Goal: Task Accomplishment & Management: Manage account settings

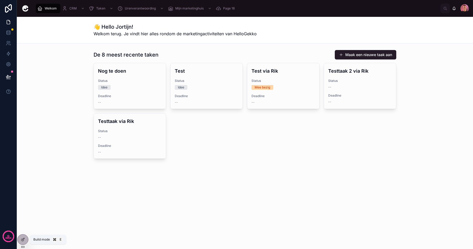
click at [21, 238] on icon at bounding box center [23, 239] width 4 height 4
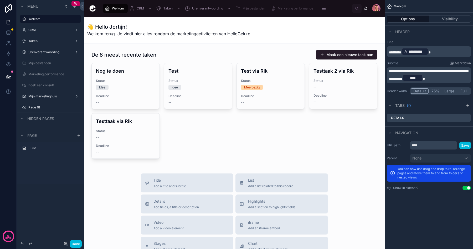
click at [235, 117] on div at bounding box center [234, 104] width 292 height 113
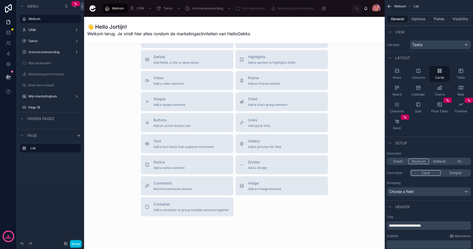
scroll to position [156, 0]
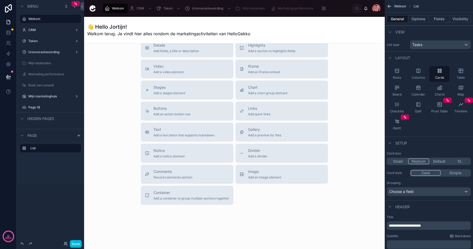
click at [256, 112] on span "Add quick links" at bounding box center [259, 114] width 22 height 4
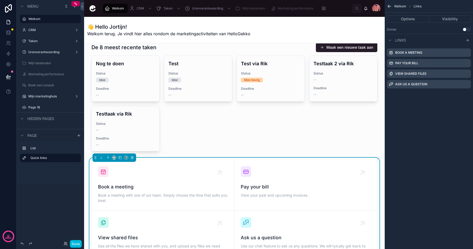
scroll to position [0, 0]
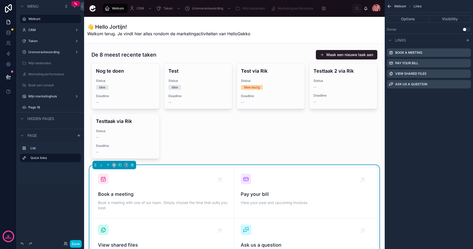
click at [253, 142] on div at bounding box center [234, 104] width 292 height 113
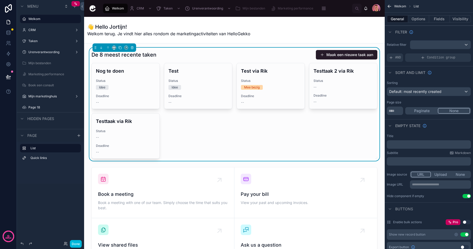
click at [267, 205] on div at bounding box center [234, 218] width 292 height 106
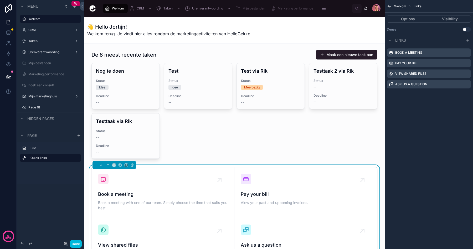
click at [467, 50] on div "Book a meeting" at bounding box center [429, 52] width 84 height 8
click at [0, 0] on icon "scrollable content" at bounding box center [0, 0] width 0 height 0
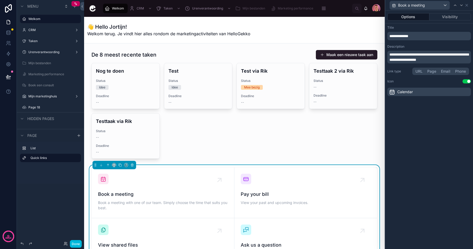
click at [425, 72] on button "Page" at bounding box center [432, 71] width 14 height 6
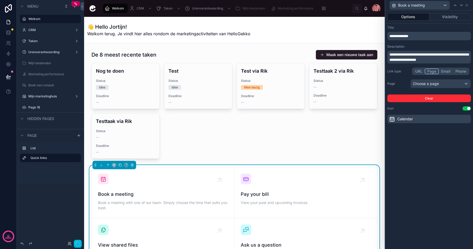
click at [417, 72] on button "URL" at bounding box center [419, 71] width 12 height 6
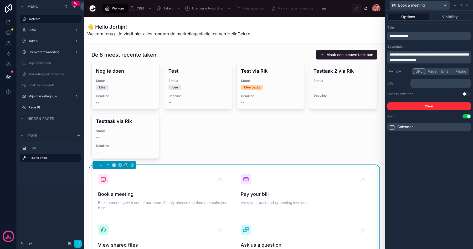
click at [419, 80] on div "﻿" at bounding box center [440, 83] width 60 height 8
click at [419, 83] on p "﻿" at bounding box center [440, 83] width 57 height 5
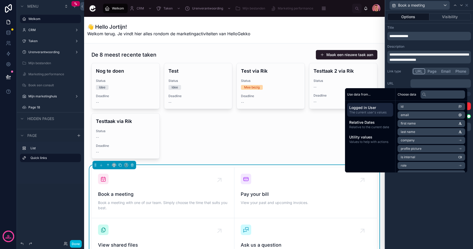
click at [425, 205] on div "**********" at bounding box center [429, 130] width 88 height 238
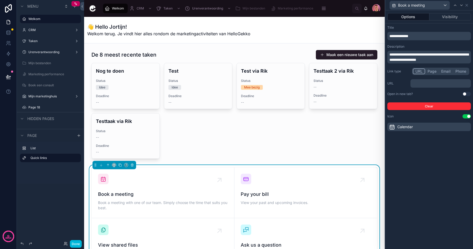
click at [289, 8] on span "Marketing performance" at bounding box center [295, 8] width 35 height 4
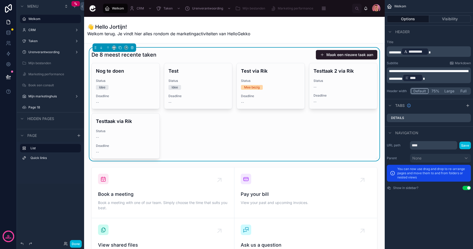
click at [202, 195] on div at bounding box center [234, 218] width 292 height 106
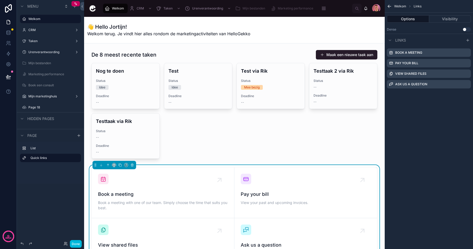
click at [434, 54] on div "Book a meeting" at bounding box center [429, 52] width 84 height 8
click at [421, 52] on label "Book a meeting" at bounding box center [408, 52] width 27 height 4
click at [416, 52] on label "Book a meeting" at bounding box center [408, 52] width 27 height 4
click at [291, 128] on div at bounding box center [234, 104] width 292 height 113
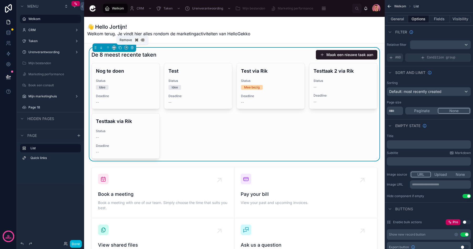
click at [133, 47] on icon at bounding box center [132, 48] width 4 height 4
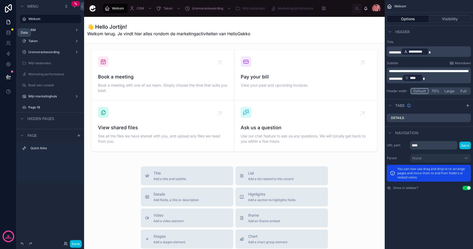
click at [7, 33] on icon at bounding box center [8, 32] width 3 height 2
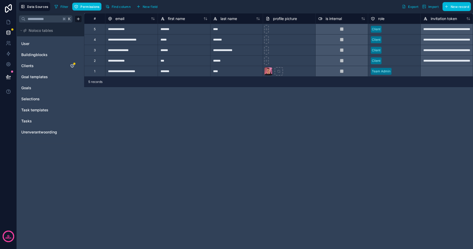
click at [52, 65] on link "Clients" at bounding box center [42, 65] width 43 height 5
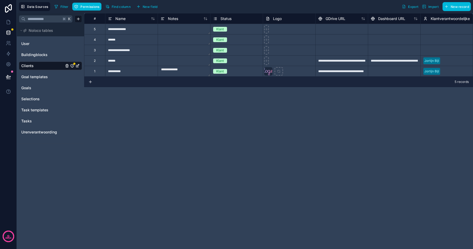
click at [41, 118] on link "Tasks" at bounding box center [42, 120] width 43 height 5
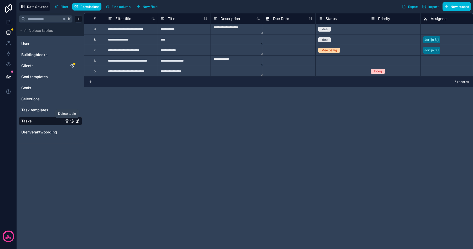
click at [67, 121] on icon "Tasks" at bounding box center [67, 121] width 4 height 4
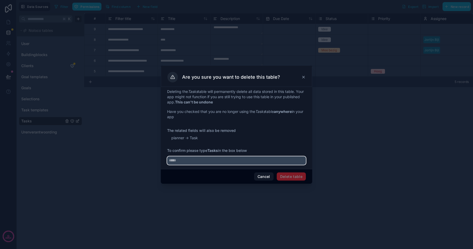
click at [239, 157] on input "text" at bounding box center [236, 160] width 139 height 8
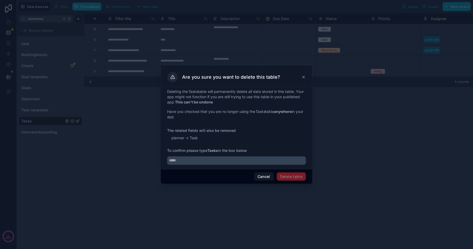
click at [264, 175] on button "Cancel" at bounding box center [263, 176] width 19 height 8
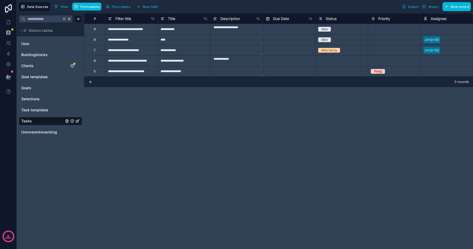
click at [43, 112] on span "Task templates" at bounding box center [34, 109] width 27 height 5
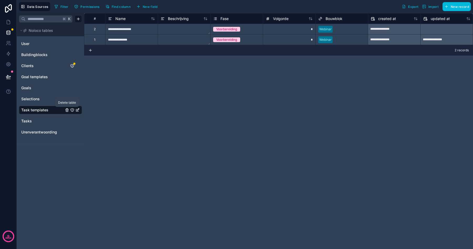
click at [68, 110] on icon "Task templates" at bounding box center [67, 110] width 2 height 2
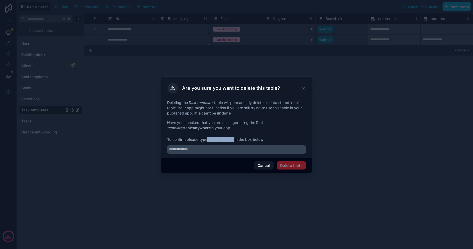
drag, startPoint x: 235, startPoint y: 139, endPoint x: 209, endPoint y: 139, distance: 26.3
click at [209, 139] on strong "Task templates" at bounding box center [220, 139] width 27 height 4
copy strong "Task templates"
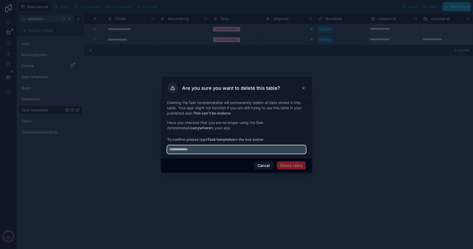
click at [213, 146] on input "text" at bounding box center [236, 149] width 139 height 8
paste input "**********"
type input "**********"
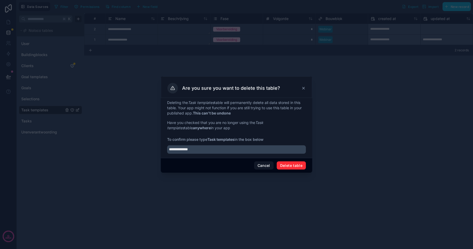
click at [292, 162] on button "Delete table" at bounding box center [291, 165] width 29 height 8
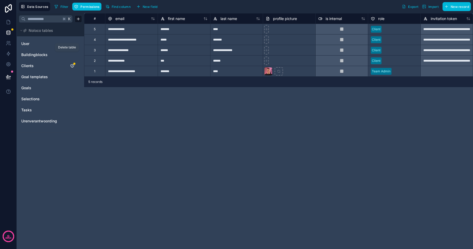
click at [68, 54] on icon "Buildingblocks" at bounding box center [67, 55] width 2 height 2
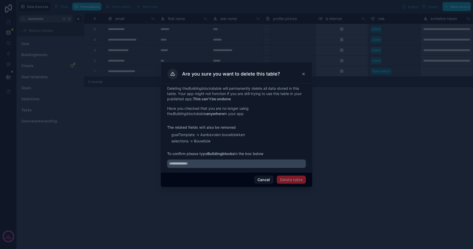
click at [223, 153] on strong "Buildingblocks" at bounding box center [220, 153] width 27 height 4
copy strong "Buildingblocks"
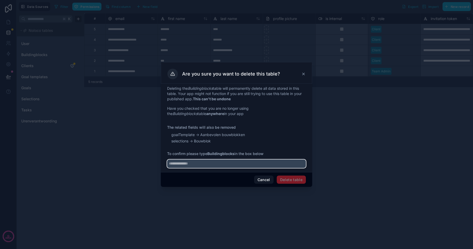
click at [222, 162] on input "text" at bounding box center [236, 163] width 139 height 8
paste input "**********"
type input "**********"
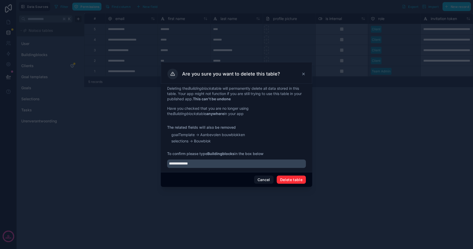
click at [286, 182] on button "Delete table" at bounding box center [291, 179] width 29 height 8
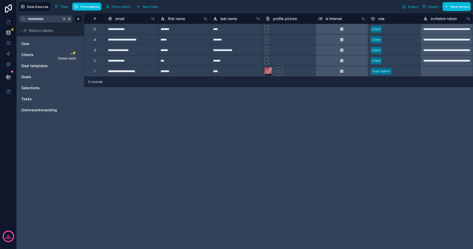
click at [68, 65] on icon "Goal templates" at bounding box center [67, 66] width 4 height 4
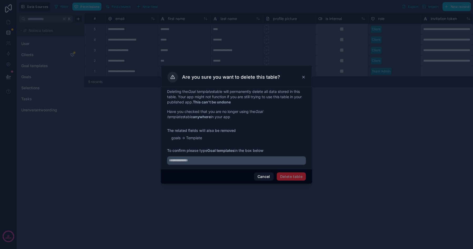
click at [232, 149] on strong "Goal templates" at bounding box center [220, 150] width 27 height 4
drag, startPoint x: 235, startPoint y: 150, endPoint x: 208, endPoint y: 149, distance: 27.1
click at [208, 149] on span "To confirm please type Goal templates in the box below" at bounding box center [236, 150] width 139 height 5
copy strong "Goal templates"
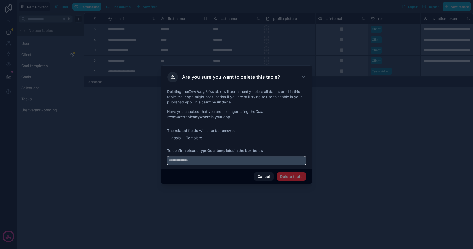
click at [208, 159] on input "text" at bounding box center [236, 160] width 139 height 8
paste input "**********"
type input "**********"
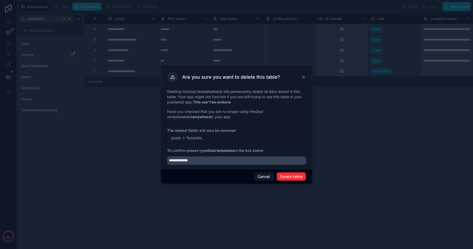
click at [290, 175] on button "Delete table" at bounding box center [291, 176] width 29 height 8
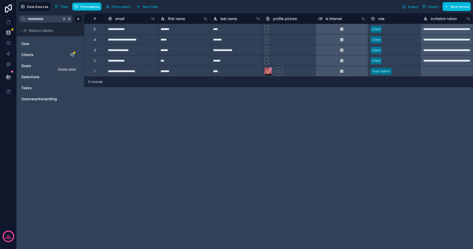
click at [67, 77] on icon "Selections" at bounding box center [67, 77] width 4 height 4
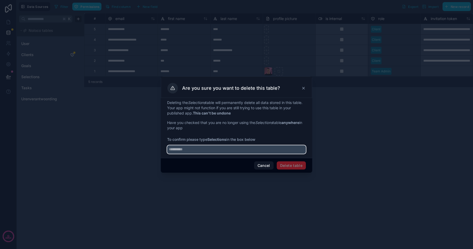
click at [220, 150] on input "text" at bounding box center [236, 149] width 139 height 8
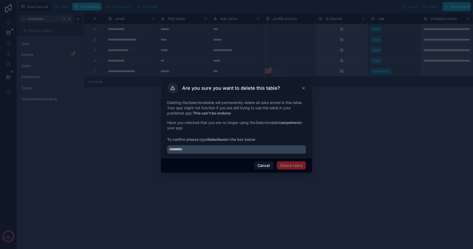
click at [220, 140] on strong "Selections" at bounding box center [216, 139] width 19 height 4
copy strong "Selections"
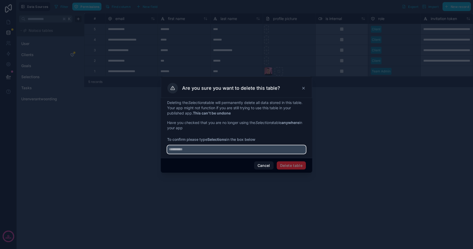
click at [220, 148] on input "text" at bounding box center [236, 149] width 139 height 8
paste input "**********"
type input "**********"
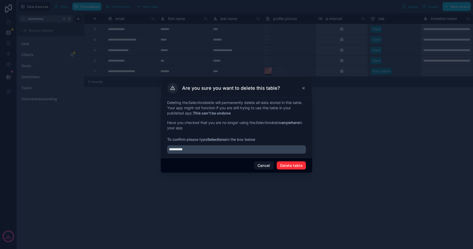
click at [288, 167] on button "Delete table" at bounding box center [291, 165] width 29 height 8
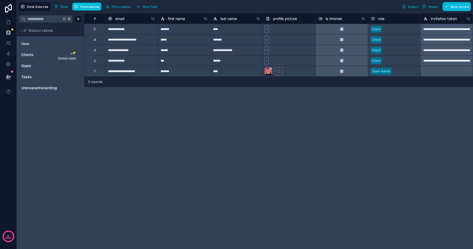
click at [66, 66] on icon "Goals" at bounding box center [67, 66] width 4 height 4
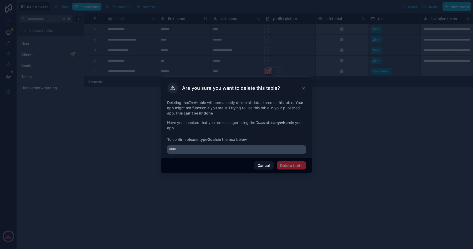
click at [215, 139] on strong "Goals" at bounding box center [212, 139] width 11 height 4
copy strong "Goals"
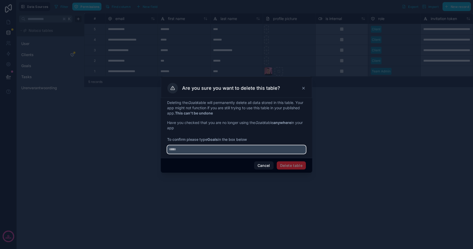
click at [215, 148] on input "text" at bounding box center [236, 149] width 139 height 8
paste input "*****"
type input "*****"
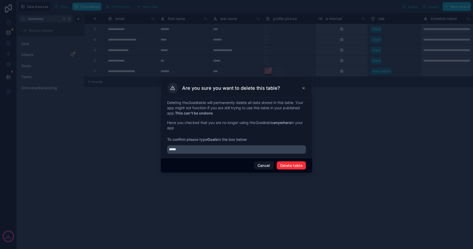
click at [295, 165] on button "Delete table" at bounding box center [291, 165] width 29 height 8
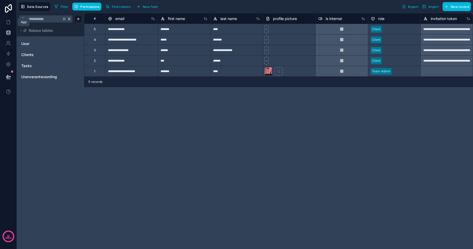
click at [7, 24] on icon at bounding box center [8, 21] width 5 height 5
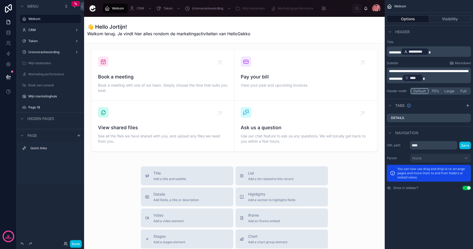
click at [216, 28] on h1 "👋 Hello Jortijn!" at bounding box center [168, 26] width 163 height 7
click at [119, 26] on h1 "👋 Hello Jortijn!" at bounding box center [168, 26] width 163 height 7
click at [444, 50] on p "**********" at bounding box center [429, 51] width 81 height 8
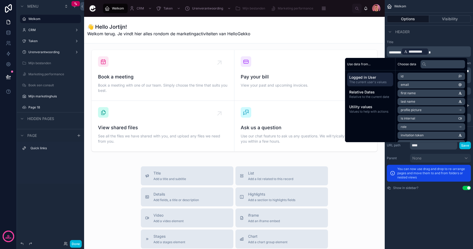
click at [433, 198] on div "**********" at bounding box center [429, 100] width 88 height 200
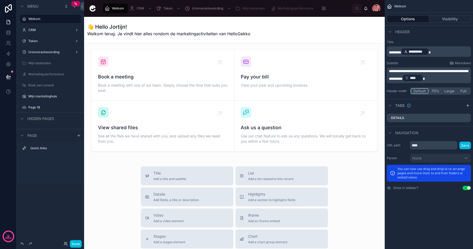
click at [441, 49] on p "**********" at bounding box center [429, 51] width 81 height 8
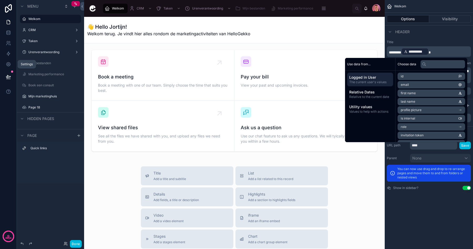
click at [8, 66] on icon at bounding box center [8, 63] width 5 height 5
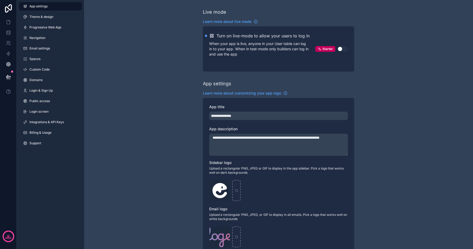
click at [47, 37] on link "Navigation" at bounding box center [50, 38] width 63 height 8
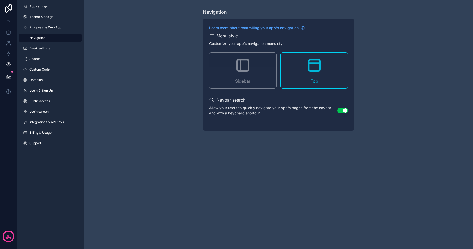
click at [259, 76] on div "Sidebar" at bounding box center [242, 71] width 67 height 36
click at [215, 34] on div "Menu style" at bounding box center [278, 36] width 139 height 6
click at [220, 36] on h2 "Menu style" at bounding box center [226, 36] width 21 height 6
click at [32, 4] on span "App settings" at bounding box center [38, 6] width 18 height 4
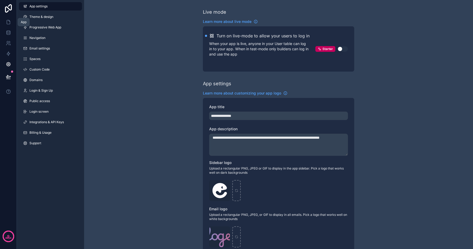
click at [8, 21] on icon at bounding box center [8, 21] width 5 height 5
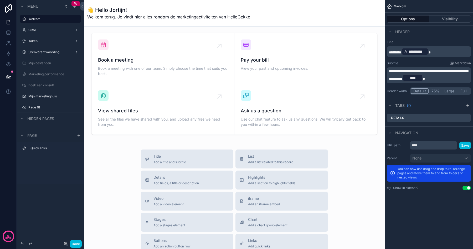
click at [77, 242] on button "Done" at bounding box center [76, 244] width 12 height 8
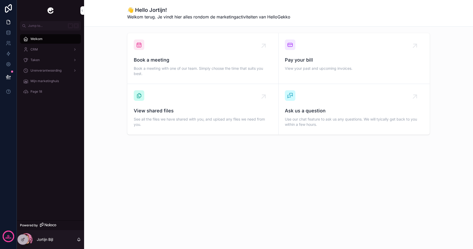
click at [51, 24] on span "Jump to..." at bounding box center [47, 26] width 38 height 4
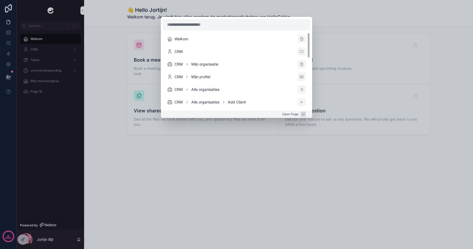
click at [259, 172] on div "Welkom CRM CRM Mijn organisatie CRM Mijn profiel CRM Alle organisaties CRM Alle…" at bounding box center [236, 124] width 473 height 249
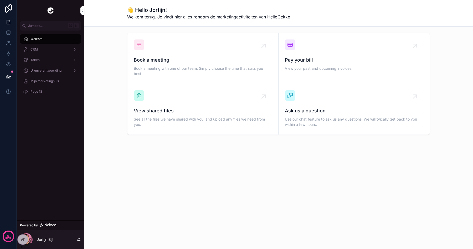
click at [56, 49] on div "CRM" at bounding box center [50, 49] width 55 height 8
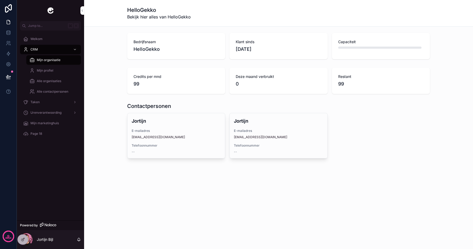
click at [56, 50] on div "CRM" at bounding box center [50, 49] width 55 height 8
click at [75, 50] on icon "scrollable content" at bounding box center [75, 49] width 2 height 1
click at [0, 0] on icon at bounding box center [0, 0] width 0 height 0
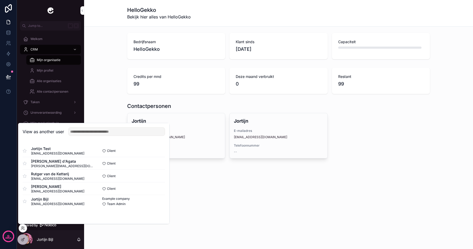
click at [0, 0] on button "Select" at bounding box center [0, 0] width 0 height 0
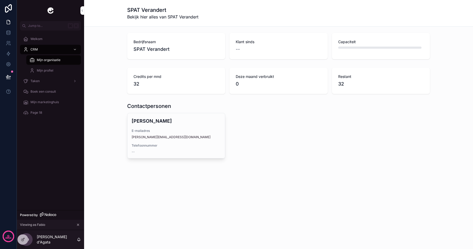
click at [53, 37] on div "Welkom" at bounding box center [50, 39] width 55 height 8
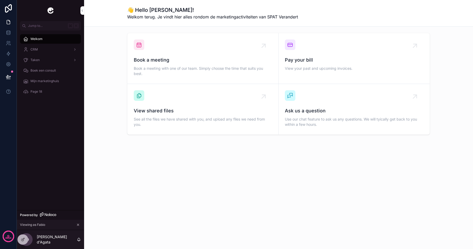
click at [50, 49] on div "CRM" at bounding box center [50, 49] width 55 height 8
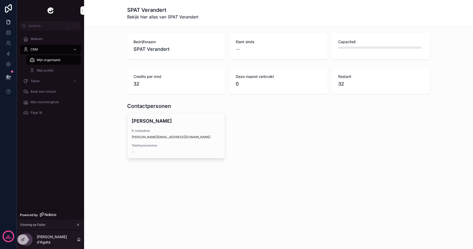
click at [179, 146] on span "Telefoonnummer" at bounding box center [176, 145] width 89 height 4
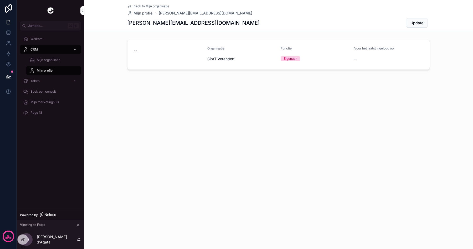
click at [42, 81] on div "Taken" at bounding box center [50, 81] width 55 height 8
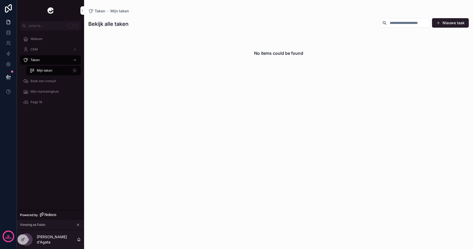
click at [48, 83] on div "Boek een consult" at bounding box center [50, 81] width 55 height 8
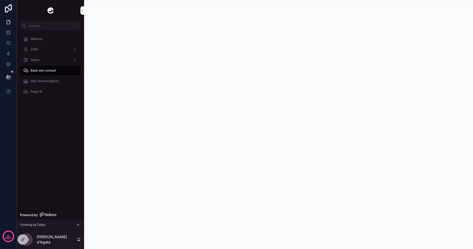
click at [46, 82] on span "Mijn marketinghuis" at bounding box center [44, 81] width 28 height 4
click at [41, 91] on span "Page 18" at bounding box center [36, 91] width 12 height 4
click at [48, 81] on span "Mijn marketinghuis" at bounding box center [44, 81] width 28 height 4
click at [22, 239] on icon at bounding box center [23, 239] width 4 height 4
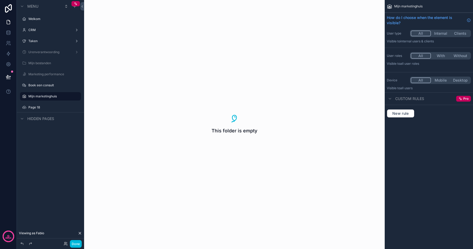
click at [0, 0] on icon "scrollable content" at bounding box center [0, 0] width 0 height 0
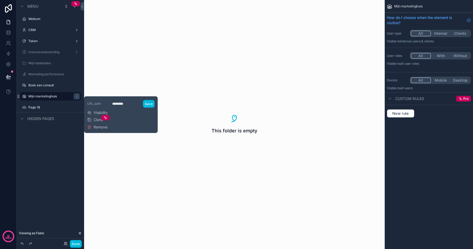
click at [100, 125] on span "Remove" at bounding box center [101, 126] width 14 height 5
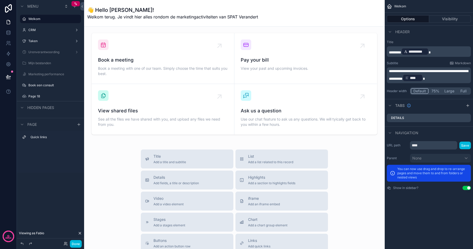
click at [0, 0] on icon "scrollable content" at bounding box center [0, 0] width 0 height 0
click at [94, 99] on span "Remove" at bounding box center [101, 99] width 14 height 5
click at [8, 33] on icon at bounding box center [8, 32] width 3 height 2
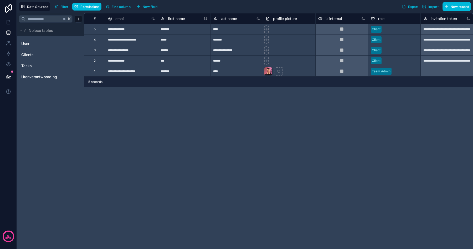
click at [47, 54] on link "Clients" at bounding box center [42, 54] width 43 height 5
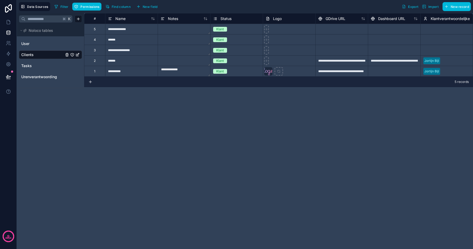
click at [347, 28] on div at bounding box center [341, 29] width 53 height 11
click at [393, 62] on div "**********" at bounding box center [394, 60] width 53 height 11
click at [11, 21] on link at bounding box center [8, 22] width 17 height 11
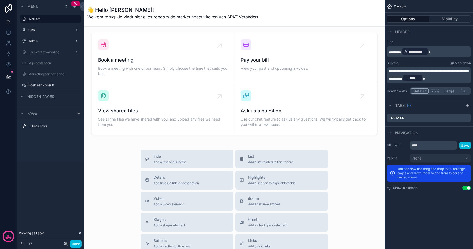
click at [33, 30] on label "CRM" at bounding box center [49, 30] width 42 height 4
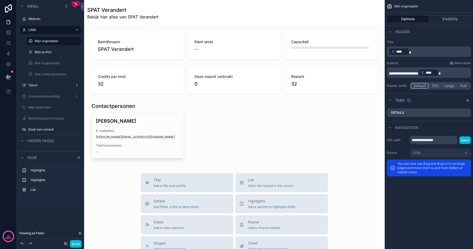
click at [0, 0] on icon "scrollable content" at bounding box center [0, 0] width 0 height 0
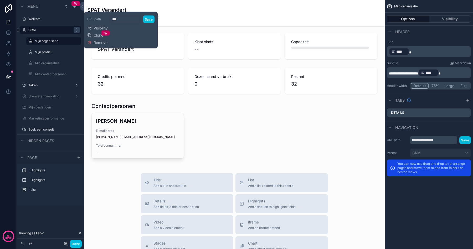
click at [50, 44] on div "Mijn organisatie" at bounding box center [57, 41] width 45 height 6
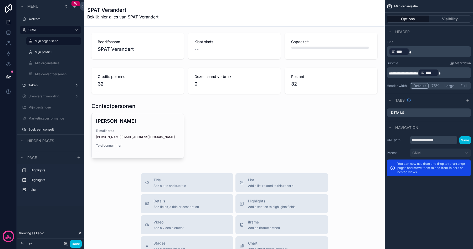
click at [47, 54] on label "Mijn profiel" at bounding box center [56, 52] width 43 height 4
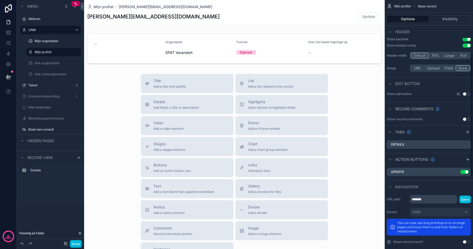
scroll to position [253, 0]
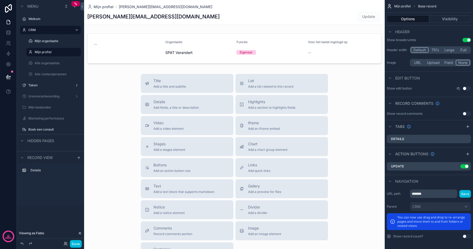
click at [55, 42] on label "Mijn organisatie" at bounding box center [56, 41] width 43 height 4
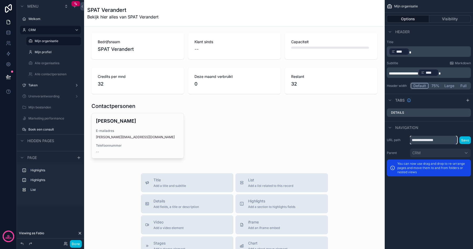
drag, startPoint x: 420, startPoint y: 142, endPoint x: 397, endPoint y: 142, distance: 22.1
click at [397, 142] on div "**********" at bounding box center [429, 140] width 84 height 8
drag, startPoint x: 420, startPoint y: 138, endPoint x: 406, endPoint y: 138, distance: 13.9
click at [411, 138] on input "**********" at bounding box center [433, 140] width 47 height 8
type input "**********"
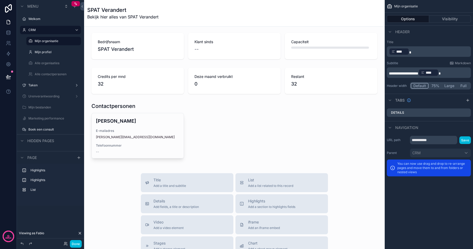
click at [465, 140] on button "Save" at bounding box center [465, 140] width 12 height 8
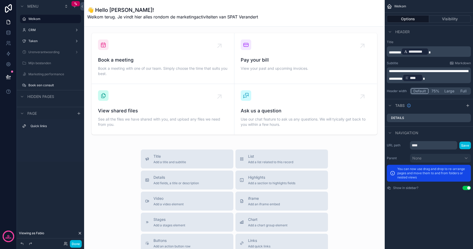
click at [39, 28] on div "CRM" at bounding box center [50, 30] width 44 height 4
click at [37, 32] on div "CRM" at bounding box center [50, 30] width 44 height 4
click at [34, 30] on label "CRM" at bounding box center [49, 30] width 42 height 4
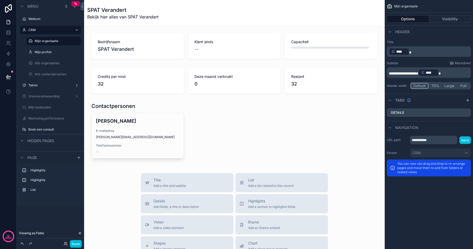
click at [48, 52] on label "Mijn profiel" at bounding box center [56, 52] width 43 height 4
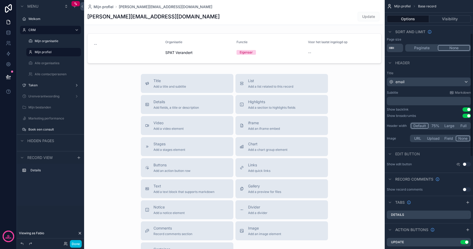
scroll to position [253, 0]
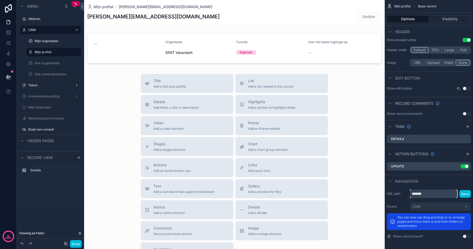
click at [428, 192] on input "*******" at bounding box center [433, 193] width 47 height 8
type input "*******"
click at [466, 190] on button "Save" at bounding box center [465, 194] width 12 height 8
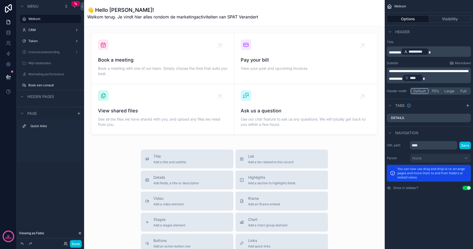
click at [28, 30] on div "CRM" at bounding box center [50, 30] width 59 height 8
click at [37, 32] on div "CRM" at bounding box center [50, 30] width 44 height 4
click at [33, 29] on label "CRM" at bounding box center [49, 30] width 42 height 4
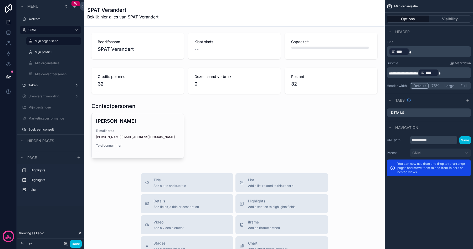
click at [45, 64] on label "Alle organisaties" at bounding box center [56, 63] width 43 height 4
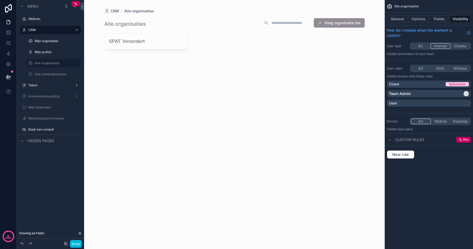
click at [396, 20] on button "General" at bounding box center [397, 18] width 21 height 7
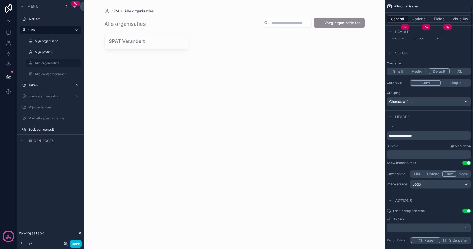
scroll to position [162, 0]
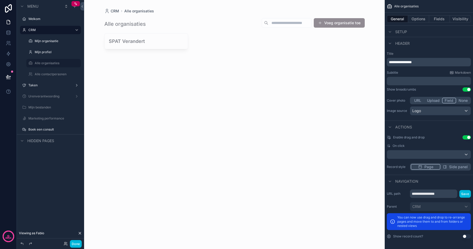
click at [53, 78] on div "Alle contactpersonen" at bounding box center [53, 74] width 53 height 8
click at [52, 75] on label "Alle contactpersonen" at bounding box center [56, 74] width 43 height 4
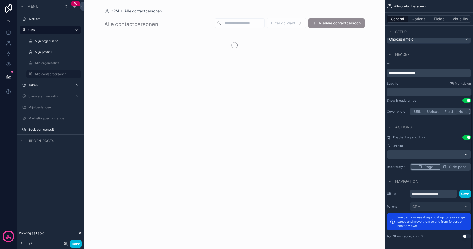
scroll to position [151, 0]
drag, startPoint x: 419, startPoint y: 194, endPoint x: 434, endPoint y: 194, distance: 15.2
click at [434, 194] on input "**********" at bounding box center [433, 193] width 47 height 8
type input "**********"
click at [467, 192] on button "Save" at bounding box center [465, 194] width 12 height 8
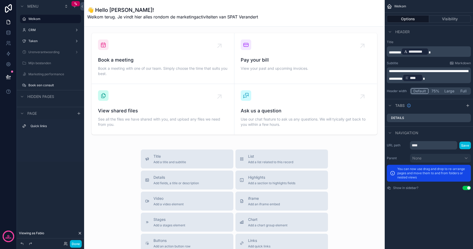
click at [43, 52] on label "Urenverantwoording" at bounding box center [49, 52] width 42 height 4
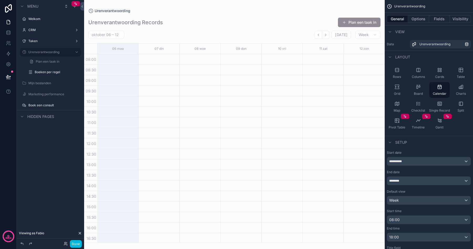
scroll to position [22, 0]
click at [42, 54] on label "Urenverantwoording" at bounding box center [49, 52] width 42 height 4
click at [43, 74] on label "Boeken per regel" at bounding box center [56, 72] width 43 height 4
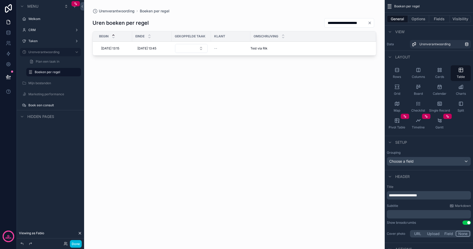
click at [191, 47] on div "scrollable content" at bounding box center [234, 121] width 301 height 242
click at [191, 48] on button "Select Button" at bounding box center [191, 48] width 33 height 9
click at [187, 81] on div "**********" at bounding box center [234, 128] width 284 height 229
click at [0, 0] on span "Deze regel verwijderen" at bounding box center [0, 0] width 0 height 0
click at [76, 244] on button "Done" at bounding box center [76, 244] width 12 height 8
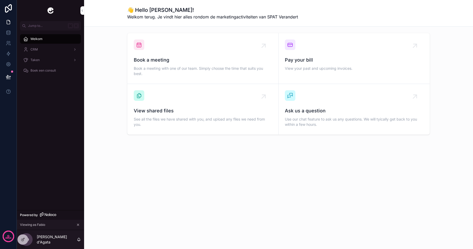
click at [42, 61] on div "Taken" at bounding box center [50, 60] width 55 height 8
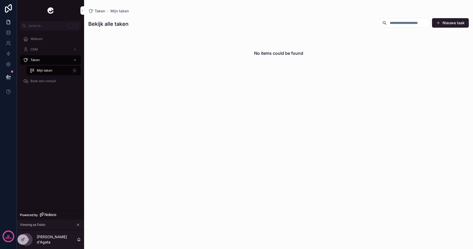
click at [54, 81] on span "Boek een consult" at bounding box center [42, 81] width 25 height 4
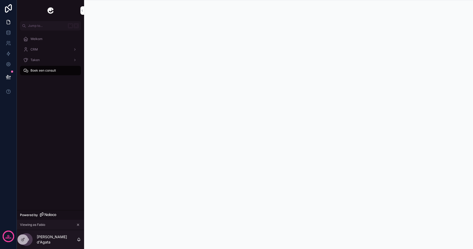
click at [43, 59] on div "Taken" at bounding box center [50, 60] width 55 height 8
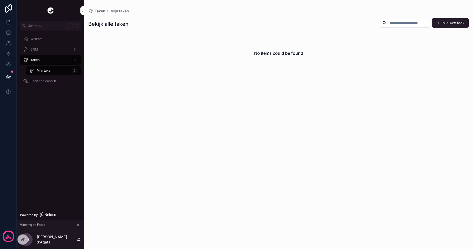
click at [37, 47] on div "CRM" at bounding box center [50, 49] width 55 height 8
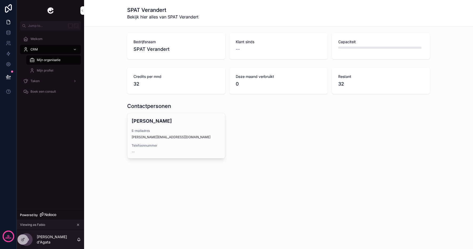
click at [36, 41] on div "Welkom" at bounding box center [50, 39] width 55 height 8
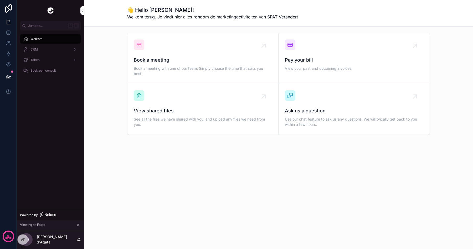
click at [38, 49] on div "CRM" at bounding box center [50, 49] width 55 height 8
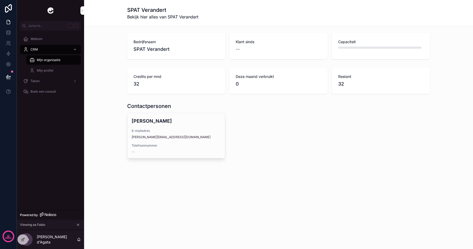
click at [42, 69] on span "Mijn profiel" at bounding box center [45, 70] width 17 height 4
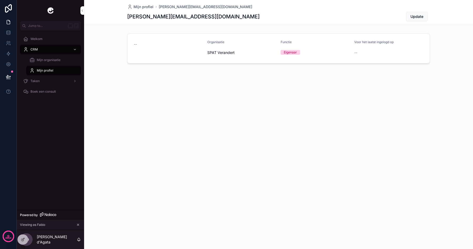
click at [42, 82] on div "Taken" at bounding box center [50, 81] width 55 height 8
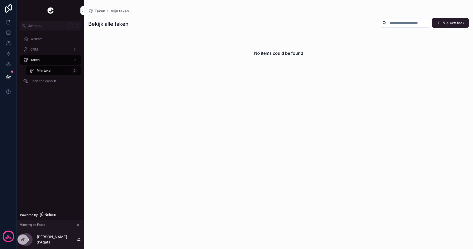
click at [40, 53] on div "CRM" at bounding box center [50, 49] width 55 height 8
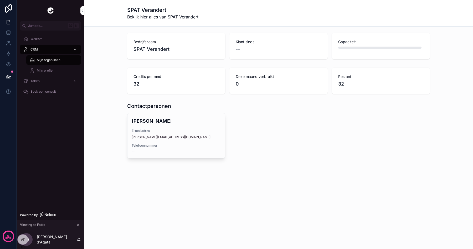
click at [43, 60] on span "Mijn organisatie" at bounding box center [49, 60] width 24 height 4
click at [46, 70] on span "Mijn profiel" at bounding box center [45, 70] width 17 height 4
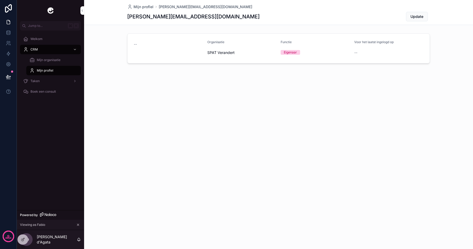
click at [43, 39] on div "Welkom" at bounding box center [50, 39] width 55 height 8
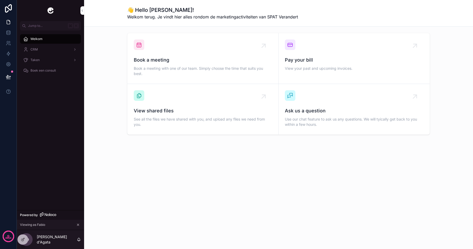
click at [22, 239] on icon at bounding box center [23, 238] width 2 height 2
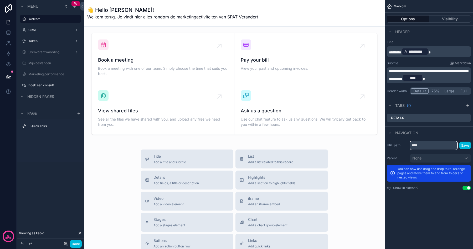
click at [415, 143] on input "****" at bounding box center [433, 145] width 47 height 8
click at [466, 142] on button "Save" at bounding box center [465, 145] width 12 height 8
click at [74, 242] on button "Done" at bounding box center [76, 244] width 12 height 8
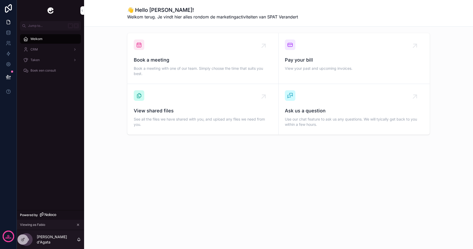
click at [37, 42] on div "Welkom" at bounding box center [50, 39] width 55 height 8
click at [32, 46] on div "CRM" at bounding box center [50, 49] width 55 height 8
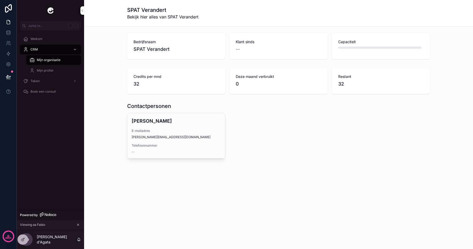
click at [34, 39] on span "Welkom" at bounding box center [36, 39] width 12 height 4
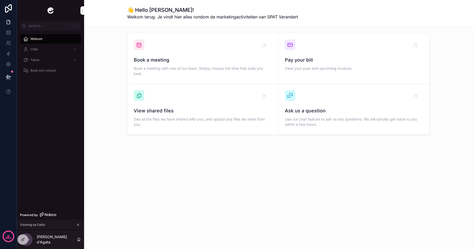
click at [24, 239] on icon at bounding box center [23, 239] width 4 height 4
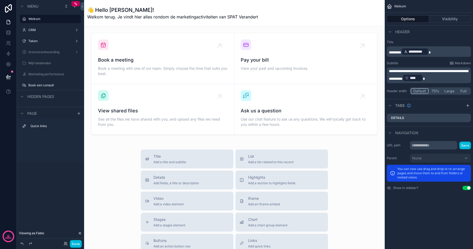
click at [50, 19] on label "Welkom" at bounding box center [52, 19] width 49 height 4
click at [431, 148] on input "scrollable content" at bounding box center [433, 145] width 47 height 8
type input "******"
click at [468, 147] on button "Save" at bounding box center [465, 145] width 12 height 8
click at [38, 28] on label "CRM" at bounding box center [49, 30] width 42 height 4
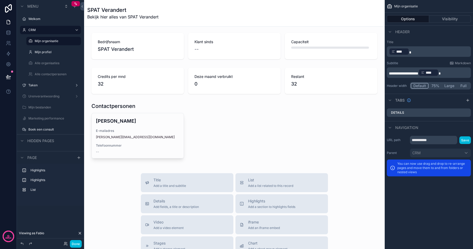
click at [53, 61] on label "Alle organisaties" at bounding box center [56, 63] width 43 height 4
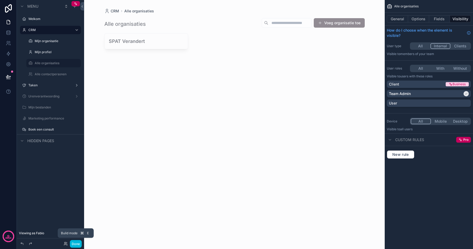
click at [77, 242] on button "Done" at bounding box center [76, 244] width 12 height 8
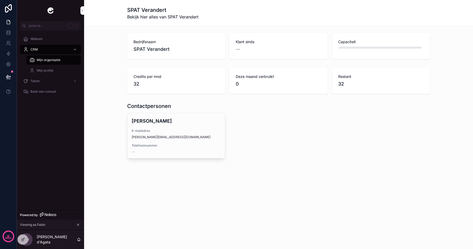
click at [78, 226] on icon "scrollable content" at bounding box center [78, 225] width 4 height 4
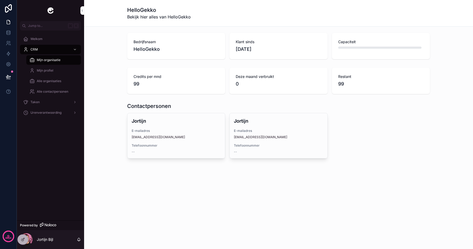
click at [53, 72] on span "Mijn profiel" at bounding box center [45, 70] width 17 height 4
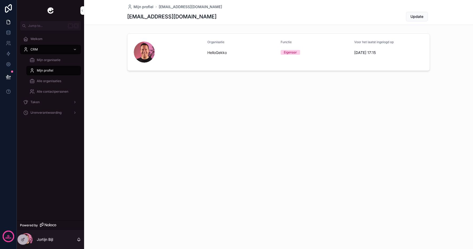
click at [54, 81] on span "Alle organisaties" at bounding box center [49, 81] width 24 height 4
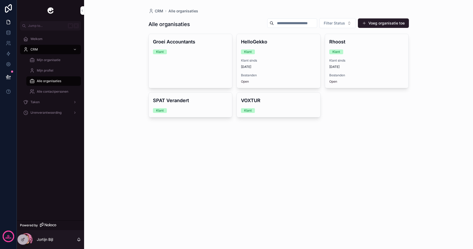
click at [349, 61] on span "Klant sinds" at bounding box center [366, 60] width 75 height 4
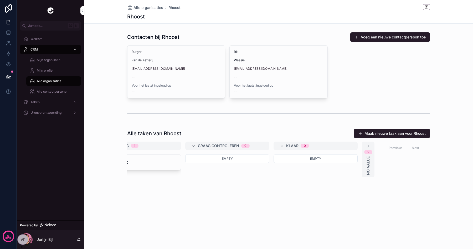
scroll to position [0, 214]
click at [363, 160] on span "No value" at bounding box center [364, 165] width 5 height 19
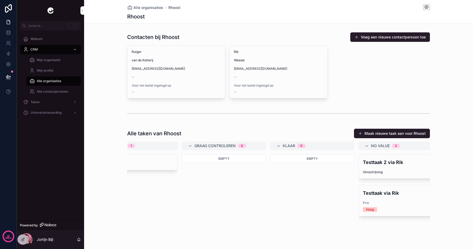
click at [374, 166] on div "Testtaak 2 via Rik Omschrijving" at bounding box center [401, 166] width 84 height 24
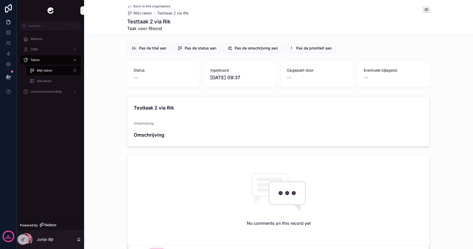
click at [188, 44] on button "Pas de status aan" at bounding box center [197, 47] width 48 height 9
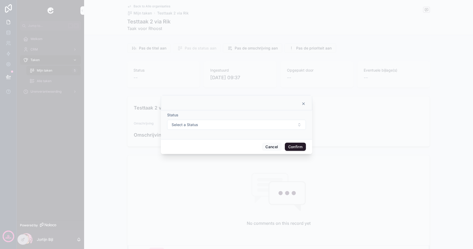
click at [211, 120] on div "Select a Status" at bounding box center [236, 125] width 139 height 10
click at [211, 126] on button "Select a Status" at bounding box center [236, 125] width 139 height 10
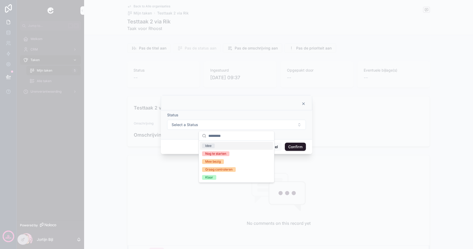
click at [216, 146] on div "Idee" at bounding box center [236, 146] width 73 height 8
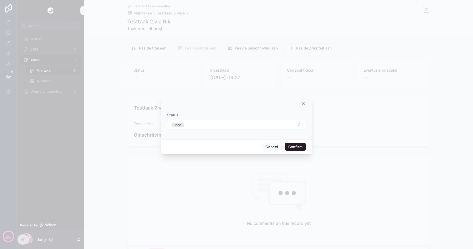
click at [300, 148] on button "Confirm" at bounding box center [295, 146] width 21 height 8
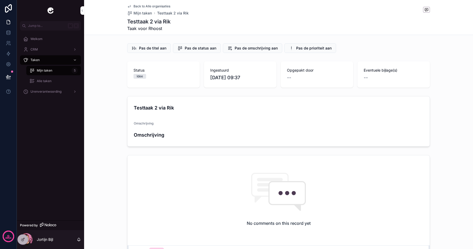
click at [144, 8] on span "Back to Alle organisaties" at bounding box center [151, 6] width 37 height 4
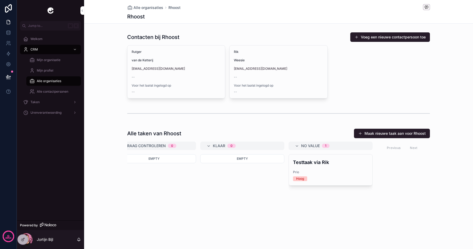
scroll to position [0, 286]
click at [334, 166] on div "Testtaak via Rik Prio Hoog" at bounding box center [329, 169] width 84 height 31
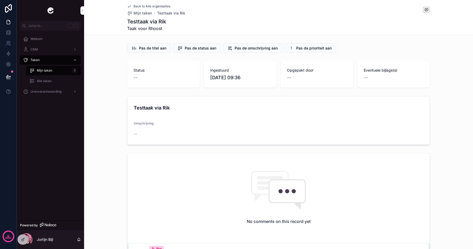
click at [190, 46] on span "Pas de status aan" at bounding box center [201, 47] width 32 height 5
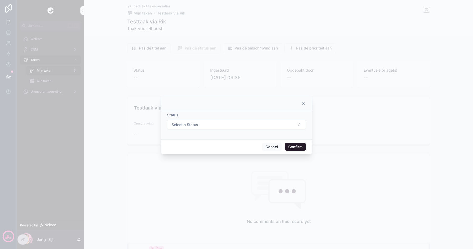
click at [206, 123] on button "Select a Status" at bounding box center [236, 125] width 139 height 10
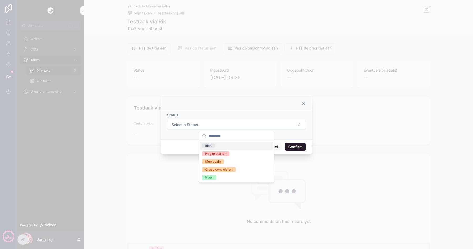
click at [222, 145] on div "Idee" at bounding box center [236, 146] width 73 height 8
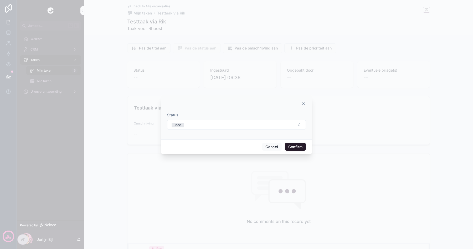
click at [298, 148] on button "Confirm" at bounding box center [295, 146] width 21 height 8
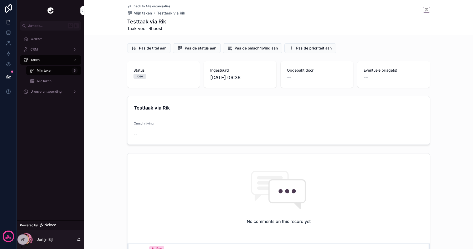
click at [164, 12] on span "Testtaak via Rik" at bounding box center [171, 13] width 28 height 5
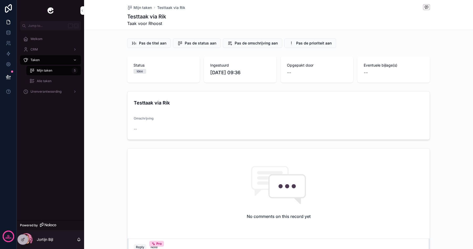
click at [150, 6] on span "Mijn taken" at bounding box center [142, 7] width 18 height 5
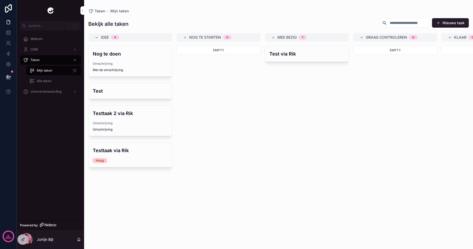
click at [43, 59] on div "Taken" at bounding box center [50, 60] width 55 height 8
click at [46, 70] on span "Mijn taken" at bounding box center [45, 70] width 16 height 4
click at [41, 49] on div "CRM" at bounding box center [50, 49] width 55 height 8
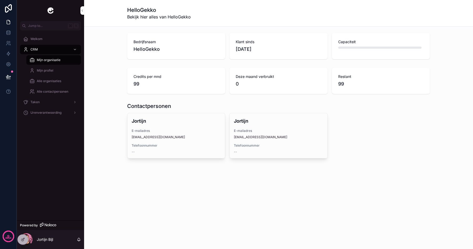
click at [50, 67] on div "Mijn profiel" at bounding box center [53, 70] width 48 height 8
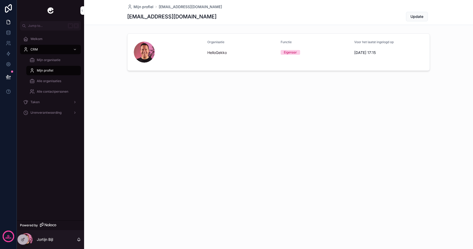
click at [47, 79] on span "Alle organisaties" at bounding box center [49, 81] width 24 height 4
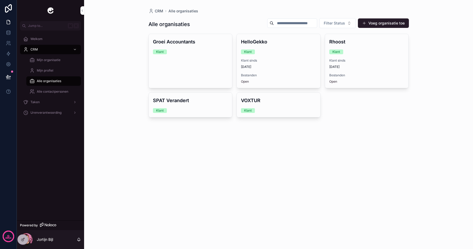
click at [50, 91] on span "Alle contactpersonen" at bounding box center [53, 91] width 32 height 4
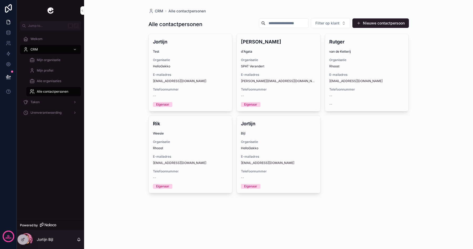
click at [176, 55] on div "Jortijn Test Organisatie HelloGekko E-mailadres [EMAIL_ADDRESS][DOMAIN_NAME] Te…" at bounding box center [191, 72] width 84 height 77
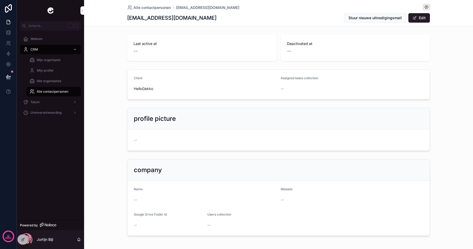
click at [59, 92] on span "Alle contactpersonen" at bounding box center [53, 91] width 32 height 4
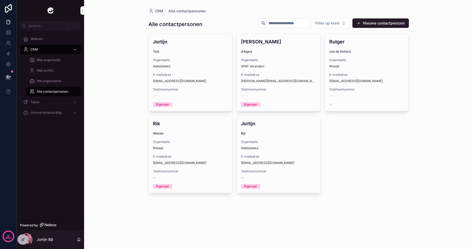
click at [265, 55] on div "Fabio d'Agata Organisatie SPAT Verandert E-mailadres fabio@spatverandert.nl Tel…" at bounding box center [279, 72] width 84 height 77
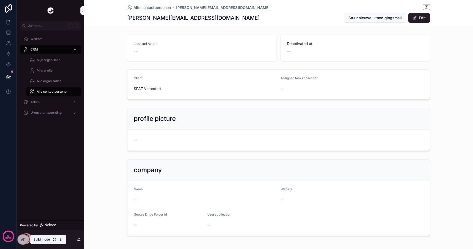
click at [23, 239] on icon at bounding box center [23, 238] width 2 height 2
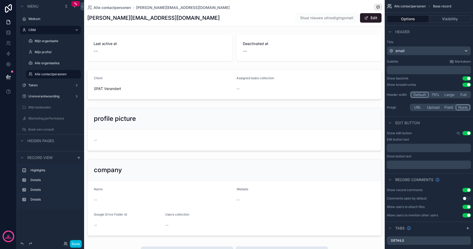
click at [204, 51] on div "scrollable content" at bounding box center [234, 48] width 301 height 30
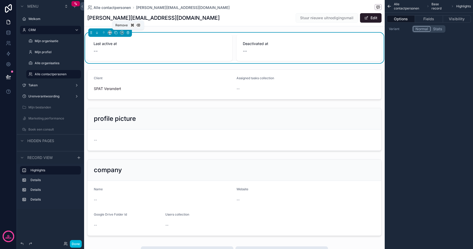
click at [128, 32] on icon "scrollable content" at bounding box center [128, 33] width 4 height 4
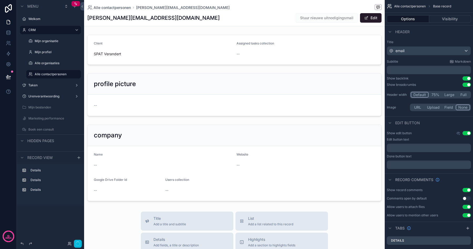
click at [130, 37] on div "scrollable content" at bounding box center [234, 50] width 301 height 34
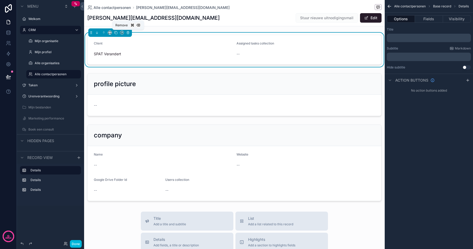
click at [128, 32] on icon "scrollable content" at bounding box center [128, 33] width 4 height 4
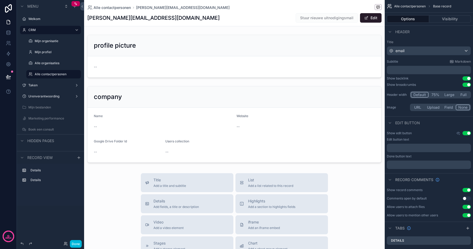
click at [131, 49] on div "scrollable content" at bounding box center [234, 56] width 301 height 47
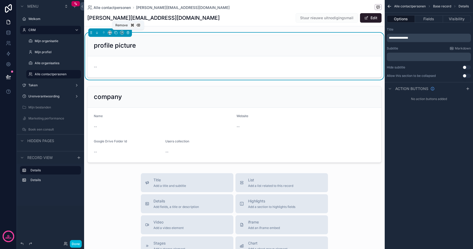
click at [128, 32] on icon "scrollable content" at bounding box center [128, 33] width 4 height 4
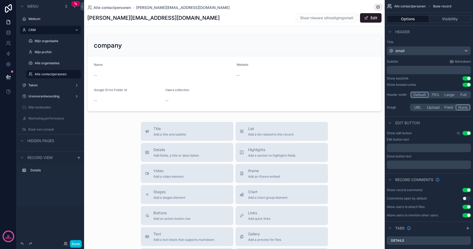
click at [132, 63] on div "scrollable content" at bounding box center [234, 73] width 301 height 81
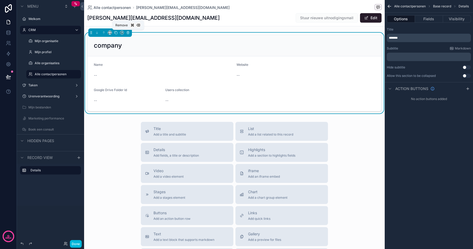
click at [127, 32] on icon "scrollable content" at bounding box center [127, 31] width 1 height 1
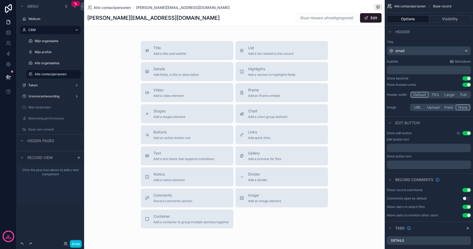
click at [268, 74] on span "Add a section to highlights fields" at bounding box center [271, 75] width 47 height 4
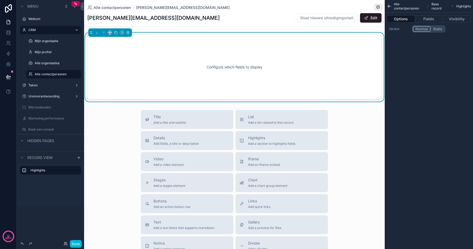
click at [433, 20] on button "Fields" at bounding box center [429, 18] width 28 height 7
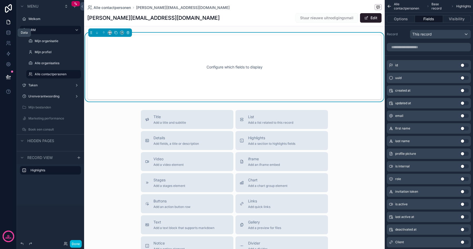
click at [7, 33] on icon at bounding box center [8, 32] width 5 height 5
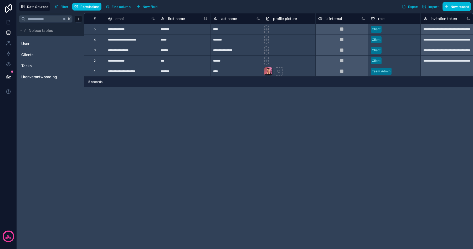
click at [45, 42] on link "User" at bounding box center [42, 43] width 43 height 5
click at [43, 42] on link "User" at bounding box center [42, 43] width 43 height 5
click at [146, 5] on span "New field" at bounding box center [150, 7] width 15 height 4
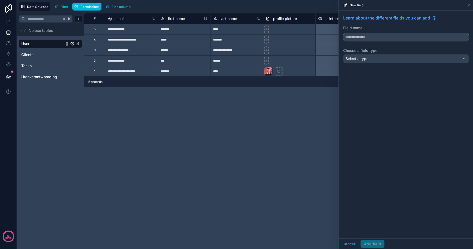
click at [375, 36] on input "text" at bounding box center [405, 37] width 125 height 8
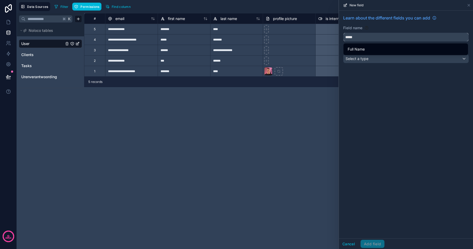
click at [343, 33] on button "****" at bounding box center [406, 37] width 126 height 9
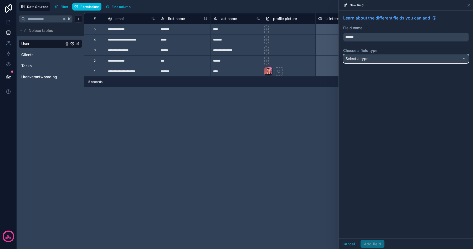
click at [365, 56] on span "Select a type" at bounding box center [356, 58] width 23 height 5
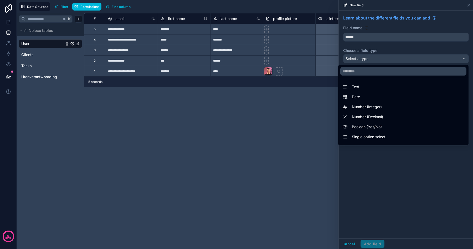
click at [362, 41] on div at bounding box center [406, 124] width 134 height 249
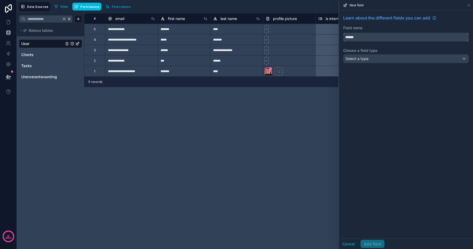
click at [363, 40] on input "******" at bounding box center [405, 37] width 125 height 8
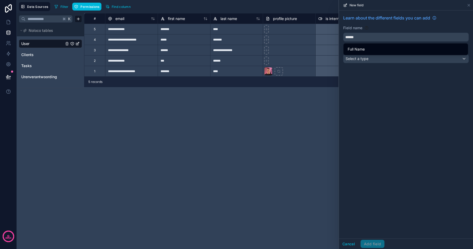
click at [356, 52] on div "Full Name" at bounding box center [405, 48] width 122 height 9
type input "*********"
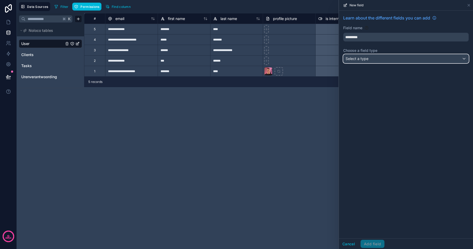
click at [362, 58] on span "Select a type" at bounding box center [356, 58] width 23 height 4
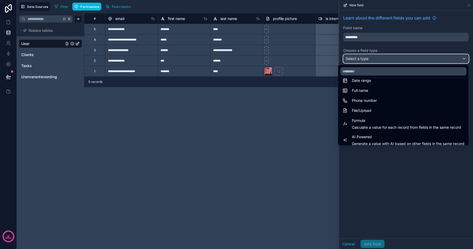
scroll to position [103, 0]
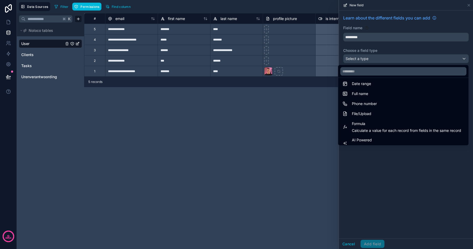
click at [364, 125] on span "Formula" at bounding box center [406, 123] width 109 height 6
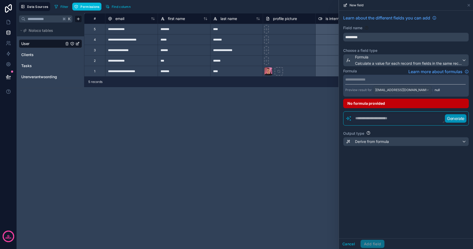
click at [360, 82] on div "**********" at bounding box center [406, 86] width 126 height 22
click at [358, 79] on p "**********" at bounding box center [405, 79] width 120 height 5
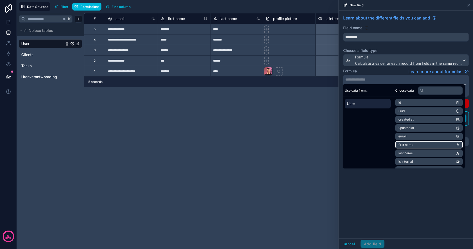
click at [411, 145] on span "first name" at bounding box center [405, 144] width 15 height 4
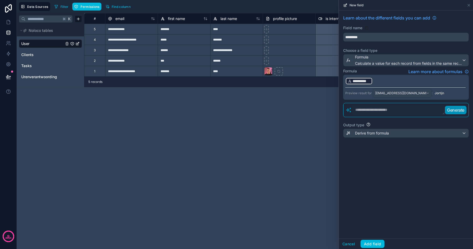
click at [384, 84] on p "**********" at bounding box center [405, 81] width 120 height 8
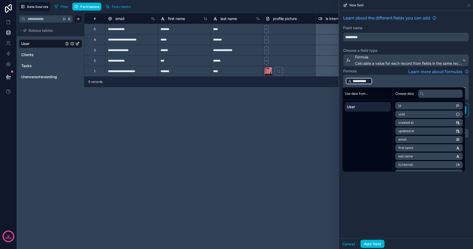
click at [385, 83] on p "**********" at bounding box center [405, 81] width 120 height 8
click at [385, 77] on p "**********" at bounding box center [405, 81] width 120 height 8
click at [384, 81] on p "**********" at bounding box center [405, 81] width 120 height 8
click at [381, 80] on p "**********" at bounding box center [405, 81] width 120 height 8
click at [414, 155] on li "last name" at bounding box center [429, 155] width 68 height 7
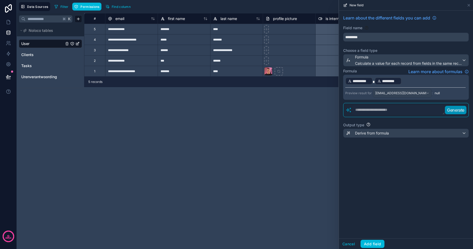
click at [405, 191] on div "**********" at bounding box center [406, 125] width 134 height 228
click at [373, 80] on span at bounding box center [374, 82] width 2 height 4
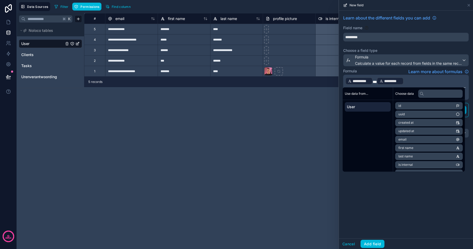
click at [401, 208] on div "**********" at bounding box center [406, 125] width 134 height 228
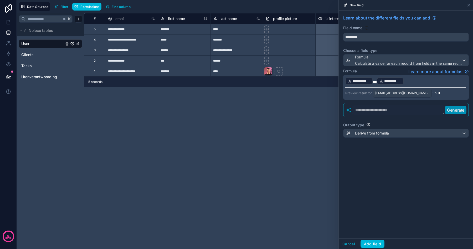
click at [369, 242] on button "Add field" at bounding box center [372, 243] width 24 height 8
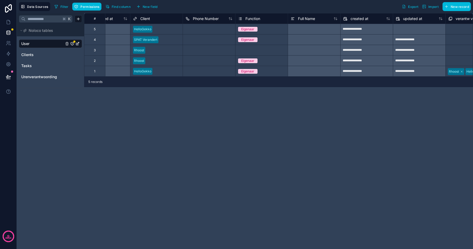
scroll to position [0, 508]
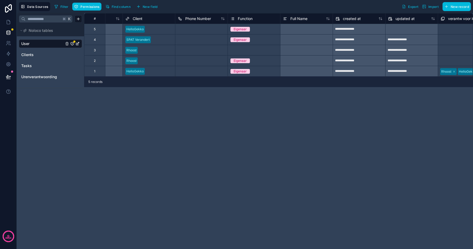
click at [307, 18] on span "Full Name" at bounding box center [298, 18] width 17 height 5
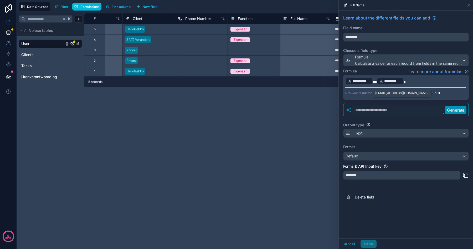
click at [376, 79] on p "**********" at bounding box center [405, 81] width 120 height 8
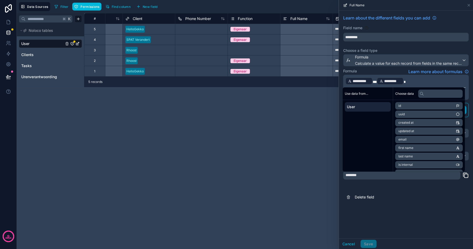
click at [409, 200] on button "Delete field" at bounding box center [406, 197] width 126 height 12
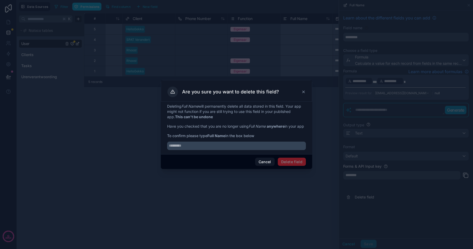
click at [268, 163] on button "Cancel" at bounding box center [264, 161] width 19 height 8
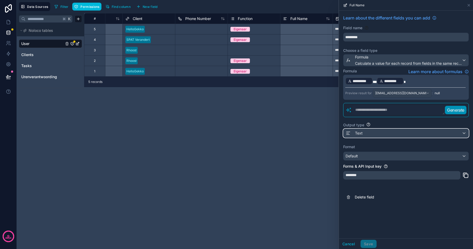
click at [380, 136] on div "Text" at bounding box center [405, 133] width 125 height 8
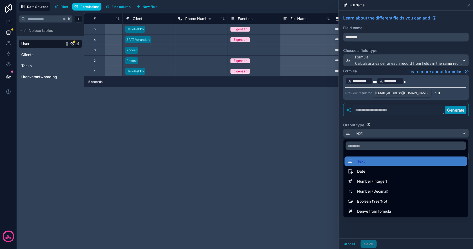
click at [380, 136] on div at bounding box center [406, 124] width 134 height 249
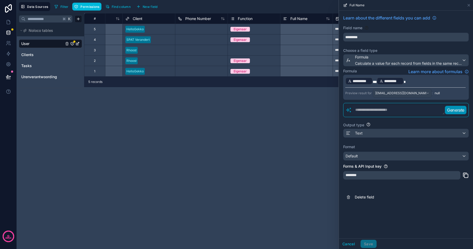
click at [397, 114] on div "Generate" at bounding box center [406, 110] width 126 height 14
click at [397, 114] on textarea at bounding box center [398, 109] width 93 height 9
type textarea "**********"
click at [455, 110] on p "Generate" at bounding box center [455, 110] width 17 height 6
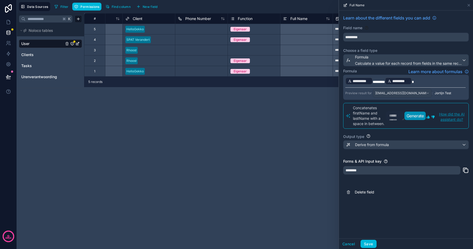
click at [365, 242] on button "Save" at bounding box center [368, 243] width 16 height 8
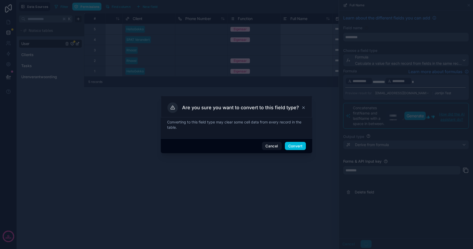
click at [295, 146] on button "Convert" at bounding box center [295, 146] width 21 height 8
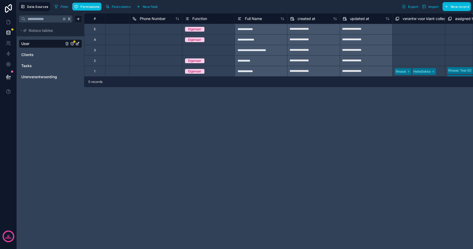
scroll to position [0, 555]
click at [253, 18] on span "Full Name" at bounding box center [251, 18] width 17 height 5
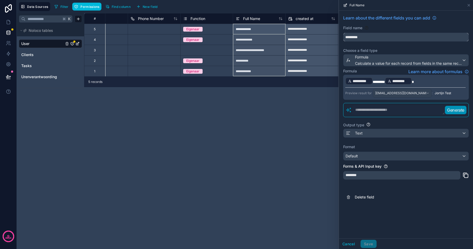
click at [362, 38] on input "*********" at bounding box center [405, 37] width 125 height 8
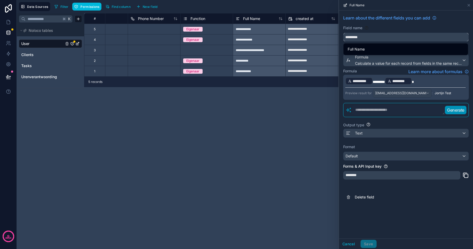
click at [362, 38] on input "*********" at bounding box center [405, 37] width 125 height 8
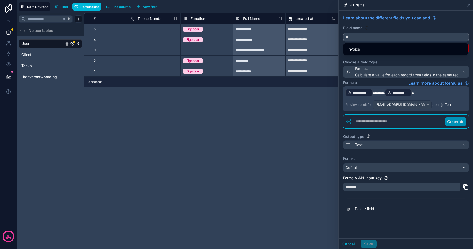
type input "*"
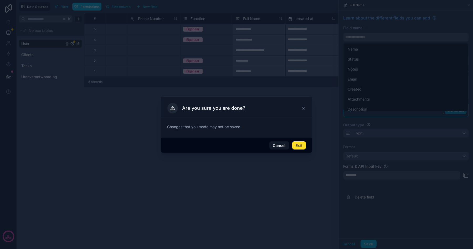
click at [295, 140] on div "Cancel Exit" at bounding box center [236, 145] width 151 height 15
click at [300, 146] on button "Exit" at bounding box center [299, 145] width 14 height 8
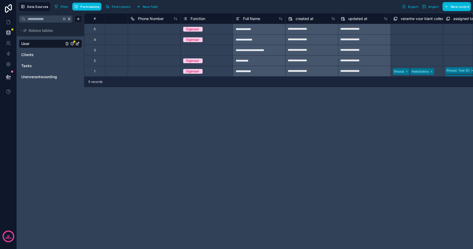
click at [287, 107] on div "**********" at bounding box center [278, 130] width 389 height 235
click at [74, 43] on icon "User" at bounding box center [72, 44] width 4 height 4
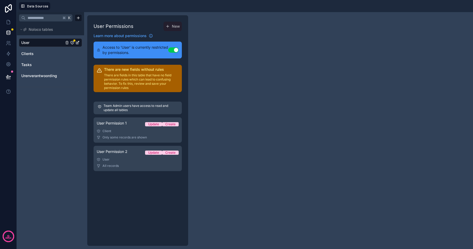
click at [140, 161] on link "User Permission 2 Update Create User All records" at bounding box center [138, 158] width 88 height 25
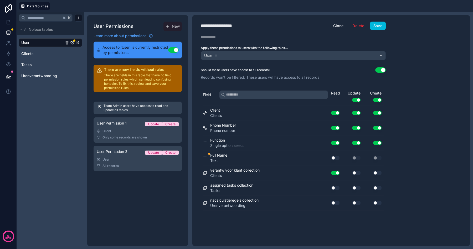
click at [335, 156] on button "Use setting" at bounding box center [335, 158] width 8 height 4
click at [379, 27] on button "Save" at bounding box center [378, 26] width 16 height 8
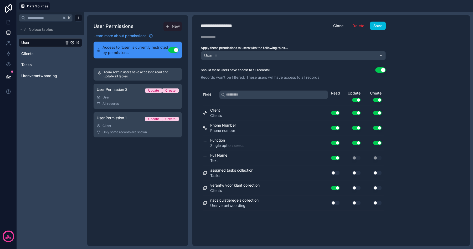
click at [132, 127] on div "Client" at bounding box center [138, 125] width 82 height 4
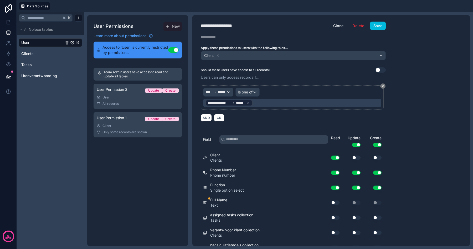
scroll to position [9, 0]
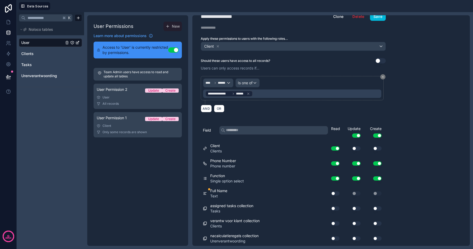
click at [336, 192] on button "Use setting" at bounding box center [335, 193] width 8 height 4
click at [378, 20] on button "Save" at bounding box center [378, 16] width 16 height 8
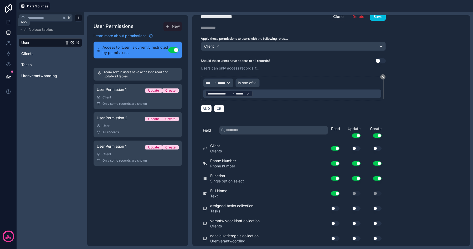
click at [7, 21] on icon at bounding box center [8, 21] width 5 height 5
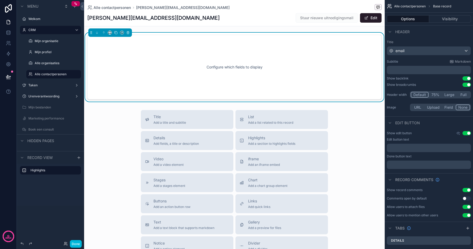
click at [46, 50] on label "Mijn profiel" at bounding box center [56, 52] width 43 height 4
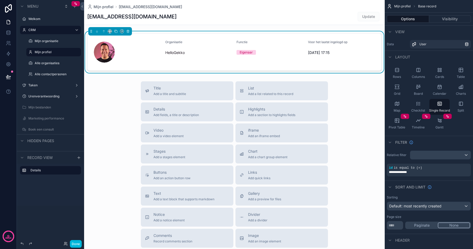
click at [153, 15] on div "jortijn@hellogekko.nl Update" at bounding box center [234, 17] width 294 height 10
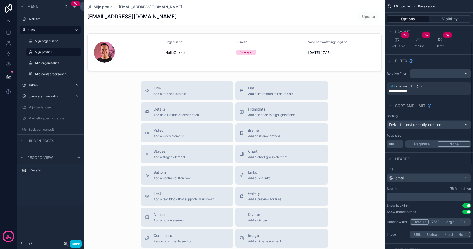
scroll to position [92, 0]
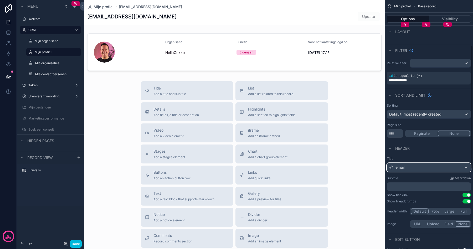
click at [414, 168] on div "email" at bounding box center [429, 167] width 84 height 8
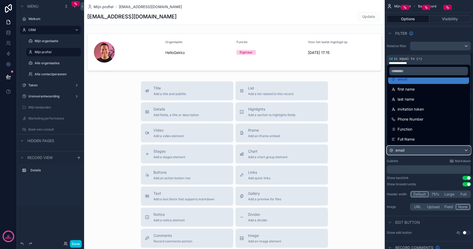
scroll to position [131, 0]
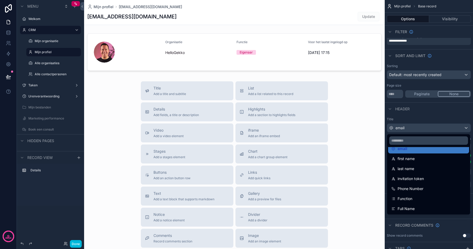
click at [415, 206] on div "Full Name" at bounding box center [428, 208] width 75 height 6
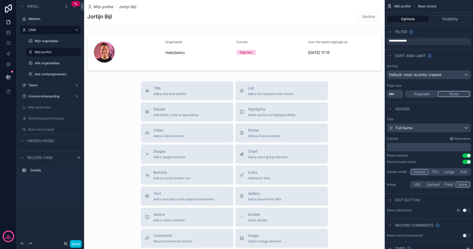
click at [406, 146] on p "﻿" at bounding box center [429, 146] width 81 height 5
click at [356, 190] on div "Title Add a title and subtitle List Add a list related to this record Details A…" at bounding box center [234, 174] width 301 height 187
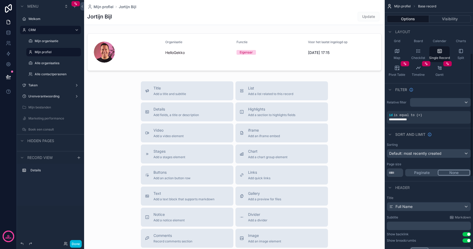
scroll to position [0, 0]
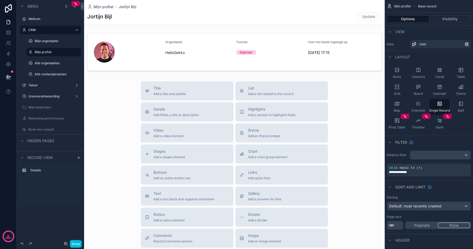
click at [278, 57] on div "scrollable content" at bounding box center [234, 52] width 301 height 42
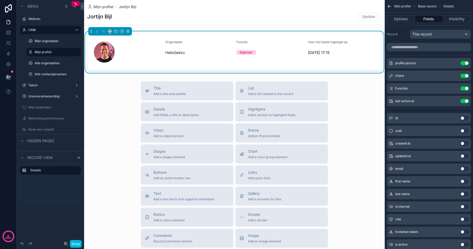
click at [58, 75] on label "Alle contactpersonen" at bounding box center [56, 74] width 43 height 4
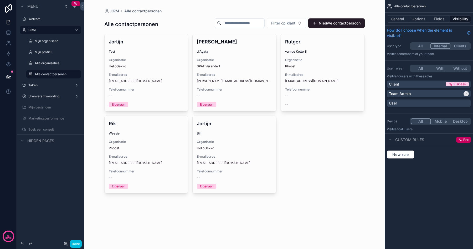
click at [166, 75] on div "scrollable content" at bounding box center [234, 105] width 269 height 210
click at [168, 75] on span "E-mailadres" at bounding box center [146, 75] width 75 height 4
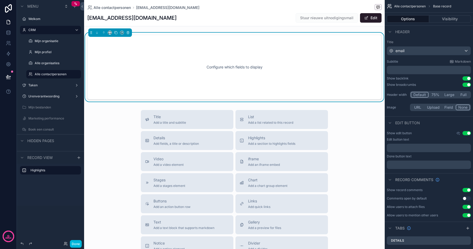
click at [45, 78] on div "Alle contactpersonen" at bounding box center [53, 74] width 53 height 8
click at [45, 77] on div "Alle contactpersonen" at bounding box center [57, 74] width 45 height 6
click at [45, 76] on div "Alle contactpersonen" at bounding box center [57, 74] width 45 height 6
click at [45, 65] on label "Alle organisaties" at bounding box center [56, 63] width 43 height 4
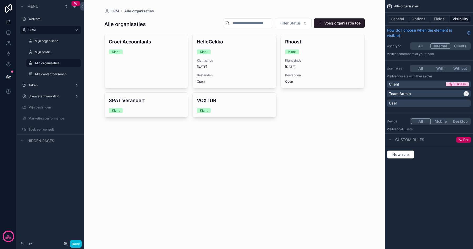
click at [46, 74] on label "Alle contactpersonen" at bounding box center [56, 74] width 43 height 4
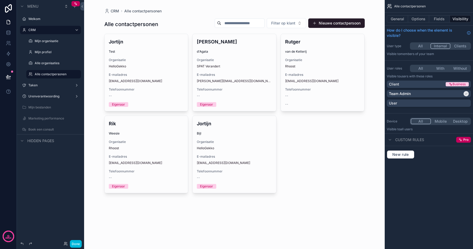
click at [409, 20] on button "Options" at bounding box center [418, 18] width 21 height 7
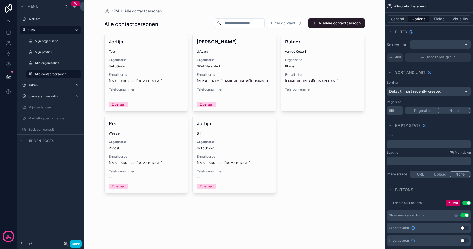
click at [401, 20] on button "General" at bounding box center [397, 18] width 21 height 7
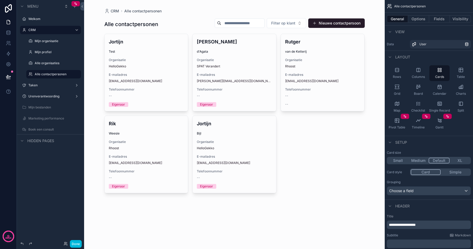
click at [420, 19] on button "Options" at bounding box center [418, 18] width 21 height 7
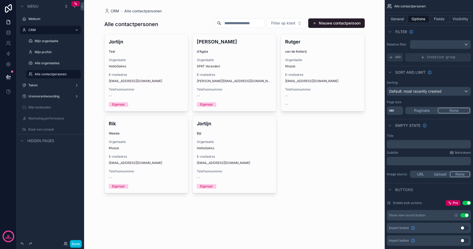
click at [435, 20] on button "Fields" at bounding box center [439, 18] width 21 height 7
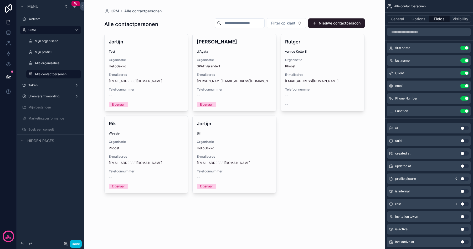
scroll to position [76, 0]
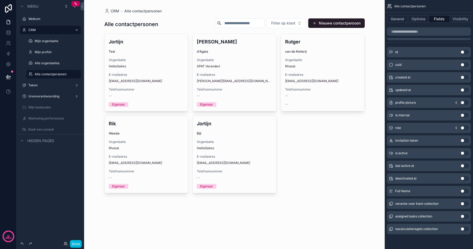
click at [464, 191] on button "Use setting" at bounding box center [464, 191] width 8 height 4
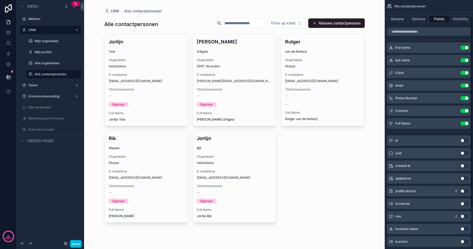
scroll to position [0, 0]
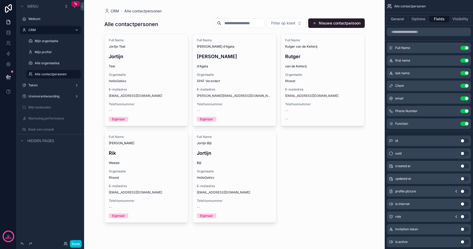
click at [466, 60] on button "Use setting" at bounding box center [464, 60] width 8 height 4
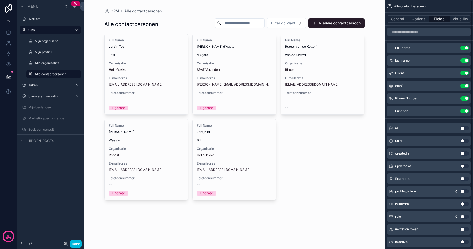
click at [466, 61] on button "Use setting" at bounding box center [464, 60] width 8 height 4
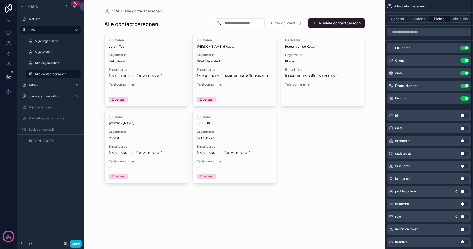
click at [0, 0] on icon "scrollable content" at bounding box center [0, 0] width 0 height 0
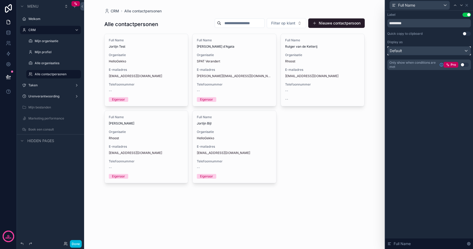
click at [441, 48] on div "Default" at bounding box center [429, 51] width 83 height 8
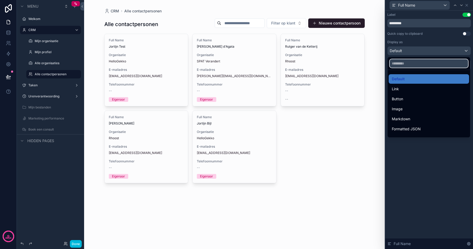
click at [421, 66] on input "text" at bounding box center [429, 63] width 78 height 8
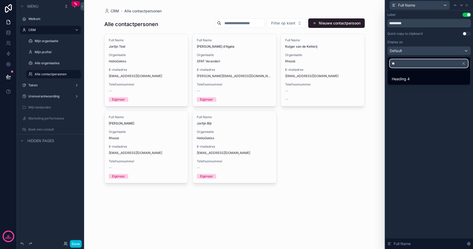
type input "**"
click at [409, 78] on span "Heading 4" at bounding box center [401, 79] width 18 height 6
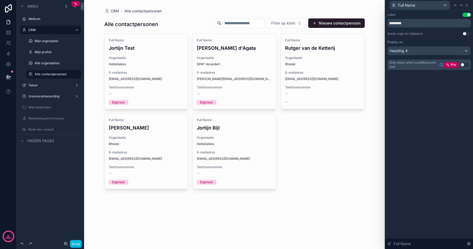
click at [468, 14] on button "Use setting" at bounding box center [466, 15] width 8 height 4
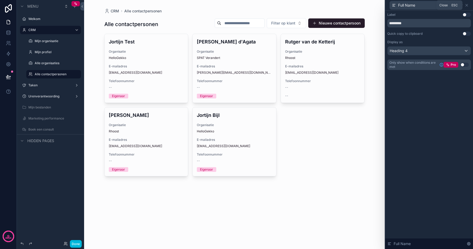
click at [467, 4] on icon at bounding box center [466, 5] width 4 height 4
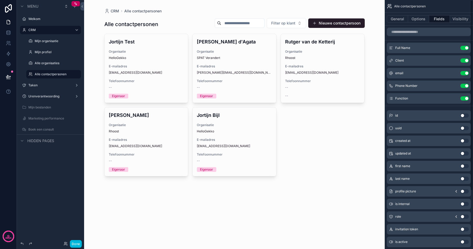
click at [321, 182] on div "Alle contactpersonen Filter op klant Nieuwe contactpersoon Jortijn Test Organis…" at bounding box center [234, 103] width 260 height 179
click at [54, 63] on label "Alle organisaties" at bounding box center [56, 63] width 43 height 4
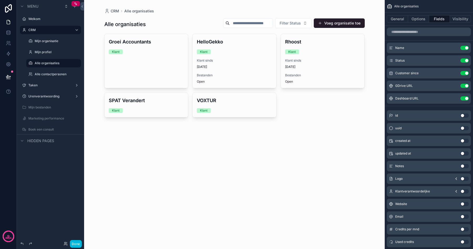
click at [232, 62] on div "scrollable content" at bounding box center [234, 67] width 269 height 134
click at [44, 52] on label "Mijn profiel" at bounding box center [56, 52] width 43 height 4
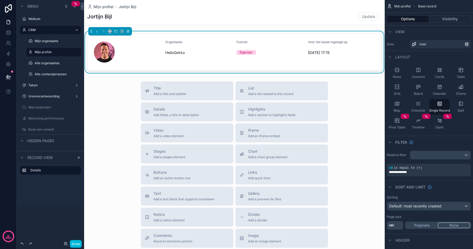
click at [46, 62] on label "Alle organisaties" at bounding box center [56, 63] width 43 height 4
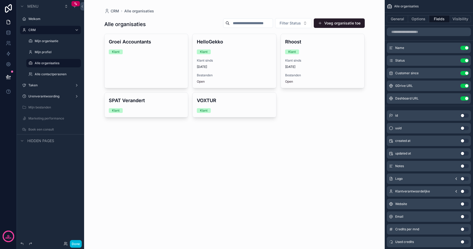
click at [235, 60] on span "Klant sinds" at bounding box center [234, 60] width 75 height 4
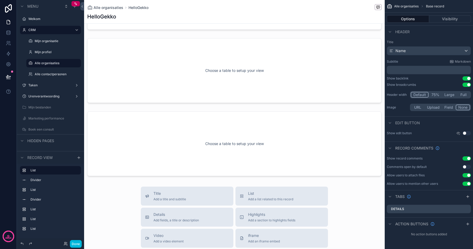
scroll to position [322, 0]
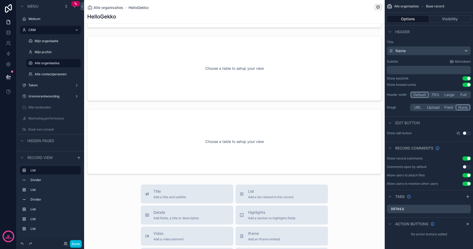
click at [152, 151] on div "scrollable content" at bounding box center [234, 141] width 301 height 69
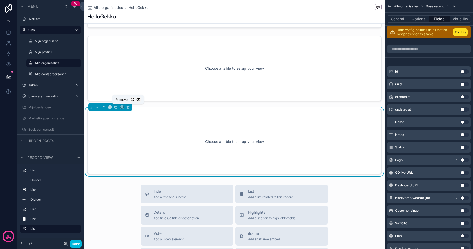
click at [128, 107] on icon "scrollable content" at bounding box center [128, 107] width 4 height 4
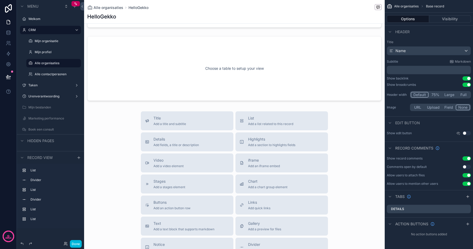
click at [123, 60] on div "scrollable content" at bounding box center [234, 68] width 301 height 69
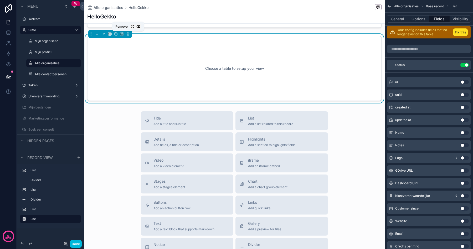
click at [128, 34] on icon "scrollable content" at bounding box center [128, 34] width 4 height 4
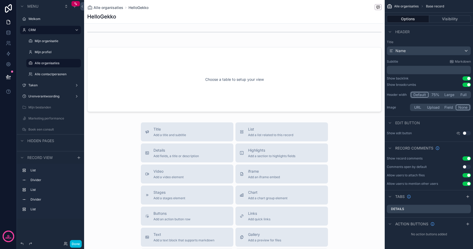
scroll to position [176, 0]
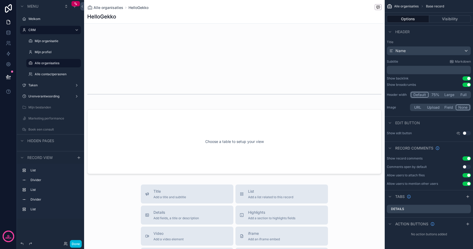
click at [127, 107] on div "Contacten bij HelloGekko Voeg een nieuwe contactpersoon toe Jortijn Test hi@jor…" at bounding box center [234, 15] width 301 height 322
click at [127, 116] on div "scrollable content" at bounding box center [234, 141] width 301 height 69
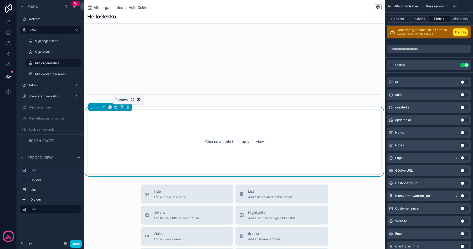
click at [127, 105] on icon "scrollable content" at bounding box center [128, 107] width 4 height 4
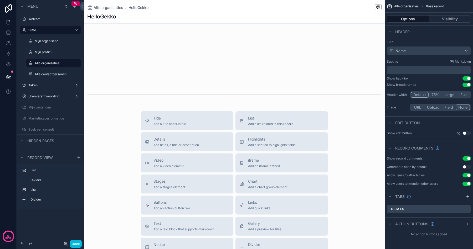
click at [126, 94] on div "scrollable content" at bounding box center [234, 93] width 301 height 17
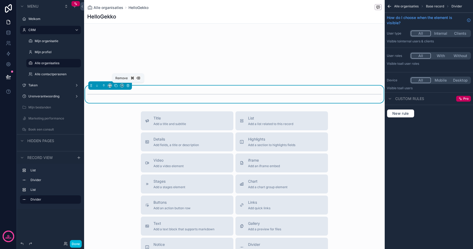
click at [128, 85] on icon "scrollable content" at bounding box center [128, 85] width 0 height 1
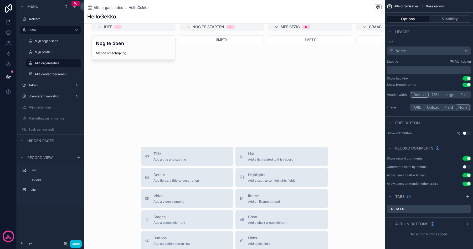
scroll to position [53, 0]
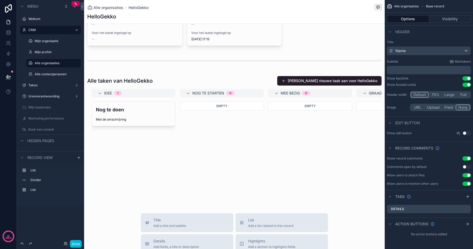
click at [130, 174] on div "scrollable content" at bounding box center [234, 139] width 301 height 131
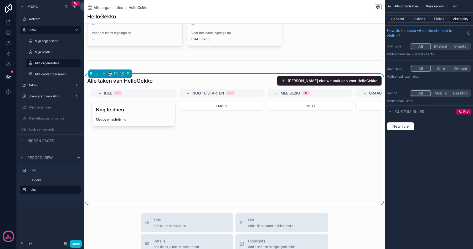
click at [53, 53] on label "Mijn profiel" at bounding box center [56, 52] width 43 height 4
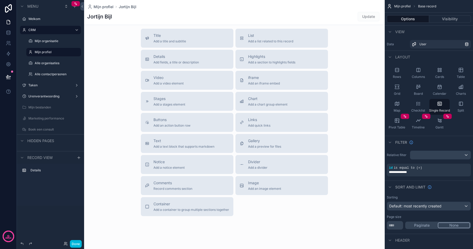
click at [51, 42] on label "Mijn organisatie" at bounding box center [56, 41] width 43 height 4
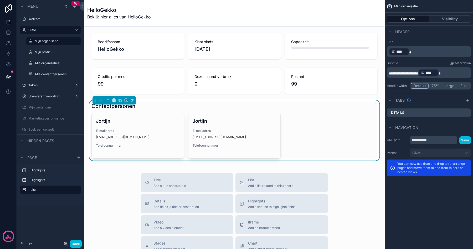
click at [55, 73] on label "Alle contactpersonen" at bounding box center [56, 74] width 43 height 4
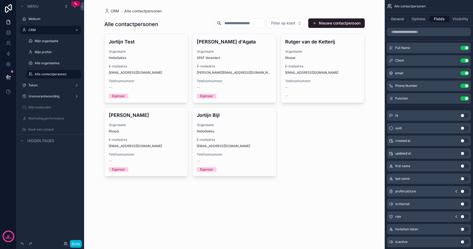
click at [147, 59] on div "scrollable content" at bounding box center [234, 96] width 269 height 193
click at [137, 49] on div "Jortijn Test Organisatie HelloGekko E-mailadres hi@jortijn.nl Telefoonnummer --…" at bounding box center [147, 68] width 84 height 69
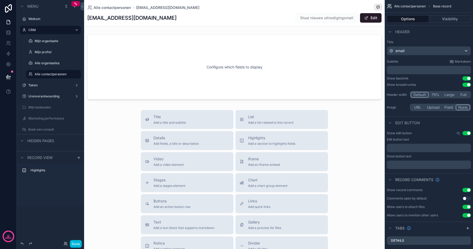
click at [126, 19] on div "hi@jortijn.nl Stuur nieuwe uitnodigingsmail Edit" at bounding box center [234, 18] width 294 height 10
click at [424, 50] on div "email" at bounding box center [429, 51] width 84 height 8
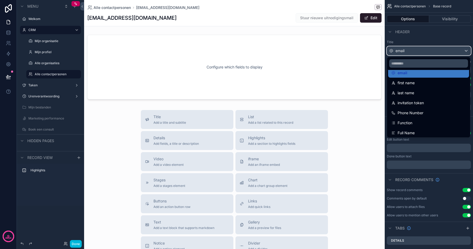
scroll to position [27, 0]
click at [414, 129] on span "Full Name" at bounding box center [405, 131] width 17 height 6
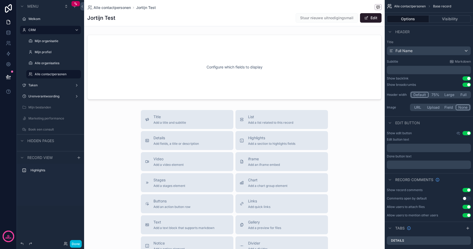
click at [54, 52] on label "Mijn profiel" at bounding box center [56, 52] width 43 height 4
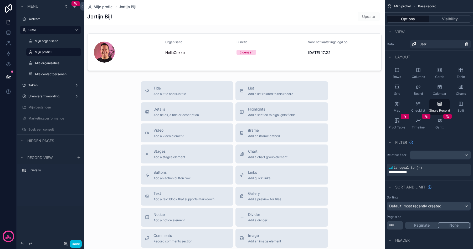
click at [147, 58] on div "scrollable content" at bounding box center [234, 155] width 301 height 310
click at [142, 59] on div "scrollable content" at bounding box center [234, 52] width 301 height 42
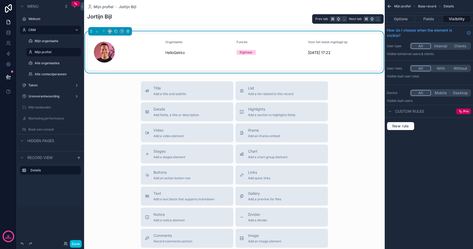
click at [404, 18] on button "Options" at bounding box center [401, 18] width 28 height 7
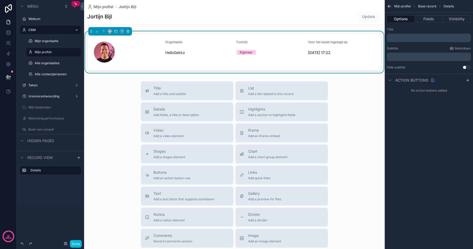
click at [57, 76] on label "Alle contactpersonen" at bounding box center [56, 74] width 43 height 4
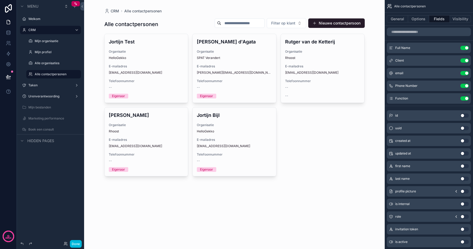
click at [153, 63] on div "scrollable content" at bounding box center [234, 96] width 269 height 193
click at [140, 50] on span "Organisatie" at bounding box center [146, 51] width 75 height 4
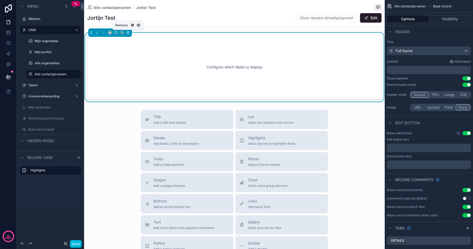
click at [128, 33] on icon "scrollable content" at bounding box center [128, 32] width 0 height 1
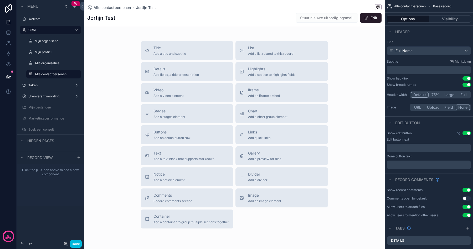
click at [264, 65] on button "Highlights Add a section to highlights fields" at bounding box center [281, 71] width 92 height 19
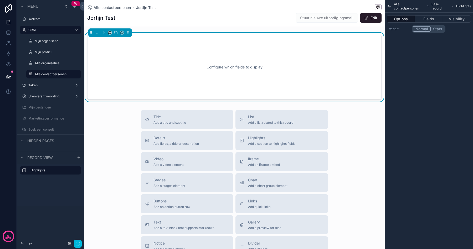
click at [242, 60] on div "Configure which fields to display" at bounding box center [234, 66] width 277 height 47
click at [435, 17] on button "Fields" at bounding box center [429, 18] width 28 height 7
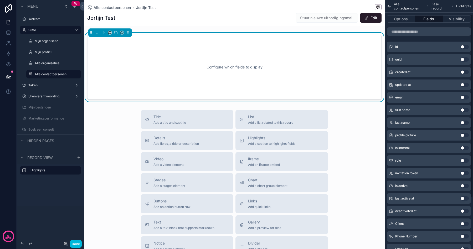
scroll to position [11, 0]
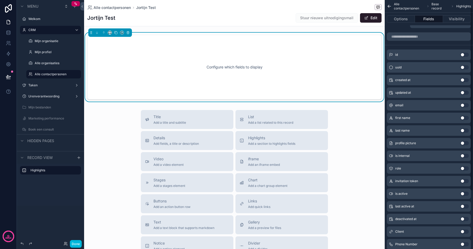
click at [465, 142] on button "Use setting" at bounding box center [464, 143] width 8 height 4
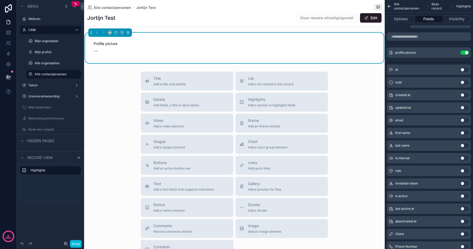
click at [56, 51] on label "Mijn profiel" at bounding box center [56, 52] width 43 height 4
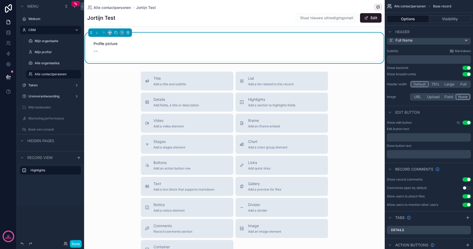
click at [335, 47] on div "Profile picture --" at bounding box center [235, 48] width 282 height 14
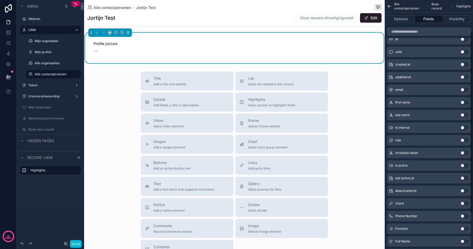
scroll to position [45, 0]
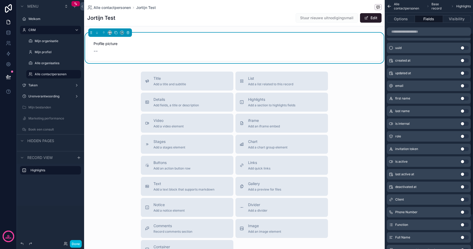
click at [465, 199] on button "Use setting" at bounding box center [464, 199] width 8 height 4
click at [45, 52] on label "Mijn profiel" at bounding box center [56, 52] width 43 height 4
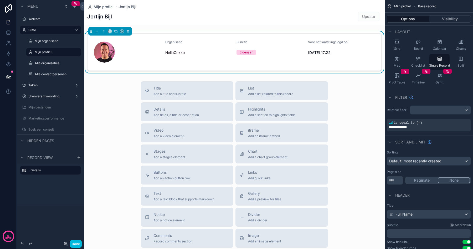
click at [51, 75] on label "Alle contactpersonen" at bounding box center [56, 74] width 43 height 4
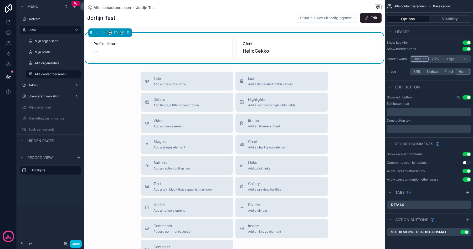
scroll to position [36, 0]
click at [295, 45] on span "Client" at bounding box center [309, 43] width 132 height 5
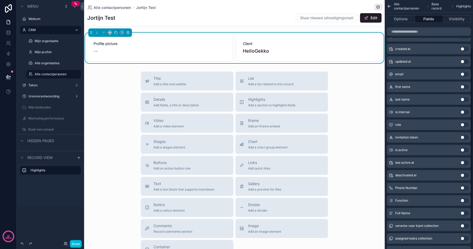
scroll to position [91, 0]
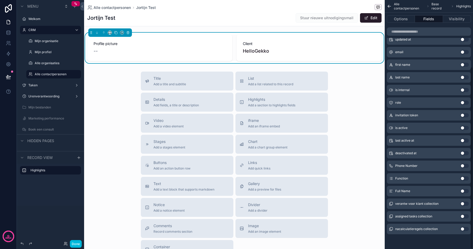
click at [464, 178] on button "Use setting" at bounding box center [464, 178] width 8 height 4
click at [43, 50] on label "Mijn profiel" at bounding box center [56, 52] width 43 height 4
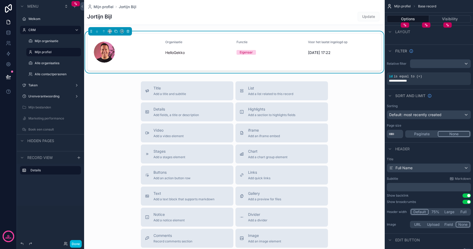
click at [49, 74] on label "Alle contactpersonen" at bounding box center [56, 74] width 43 height 4
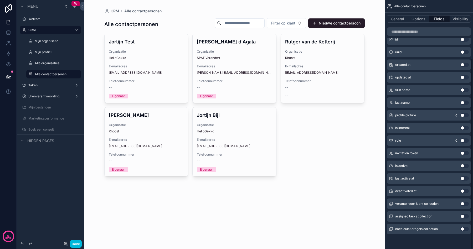
scroll to position [76, 0]
click at [141, 65] on span "E-mailadres" at bounding box center [146, 66] width 75 height 4
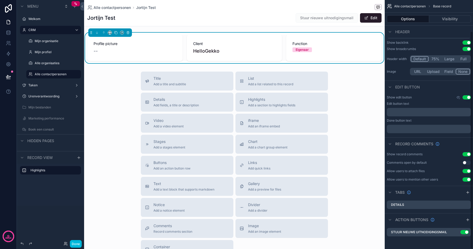
scroll to position [36, 0]
click at [442, 19] on button "Visibility" at bounding box center [450, 18] width 42 height 7
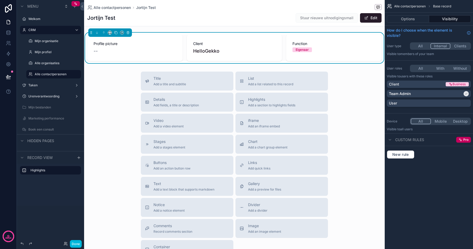
click at [418, 15] on button "Options" at bounding box center [408, 18] width 42 height 7
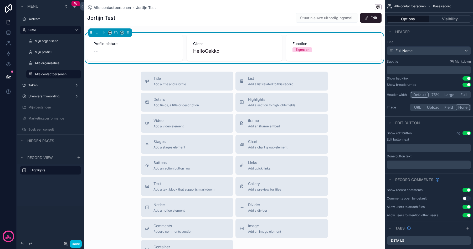
click at [343, 51] on div "Eigenaar" at bounding box center [333, 49] width 83 height 5
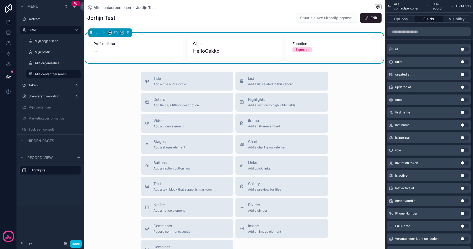
scroll to position [91, 0]
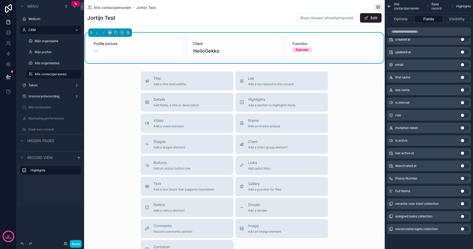
click at [466, 153] on button "Use setting" at bounding box center [464, 153] width 8 height 4
click at [350, 107] on div "Title Add a title and subtitle List Add a list related to this record Details A…" at bounding box center [234, 164] width 301 height 187
click at [149, 50] on div "--" at bounding box center [123, 50] width 58 height 7
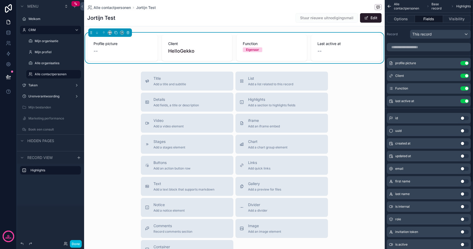
click at [0, 0] on icon "scrollable content" at bounding box center [0, 0] width 0 height 0
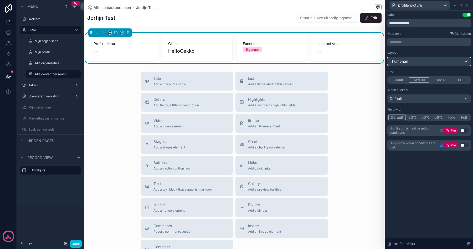
click at [423, 62] on div "Thumbnail" at bounding box center [429, 61] width 83 height 8
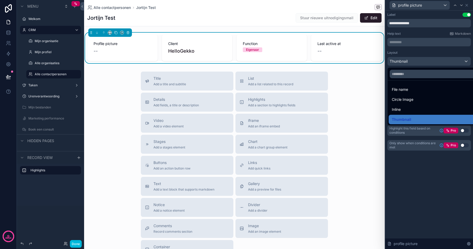
click at [407, 100] on span "Circle Image" at bounding box center [403, 99] width 22 height 6
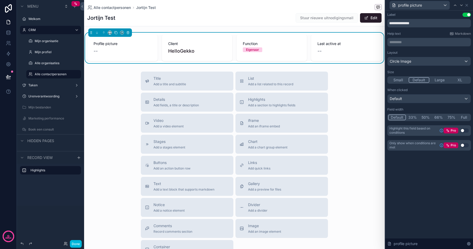
click at [468, 14] on button "Use setting" at bounding box center [466, 15] width 8 height 4
click at [468, 4] on icon at bounding box center [466, 5] width 4 height 4
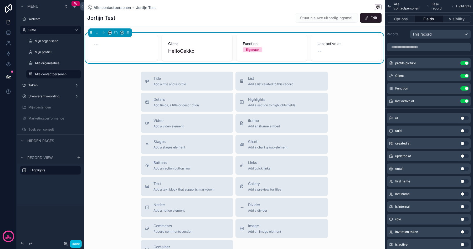
click at [54, 51] on label "Mijn profiel" at bounding box center [56, 52] width 43 height 4
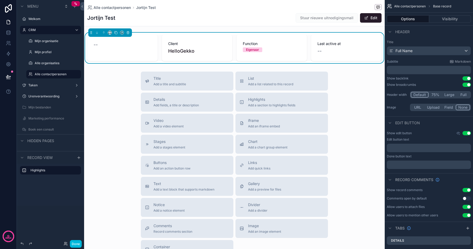
click at [416, 6] on span "Alle contactpersonen" at bounding box center [410, 6] width 32 height 4
click at [365, 121] on div "Title Add a title and subtitle List Add a list related to this record Details A…" at bounding box center [234, 164] width 301 height 187
click at [216, 57] on div "Client HelloGekko" at bounding box center [197, 48] width 70 height 26
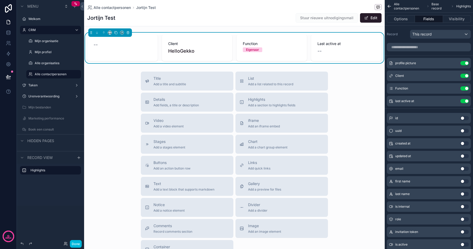
click at [0, 0] on icon "scrollable content" at bounding box center [0, 0] width 0 height 0
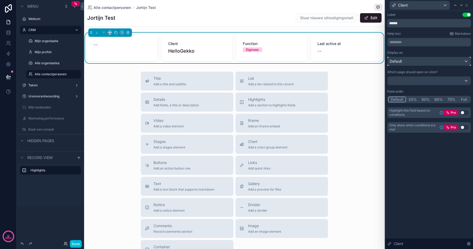
click at [436, 63] on div "Default" at bounding box center [429, 61] width 83 height 8
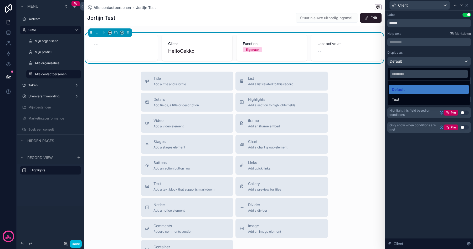
click at [419, 100] on div "Text" at bounding box center [429, 99] width 74 height 6
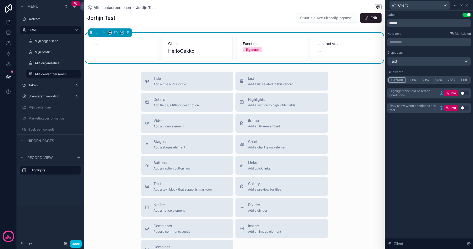
click at [468, 13] on button "Use setting" at bounding box center [466, 15] width 8 height 4
click at [438, 22] on input "******" at bounding box center [429, 23] width 84 height 8
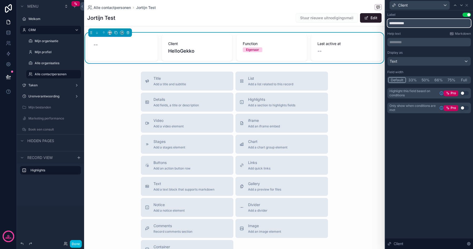
type input "**********"
click at [420, 63] on div "Text" at bounding box center [429, 61] width 83 height 8
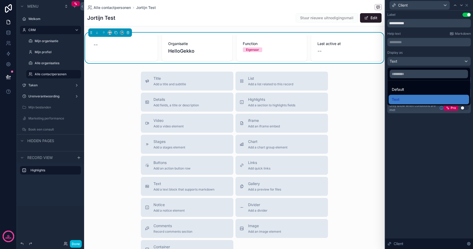
click at [402, 87] on span "Default" at bounding box center [398, 89] width 12 height 6
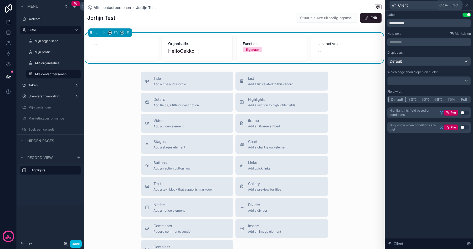
click at [468, 6] on icon at bounding box center [466, 5] width 4 height 4
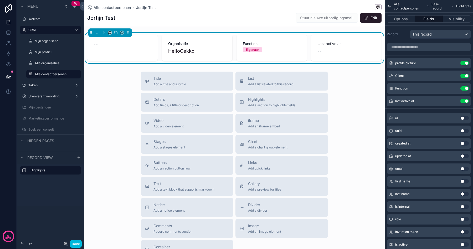
click at [0, 0] on icon "scrollable content" at bounding box center [0, 0] width 0 height 0
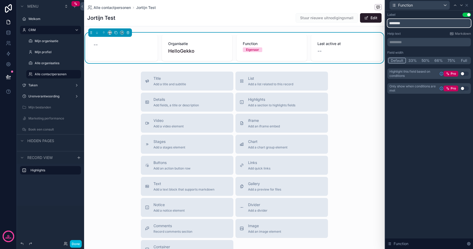
click at [415, 25] on input "********" at bounding box center [429, 23] width 84 height 8
type input "*******"
click at [443, 120] on div "Label Use setting ******* Help text Markdown ********* ﻿ Field width Default 33…" at bounding box center [429, 130] width 88 height 238
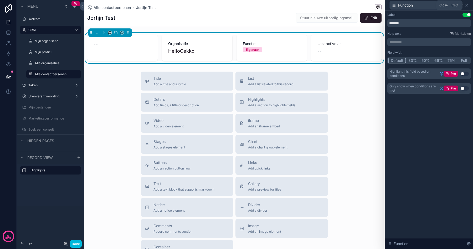
click at [467, 5] on icon at bounding box center [466, 5] width 4 height 4
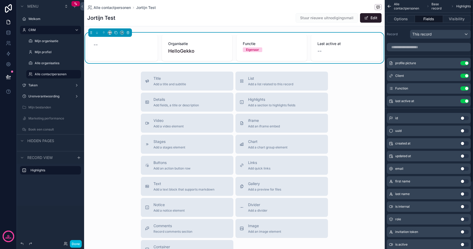
click at [349, 46] on span "Last active at" at bounding box center [346, 43] width 58 height 5
click at [453, 98] on div "last active at Use setting" at bounding box center [429, 101] width 84 height 11
click at [0, 0] on icon "scrollable content" at bounding box center [0, 0] width 0 height 0
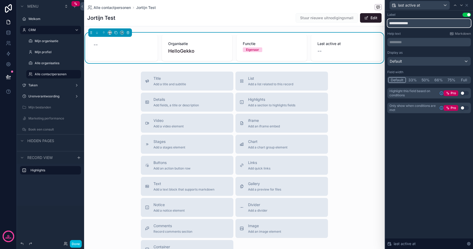
click at [413, 26] on input "**********" at bounding box center [429, 23] width 84 height 8
type input "**********"
click at [349, 110] on div "Title Add a title and subtitle List Add a list related to this record Details A…" at bounding box center [234, 164] width 301 height 187
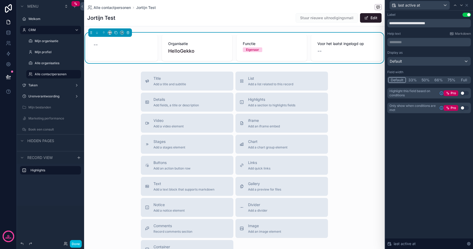
click at [348, 110] on div "Title Add a title and subtitle List Add a list related to this record Details A…" at bounding box center [234, 164] width 301 height 187
click at [41, 78] on div "Alle contactpersonen" at bounding box center [53, 74] width 53 height 8
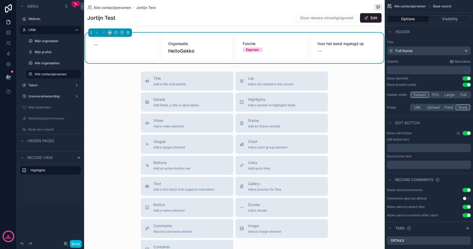
click at [41, 75] on label "Alle contactpersonen" at bounding box center [56, 74] width 43 height 4
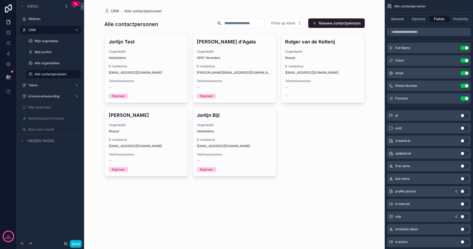
click at [59, 87] on label "Taken" at bounding box center [49, 85] width 42 height 4
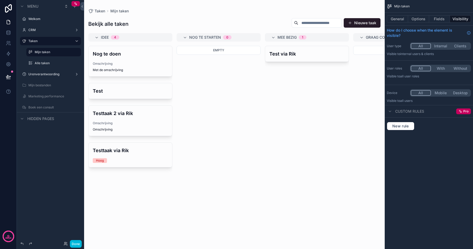
click at [44, 31] on label "CRM" at bounding box center [49, 30] width 42 height 4
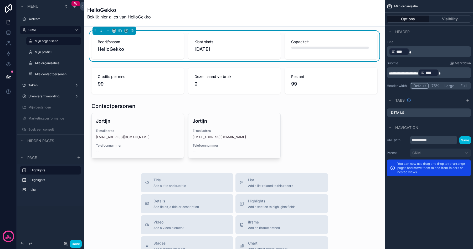
click at [51, 74] on label "Alle contactpersonen" at bounding box center [56, 74] width 43 height 4
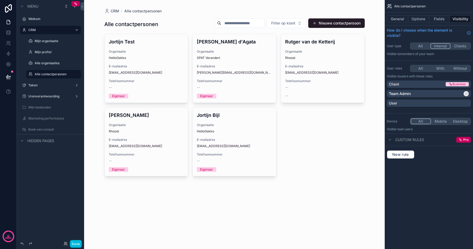
click at [162, 65] on span "E-mailadres" at bounding box center [146, 66] width 75 height 4
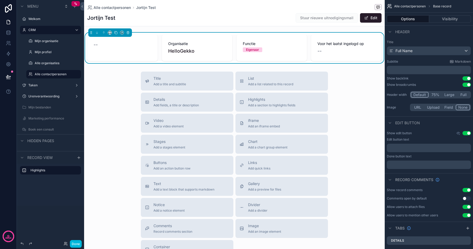
click at [368, 17] on span "scrollable content" at bounding box center [366, 18] width 4 height 4
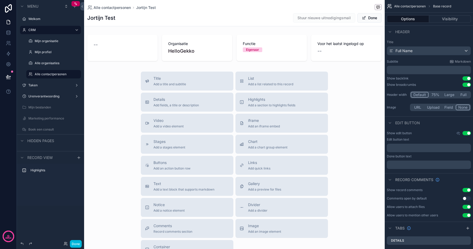
click at [368, 18] on button "Done" at bounding box center [369, 17] width 24 height 9
click at [368, 18] on span "scrollable content" at bounding box center [366, 18] width 4 height 4
click at [368, 18] on button "Done" at bounding box center [369, 17] width 24 height 9
click at [347, 52] on div "scrollable content" at bounding box center [234, 48] width 301 height 30
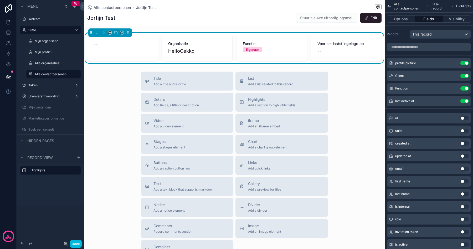
click at [272, 83] on span "Add a list related to this record" at bounding box center [270, 84] width 45 height 4
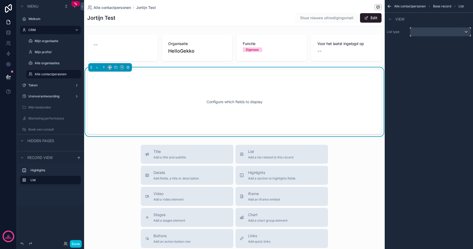
click at [424, 31] on div "scrollable content" at bounding box center [440, 32] width 60 height 8
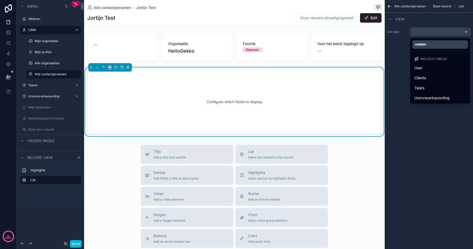
click at [430, 67] on div "User" at bounding box center [439, 68] width 51 height 6
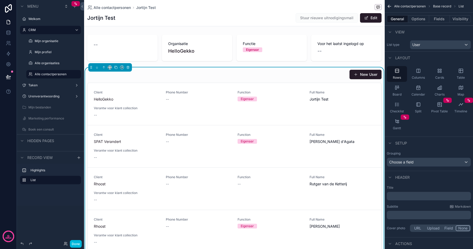
click at [462, 70] on icon "scrollable content" at bounding box center [460, 70] width 5 height 5
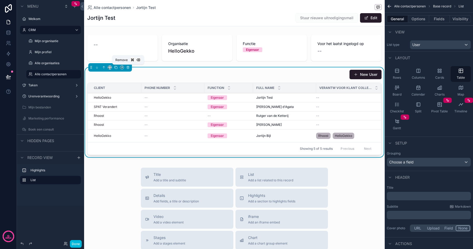
click at [127, 67] on icon "scrollable content" at bounding box center [128, 67] width 4 height 4
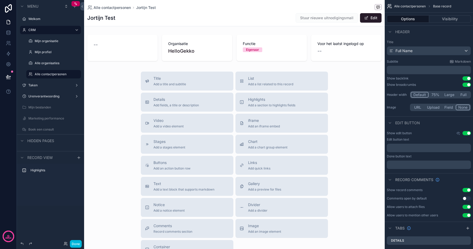
click at [180, 103] on span "Add fields, a title or description" at bounding box center [175, 105] width 45 height 4
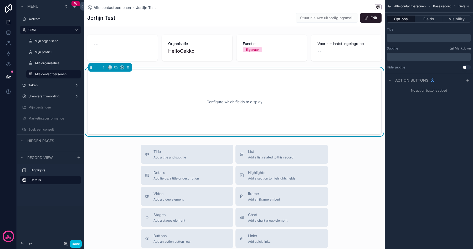
click at [396, 38] on p "﻿" at bounding box center [429, 38] width 81 height 4
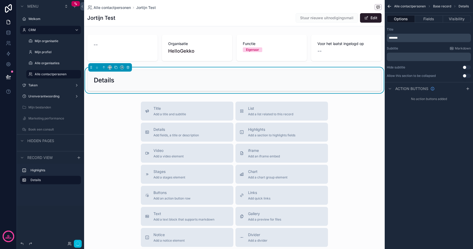
click at [435, 160] on div "Alle contactpersonen Base record Details Options Fields Visibility Title ******…" at bounding box center [429, 124] width 88 height 249
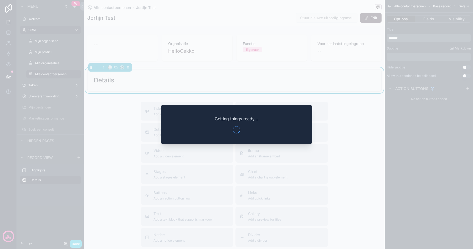
click at [128, 187] on div at bounding box center [236, 124] width 473 height 249
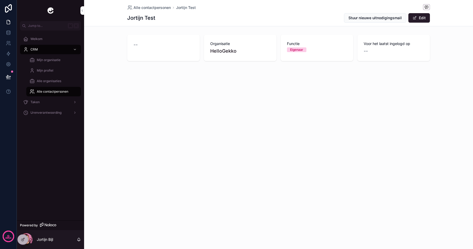
click at [21, 238] on icon at bounding box center [23, 239] width 4 height 4
click at [19, 241] on div at bounding box center [23, 239] width 11 height 10
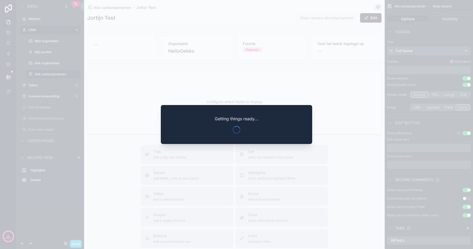
click at [91, 94] on div at bounding box center [236, 124] width 473 height 249
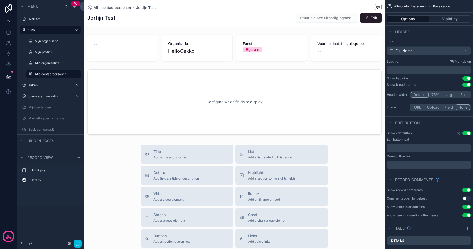
click at [204, 110] on div "scrollable content" at bounding box center [234, 101] width 301 height 69
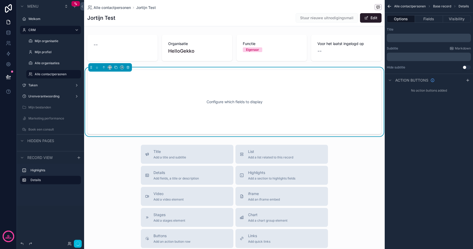
click at [427, 18] on button "Fields" at bounding box center [429, 18] width 28 height 7
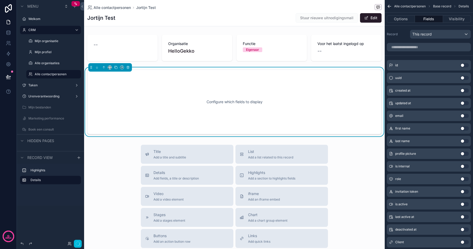
click at [463, 116] on button "Use setting" at bounding box center [464, 115] width 8 height 4
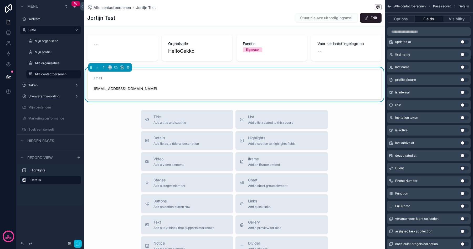
scroll to position [80, 0]
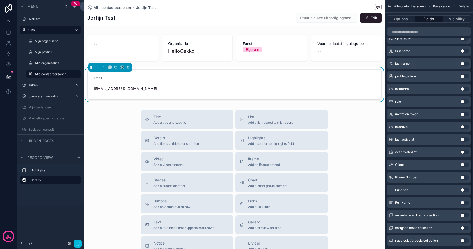
click at [465, 177] on button "Use setting" at bounding box center [464, 177] width 8 height 4
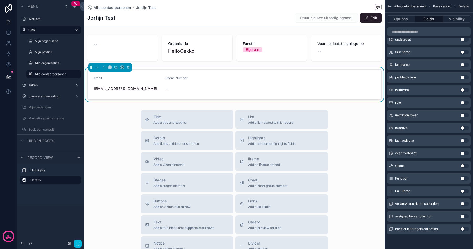
click at [279, 50] on div "scrollable content" at bounding box center [234, 48] width 301 height 30
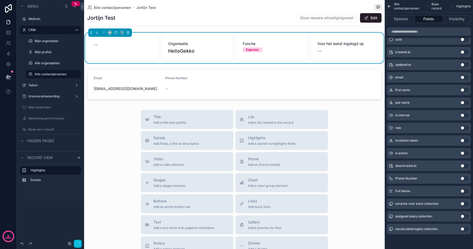
click at [268, 78] on div "scrollable content" at bounding box center [234, 84] width 301 height 34
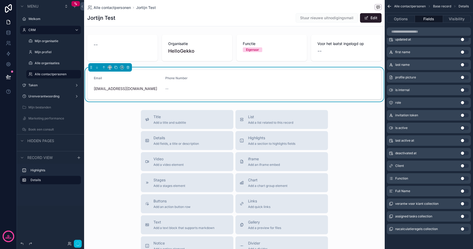
click at [367, 16] on span "scrollable content" at bounding box center [366, 18] width 4 height 4
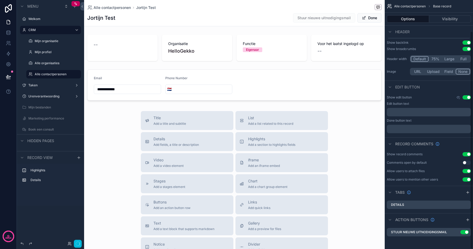
click at [265, 47] on div "scrollable content" at bounding box center [234, 48] width 301 height 30
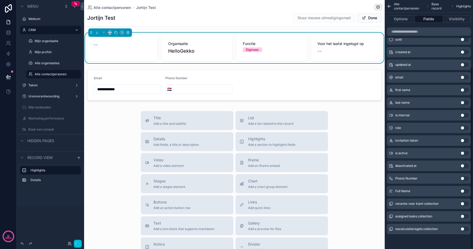
click at [368, 18] on button "Done" at bounding box center [369, 17] width 24 height 9
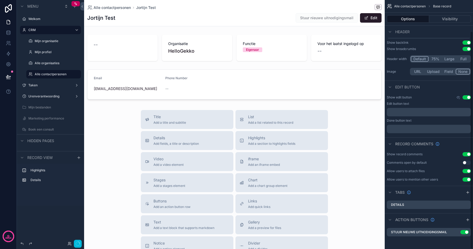
scroll to position [36, 0]
click at [79, 245] on icon "button" at bounding box center [78, 243] width 4 height 4
click at [160, 89] on div "scrollable content" at bounding box center [234, 84] width 301 height 34
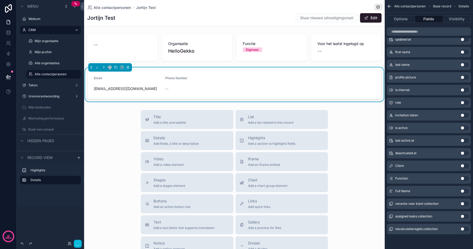
click at [463, 203] on button "Use setting" at bounding box center [464, 203] width 8 height 4
click at [271, 78] on span "Verantw voor klant collection" at bounding box center [258, 78] width 44 height 4
click at [397, 22] on button "Options" at bounding box center [401, 18] width 28 height 7
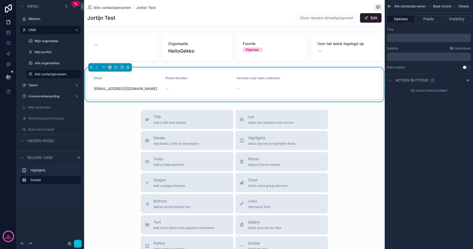
scroll to position [0, 0]
click at [400, 37] on p "﻿" at bounding box center [429, 38] width 81 height 4
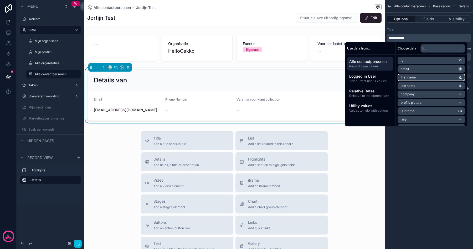
click at [407, 79] on span "first name" at bounding box center [408, 77] width 15 height 4
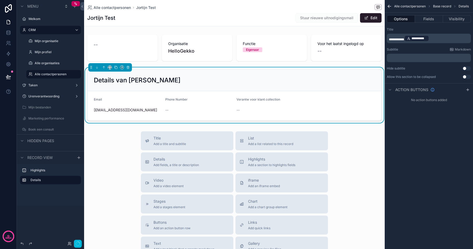
click at [216, 99] on div "Phone Number" at bounding box center [198, 100] width 67 height 6
click at [143, 39] on div "scrollable content" at bounding box center [234, 48] width 301 height 30
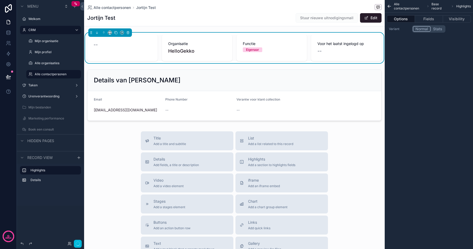
click at [148, 84] on div "scrollable content" at bounding box center [234, 94] width 301 height 55
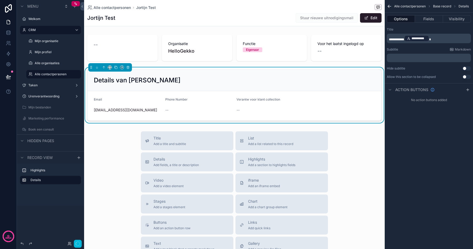
click at [79, 242] on icon "button" at bounding box center [78, 243] width 4 height 4
click at [436, 128] on div "**********" at bounding box center [429, 124] width 88 height 249
click at [69, 242] on icon at bounding box center [70, 243] width 4 height 4
click at [123, 120] on form "Email [EMAIL_ADDRESS][DOMAIN_NAME] Phone Number -- Verantw voor klant collectio…" at bounding box center [234, 105] width 294 height 29
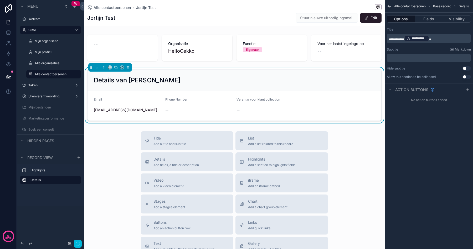
click at [51, 61] on div "Alle organisaties" at bounding box center [57, 63] width 45 height 4
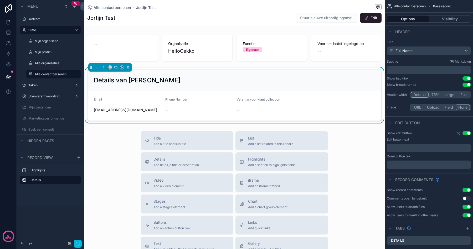
click at [50, 63] on label "Alle organisaties" at bounding box center [56, 63] width 43 height 4
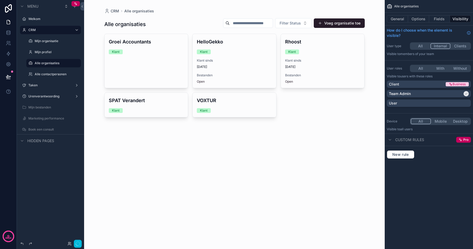
click at [146, 58] on div "scrollable content" at bounding box center [234, 67] width 269 height 134
click at [138, 57] on div "Groei Accountants Klant" at bounding box center [147, 46] width 84 height 24
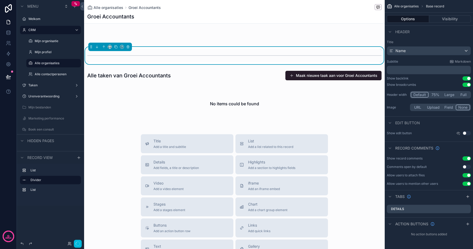
scroll to position [43, 0]
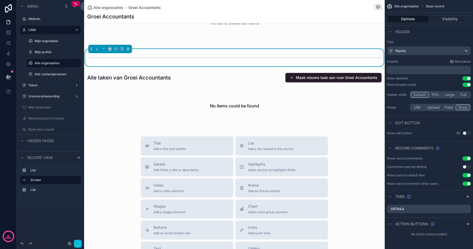
click at [57, 72] on div "Alle contactpersonen" at bounding box center [57, 74] width 45 height 4
click at [56, 73] on label "Alle contactpersonen" at bounding box center [56, 74] width 43 height 4
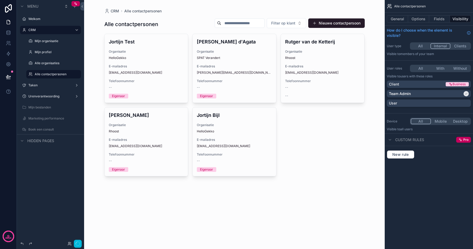
click at [152, 67] on div "scrollable content" at bounding box center [234, 96] width 269 height 193
click at [132, 43] on h4 "Jortijn Test" at bounding box center [146, 41] width 75 height 7
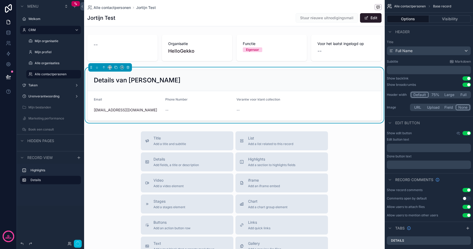
click at [52, 74] on label "Alle contactpersonen" at bounding box center [56, 74] width 43 height 4
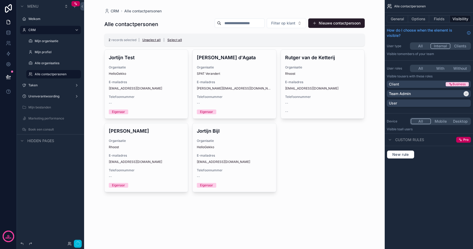
click at [397, 18] on button "General" at bounding box center [397, 18] width 21 height 7
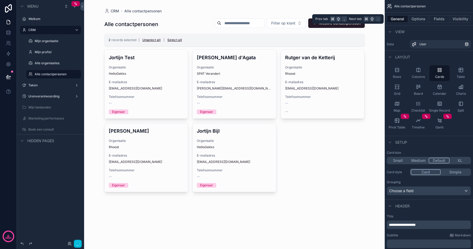
click at [415, 19] on button "Options" at bounding box center [418, 18] width 21 height 7
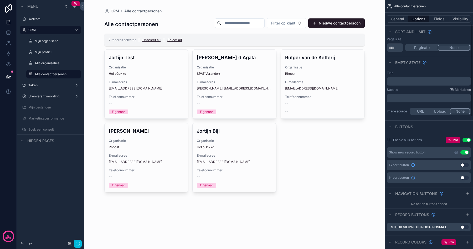
scroll to position [64, 0]
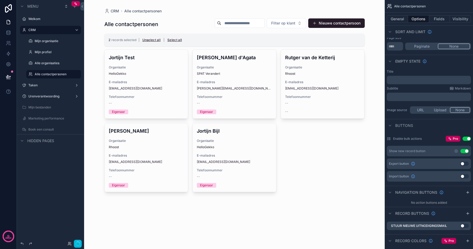
click at [467, 138] on button "Use setting" at bounding box center [466, 138] width 8 height 4
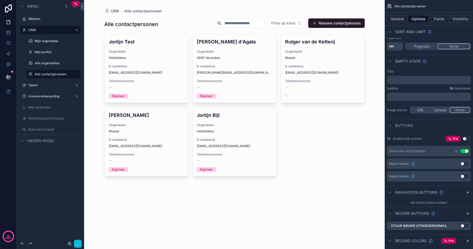
click at [53, 65] on div "Alle organisaties" at bounding box center [57, 63] width 45 height 4
click at [48, 63] on label "Alle organisaties" at bounding box center [56, 63] width 43 height 4
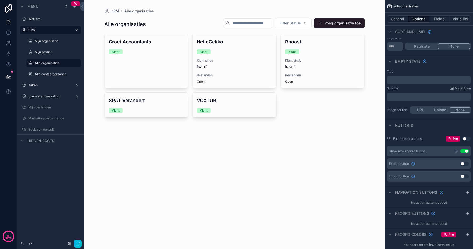
click at [51, 76] on label "Alle contactpersonen" at bounding box center [56, 74] width 43 height 4
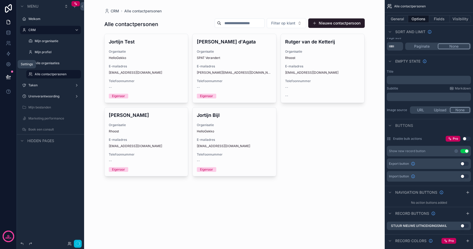
click at [8, 65] on icon at bounding box center [8, 63] width 5 height 5
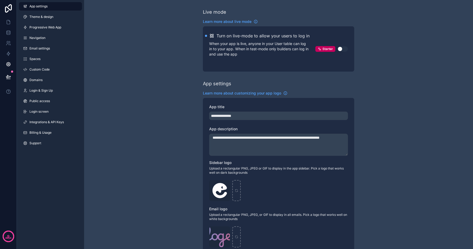
click at [40, 69] on span "Custom Code" at bounding box center [39, 69] width 20 height 4
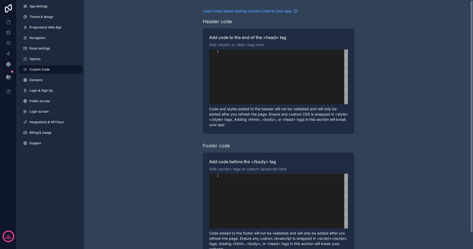
click at [246, 68] on div "scrollable content" at bounding box center [286, 76] width 122 height 55
paste textarea "**********"
type textarea "**********"
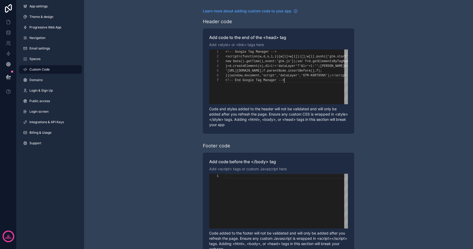
scroll to position [28, 59]
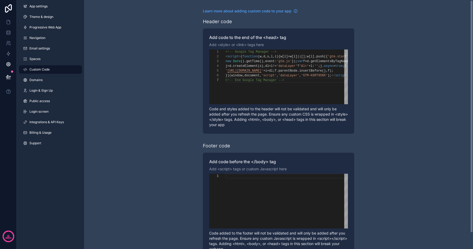
click at [241, 175] on div "scrollable content" at bounding box center [286, 175] width 122 height 5
paste textarea "**********"
type textarea "**********"
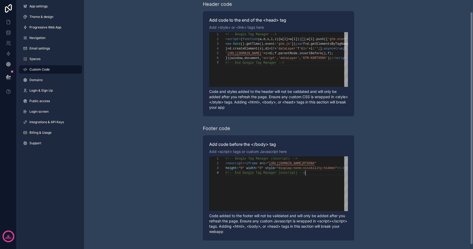
scroll to position [0, 0]
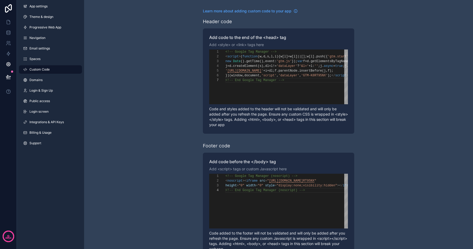
click at [39, 57] on span "Spaces" at bounding box center [34, 59] width 11 height 4
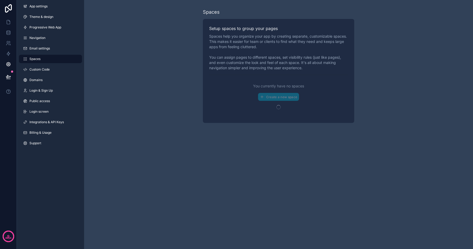
click at [39, 73] on link "Custom Code" at bounding box center [50, 69] width 63 height 8
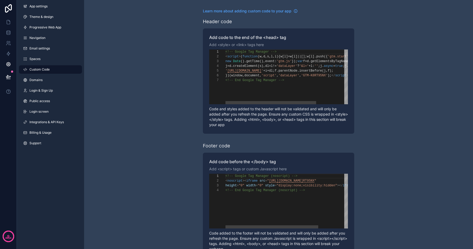
scroll to position [14, 0]
click at [39, 47] on span "Email settings" at bounding box center [39, 48] width 20 height 4
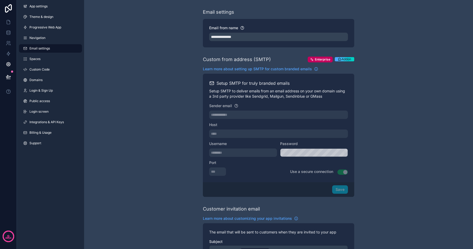
click at [40, 39] on span "Navigation" at bounding box center [37, 38] width 16 height 4
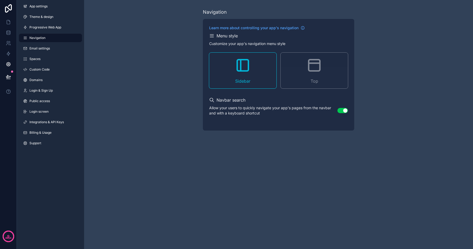
click at [41, 28] on span "Progressive Web App" at bounding box center [45, 27] width 32 height 4
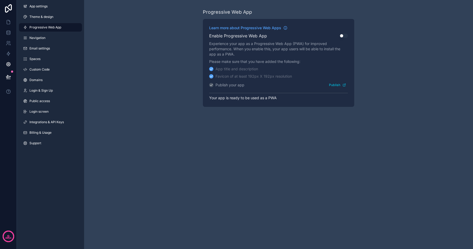
click at [39, 38] on span "Navigation" at bounding box center [37, 38] width 16 height 4
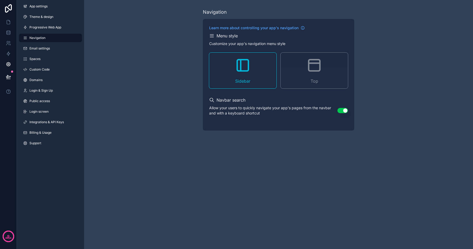
click at [343, 109] on button "Use setting" at bounding box center [342, 110] width 11 height 5
click at [8, 22] on icon at bounding box center [8, 21] width 5 height 5
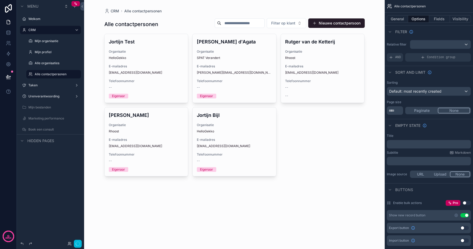
click at [80, 245] on button "button" at bounding box center [78, 243] width 8 height 8
click at [69, 243] on icon at bounding box center [69, 242] width 1 height 1
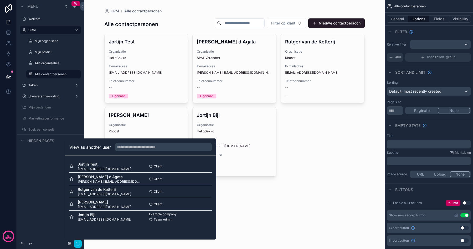
click at [0, 0] on button "Select" at bounding box center [0, 0] width 0 height 0
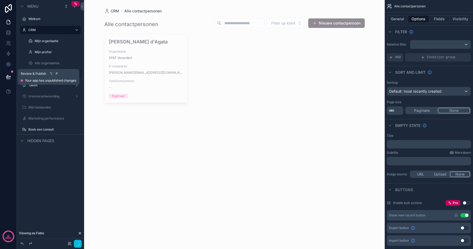
click at [8, 75] on icon at bounding box center [8, 76] width 5 height 5
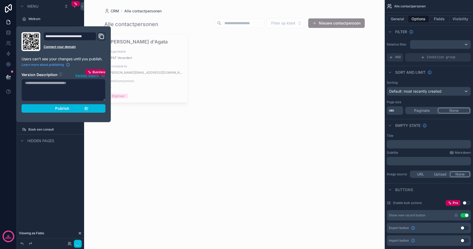
click at [59, 108] on span "Publish" at bounding box center [62, 108] width 14 height 5
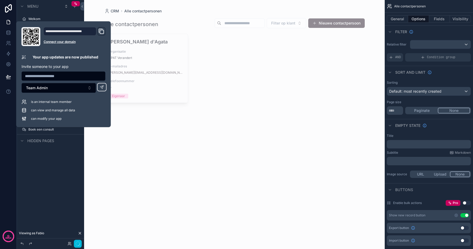
click at [135, 177] on div "CRM Alle contactpersonen Alle contactpersonen Filter op klant Nieuwe contactper…" at bounding box center [234, 124] width 301 height 249
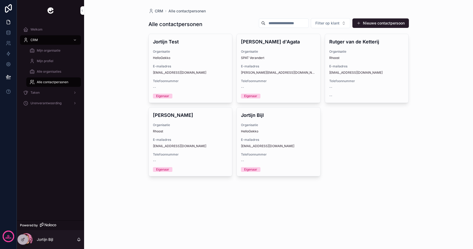
click at [50, 46] on div "Mijn organisatie" at bounding box center [53, 50] width 48 height 8
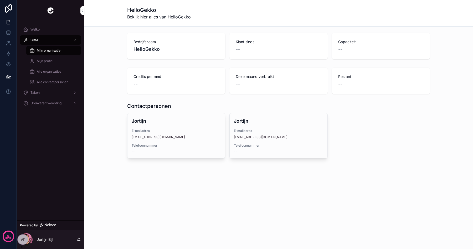
click at [40, 33] on div "Welkom" at bounding box center [50, 29] width 55 height 8
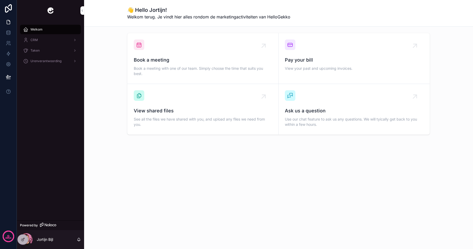
click at [40, 39] on div "CRM" at bounding box center [50, 40] width 55 height 8
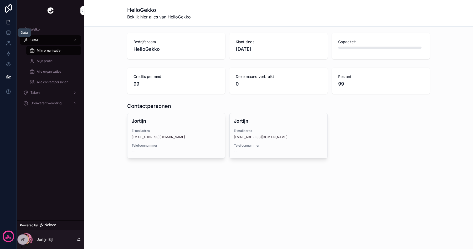
click at [9, 32] on icon at bounding box center [8, 32] width 5 height 5
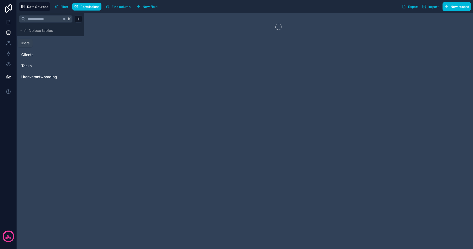
click at [10, 43] on icon at bounding box center [8, 42] width 5 height 5
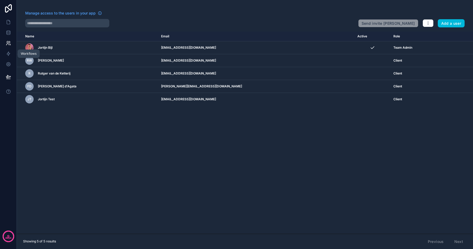
click at [9, 52] on icon at bounding box center [8, 53] width 5 height 5
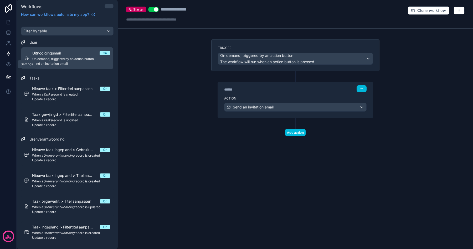
click at [9, 64] on icon at bounding box center [8, 64] width 4 height 4
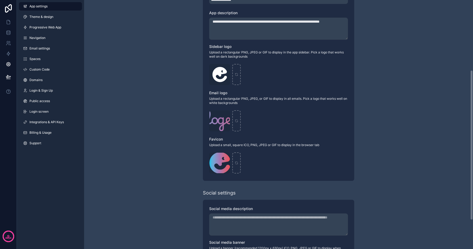
scroll to position [114, 0]
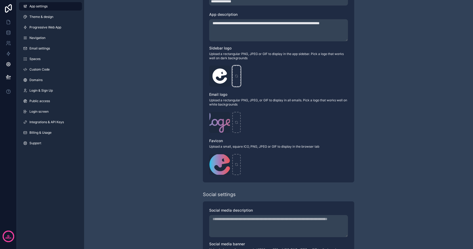
click at [239, 74] on div "scrollable content" at bounding box center [236, 75] width 8 height 21
type input "**********"
click at [240, 82] on div "scrollable content" at bounding box center [236, 75] width 8 height 21
type input "**********"
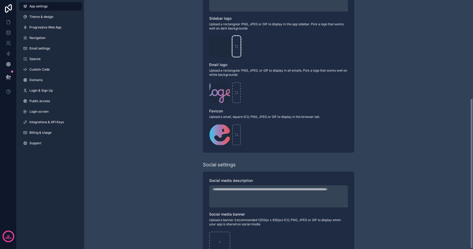
scroll to position [163, 0]
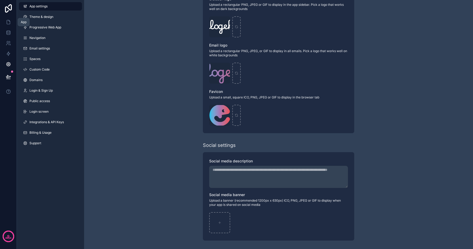
click at [8, 22] on icon at bounding box center [8, 21] width 5 height 5
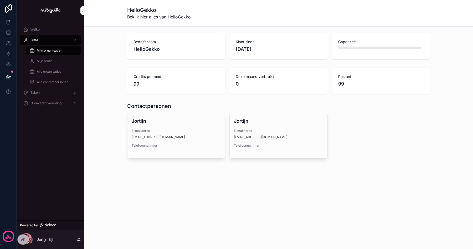
click at [39, 30] on span "Welkom" at bounding box center [36, 29] width 12 height 4
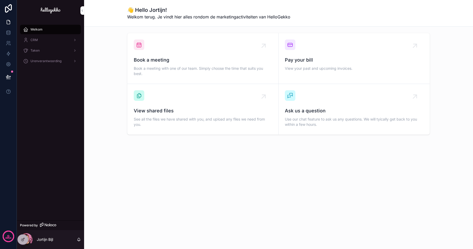
click at [38, 40] on div "CRM" at bounding box center [50, 40] width 55 height 8
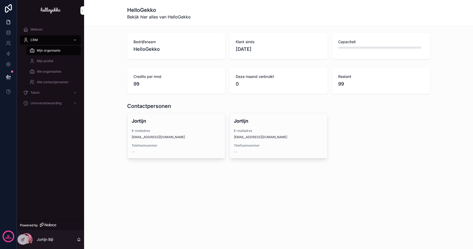
click at [38, 34] on link "Welkom" at bounding box center [50, 29] width 61 height 9
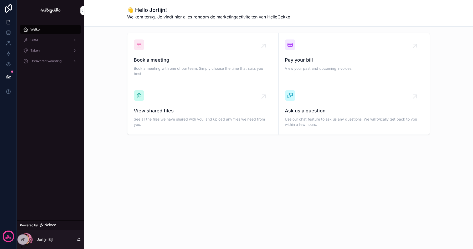
click at [37, 42] on span "CRM" at bounding box center [33, 40] width 7 height 4
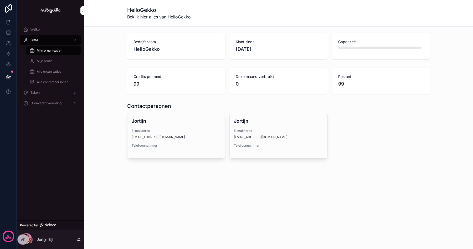
click at [40, 60] on span "Mijn profiel" at bounding box center [45, 61] width 17 height 4
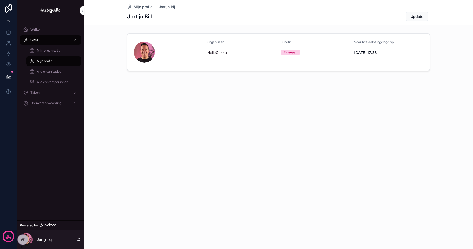
click at [41, 51] on span "Mijn organisatie" at bounding box center [49, 50] width 24 height 4
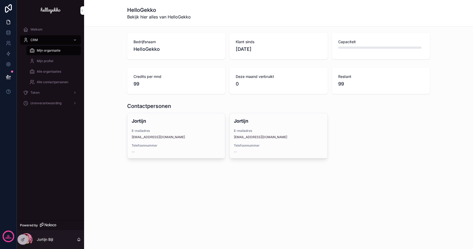
click at [42, 60] on span "Mijn profiel" at bounding box center [45, 61] width 17 height 4
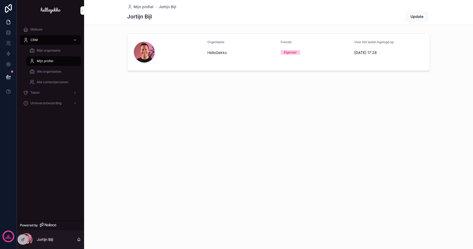
click at [43, 71] on span "Alle organisaties" at bounding box center [49, 71] width 24 height 4
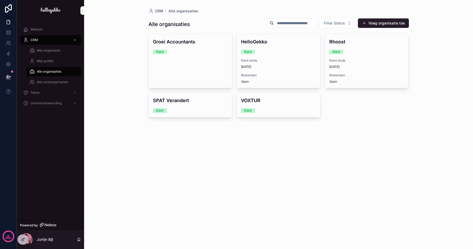
click at [45, 82] on span "Alle contactpersonen" at bounding box center [53, 82] width 32 height 4
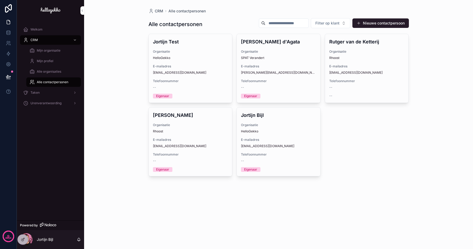
click at [45, 91] on div "Taken" at bounding box center [50, 92] width 55 height 8
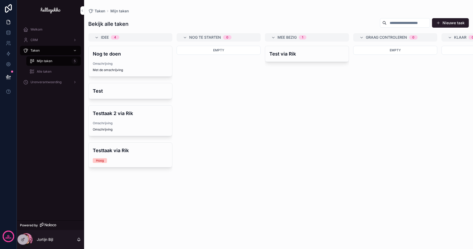
click at [45, 71] on span "Alle taken" at bounding box center [44, 71] width 15 height 4
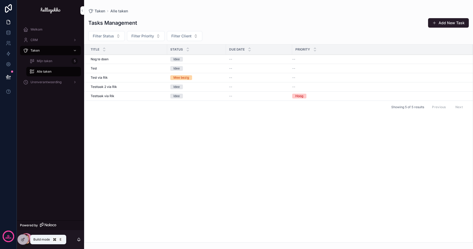
click at [24, 239] on icon at bounding box center [23, 239] width 4 height 4
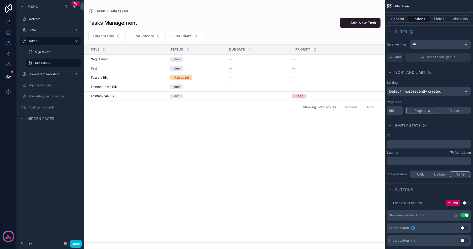
click at [251, 74] on div "scrollable content" at bounding box center [234, 124] width 301 height 249
click at [398, 21] on button "General" at bounding box center [397, 18] width 21 height 7
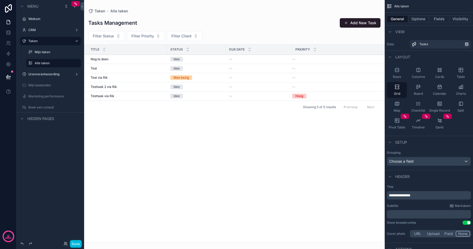
click at [460, 70] on icon "scrollable content" at bounding box center [460, 69] width 5 height 5
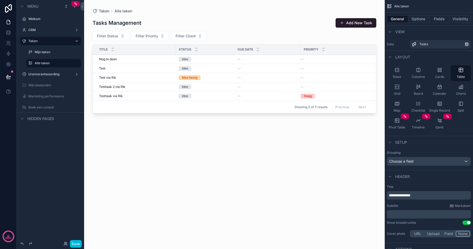
click at [436, 16] on button "Fields" at bounding box center [439, 18] width 21 height 7
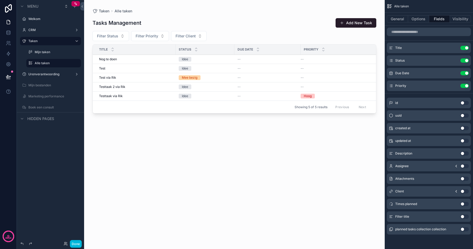
click at [465, 216] on button "Use setting" at bounding box center [464, 216] width 8 height 4
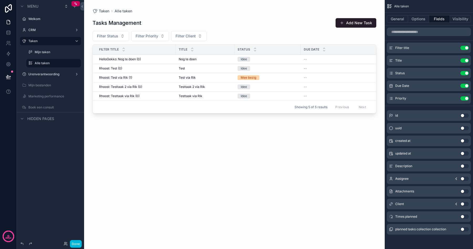
click at [466, 46] on button "Use setting" at bounding box center [464, 48] width 8 height 4
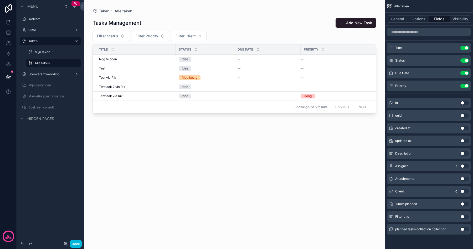
click at [463, 190] on button "Use setting" at bounding box center [464, 191] width 8 height 4
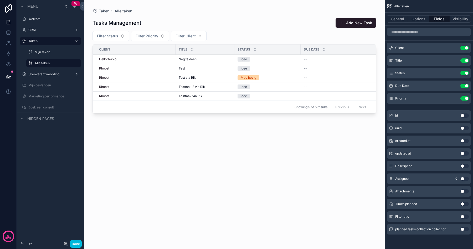
click at [265, 196] on div "Tasks Management Add New Task Filter Status Filter Priority Filter Client Clien…" at bounding box center [234, 128] width 284 height 229
click at [78, 242] on button "Done" at bounding box center [76, 244] width 12 height 8
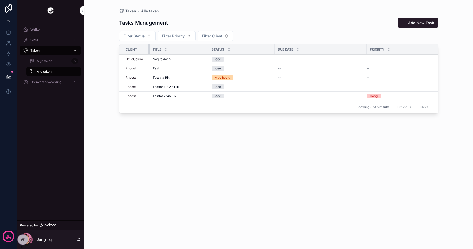
drag, startPoint x: 202, startPoint y: 49, endPoint x: 149, endPoint y: 49, distance: 52.3
click at [149, 49] on div "scrollable content" at bounding box center [149, 49] width 2 height 10
click at [221, 59] on div "Idee" at bounding box center [218, 59] width 6 height 5
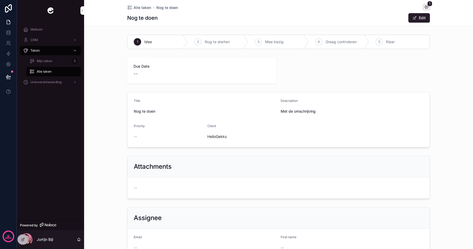
click at [45, 61] on span "Mijn taken" at bounding box center [45, 61] width 16 height 4
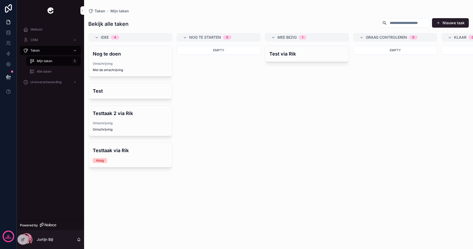
click at [119, 61] on div "Nog te doen Omschrijving Met de omschrijving" at bounding box center [131, 61] width 84 height 30
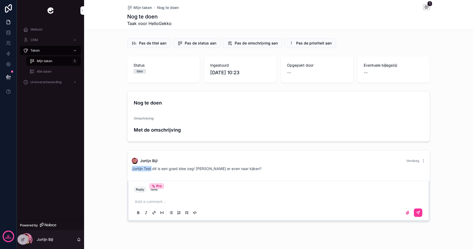
click at [23, 239] on icon at bounding box center [23, 239] width 4 height 4
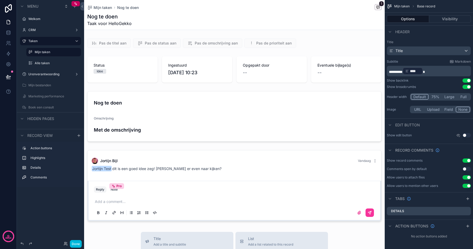
click at [467, 135] on button "Use setting" at bounding box center [466, 135] width 8 height 4
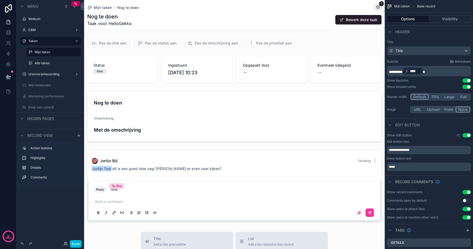
click at [77, 243] on button "Done" at bounding box center [76, 244] width 12 height 8
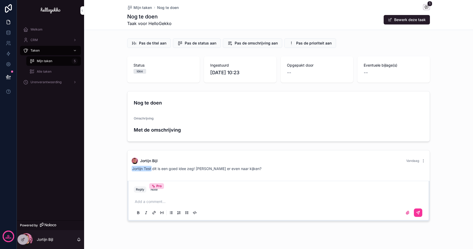
click at [0, 0] on icon at bounding box center [0, 0] width 0 height 0
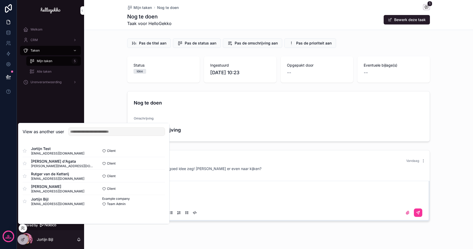
click at [0, 0] on button "Select" at bounding box center [0, 0] width 0 height 0
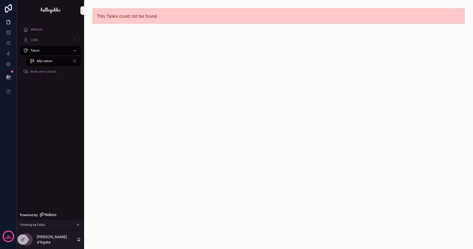
click at [0, 0] on div at bounding box center [0, 0] width 0 height 0
click at [0, 0] on icon at bounding box center [0, 0] width 0 height 0
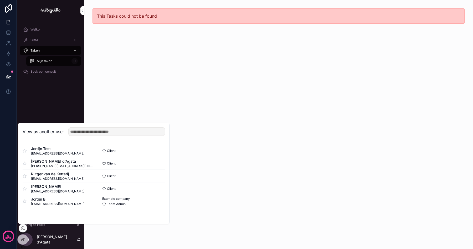
click at [0, 0] on button "Select" at bounding box center [0, 0] width 0 height 0
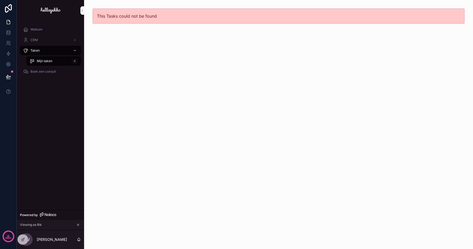
click at [48, 58] on div "Mijn taken 4" at bounding box center [53, 61] width 48 height 8
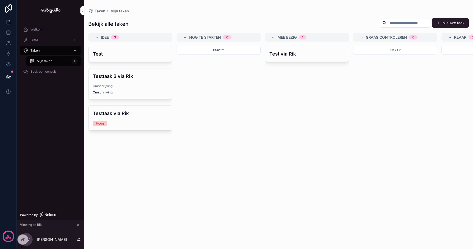
click at [121, 56] on h4 "Test" at bounding box center [130, 53] width 75 height 7
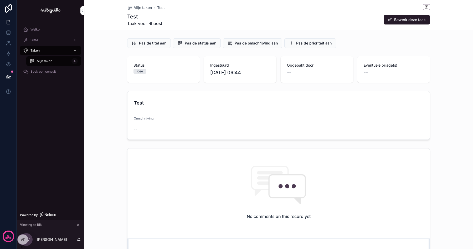
click at [407, 22] on button "Bewerk deze taak" at bounding box center [407, 19] width 46 height 9
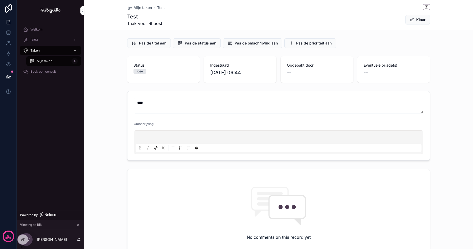
click at [147, 71] on div "Idee" at bounding box center [163, 71] width 60 height 5
click at [157, 74] on div "Status Idee" at bounding box center [163, 69] width 73 height 26
click at [231, 71] on span "[DATE] 09:44" at bounding box center [240, 72] width 60 height 7
click at [293, 75] on div "--" at bounding box center [317, 72] width 60 height 7
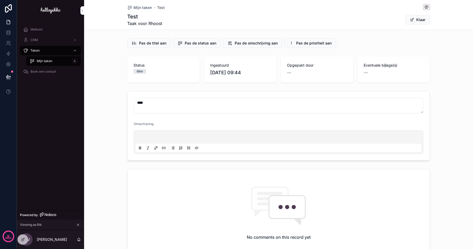
click at [293, 75] on div "--" at bounding box center [317, 72] width 60 height 7
click at [363, 77] on div "Eventuele bijlage(s) --" at bounding box center [393, 69] width 73 height 26
click at [368, 73] on div "--" at bounding box center [394, 72] width 60 height 7
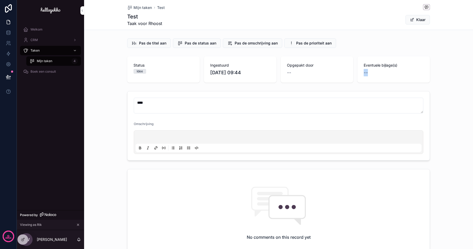
click at [368, 73] on div "--" at bounding box center [394, 72] width 60 height 7
click at [105, 81] on div "Status Idee Ingestuurd [DATE] 09:44 Opgepakt door -- Eventuele bijlage(s) --" at bounding box center [278, 69] width 389 height 30
click at [418, 19] on button "Klaar" at bounding box center [417, 19] width 24 height 9
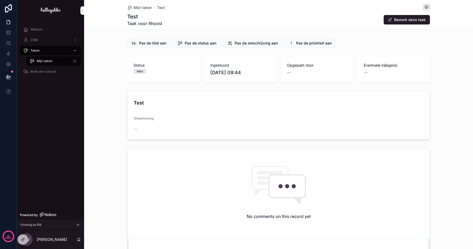
click at [418, 19] on button "Bewerk deze taak" at bounding box center [407, 19] width 46 height 9
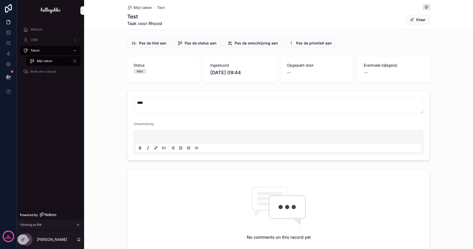
click at [418, 19] on button "Klaar" at bounding box center [417, 19] width 24 height 9
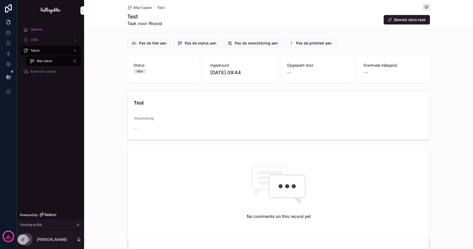
click at [418, 19] on button "Bewerk deze taak" at bounding box center [407, 19] width 46 height 9
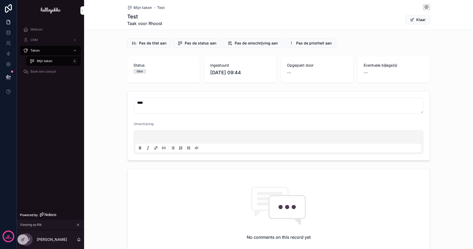
click at [418, 19] on button "Klaar" at bounding box center [417, 19] width 24 height 9
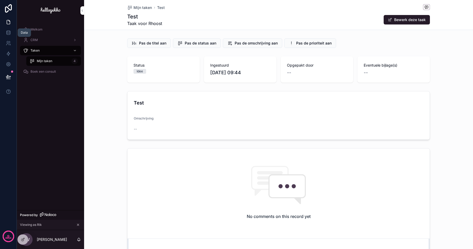
click at [6, 32] on icon at bounding box center [8, 32] width 5 height 5
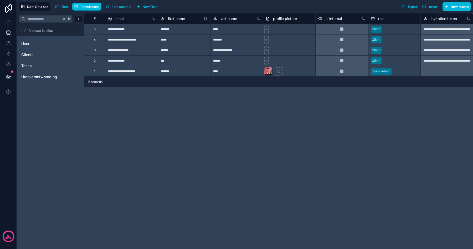
click at [34, 66] on link "Tasks" at bounding box center [42, 65] width 43 height 5
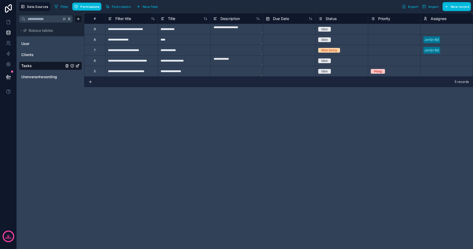
click at [326, 29] on div "Idee" at bounding box center [324, 29] width 6 height 5
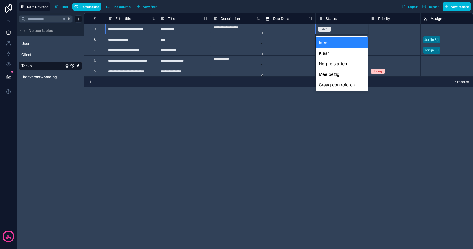
click at [326, 29] on div "Idee" at bounding box center [324, 29] width 6 height 5
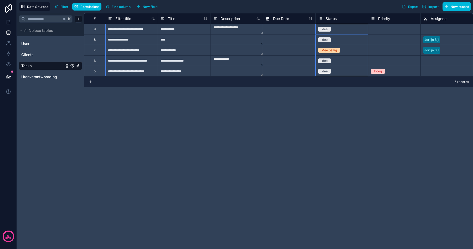
click at [332, 18] on span "Status" at bounding box center [331, 18] width 11 height 5
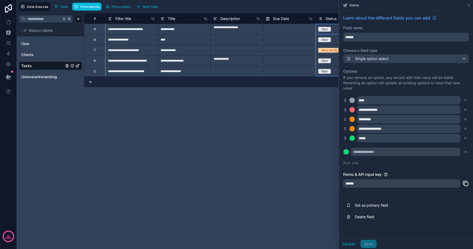
click at [332, 18] on span "Status" at bounding box center [331, 18] width 11 height 5
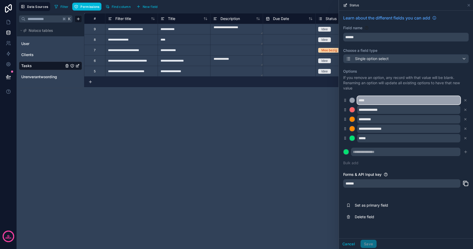
click at [370, 96] on input "****" at bounding box center [408, 100] width 103 height 8
click at [370, 99] on input "****" at bounding box center [408, 100] width 103 height 8
type input "******"
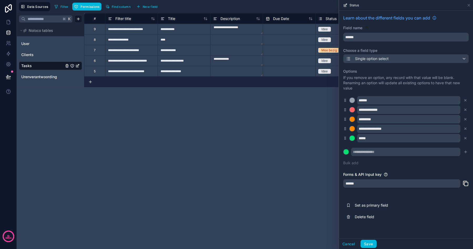
click at [370, 243] on button "Save" at bounding box center [368, 243] width 16 height 8
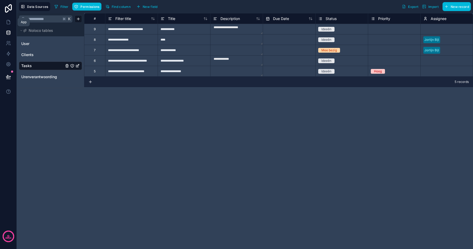
click at [7, 22] on icon at bounding box center [8, 21] width 5 height 5
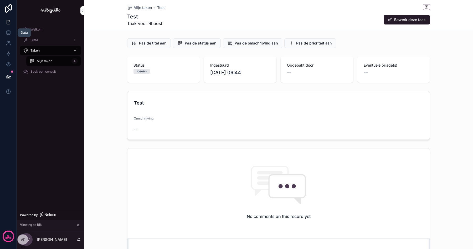
click at [6, 33] on icon at bounding box center [8, 32] width 5 height 5
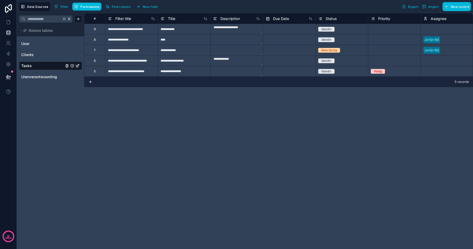
click at [75, 65] on div "Tasks" at bounding box center [72, 66] width 15 height 4
click at [73, 65] on icon "Tasks" at bounding box center [72, 66] width 4 height 4
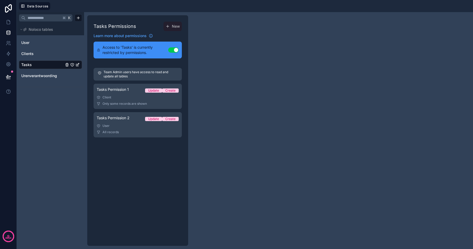
click at [134, 102] on span "Only some records are shown" at bounding box center [124, 103] width 44 height 4
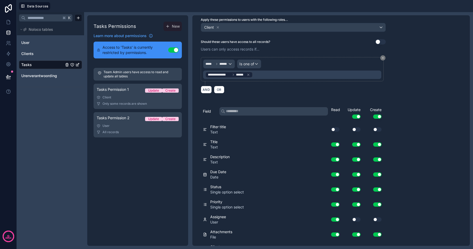
scroll to position [69, 0]
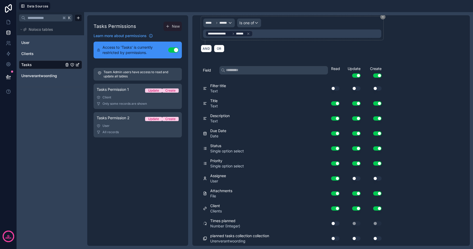
click at [140, 99] on div "Client" at bounding box center [138, 97] width 82 height 4
click at [138, 100] on link "Tasks Permission 1 Update Create Client Only some records are shown" at bounding box center [138, 96] width 88 height 25
click at [357, 208] on button "Use setting" at bounding box center [356, 208] width 8 height 4
click at [358, 207] on button "Use setting" at bounding box center [356, 208] width 8 height 4
click at [31, 43] on link "User" at bounding box center [42, 42] width 43 height 5
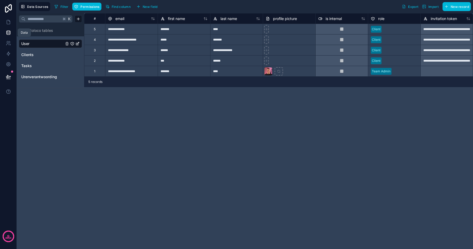
click at [8, 32] on icon at bounding box center [8, 31] width 3 height 1
click at [7, 24] on icon at bounding box center [8, 21] width 5 height 5
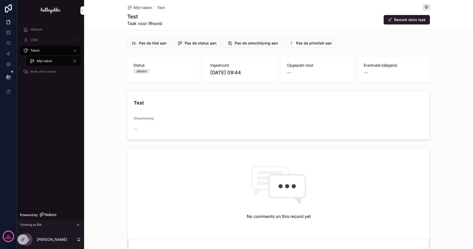
click at [22, 240] on icon at bounding box center [23, 239] width 4 height 4
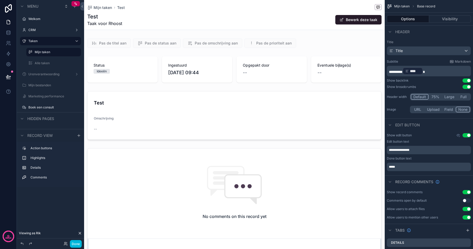
click at [137, 77] on div "scrollable content" at bounding box center [234, 69] width 301 height 30
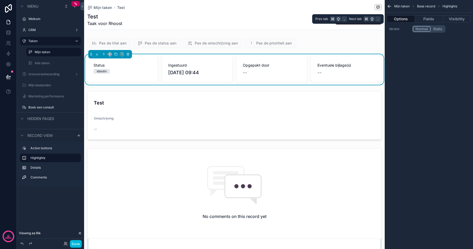
click at [433, 22] on button "Fields" at bounding box center [429, 18] width 28 height 7
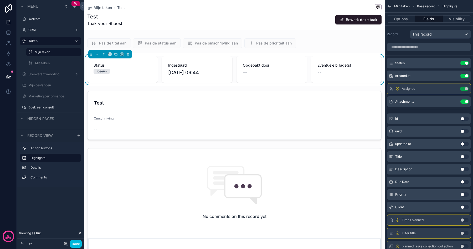
click at [0, 0] on icon "scrollable content" at bounding box center [0, 0] width 0 height 0
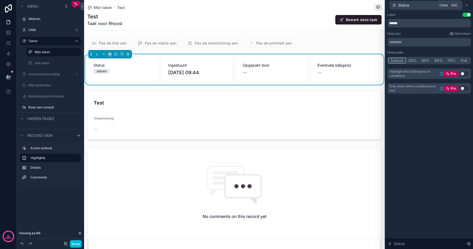
click at [466, 4] on icon at bounding box center [466, 5] width 4 height 4
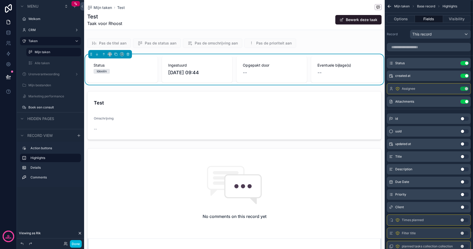
click at [266, 104] on div "scrollable content" at bounding box center [234, 115] width 301 height 53
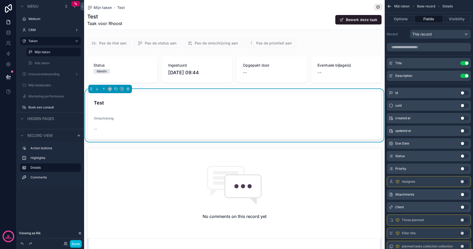
click at [251, 73] on div "scrollable content" at bounding box center [234, 69] width 301 height 30
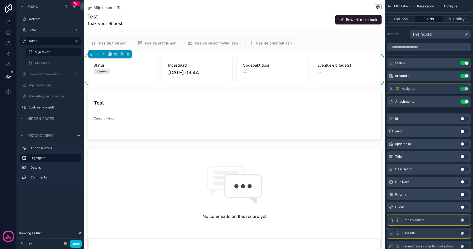
click at [361, 19] on button "Bewerk deze taak" at bounding box center [358, 19] width 46 height 9
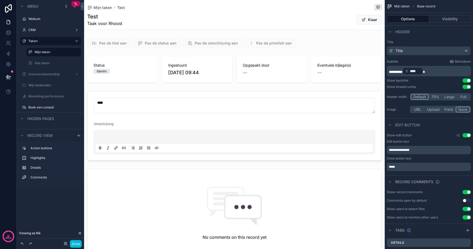
click at [142, 73] on div "scrollable content" at bounding box center [234, 69] width 301 height 30
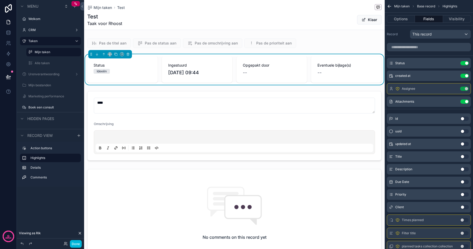
click at [368, 20] on button "Klaar" at bounding box center [369, 19] width 24 height 9
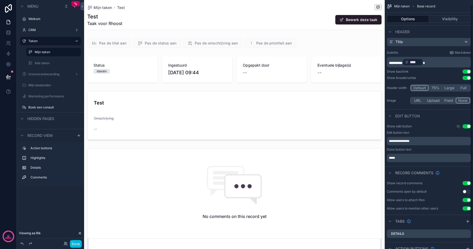
scroll to position [9, 0]
click at [346, 19] on button "Bewerk deze taak" at bounding box center [358, 19] width 46 height 9
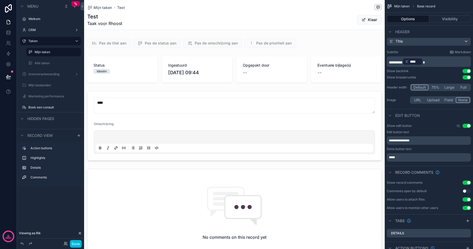
click at [118, 109] on div "scrollable content" at bounding box center [234, 126] width 301 height 74
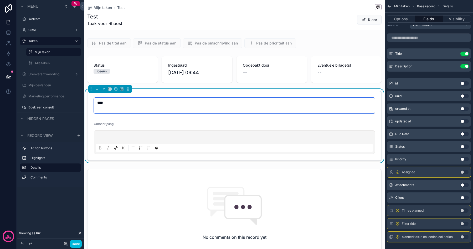
click at [118, 107] on textarea "****" at bounding box center [234, 105] width 281 height 16
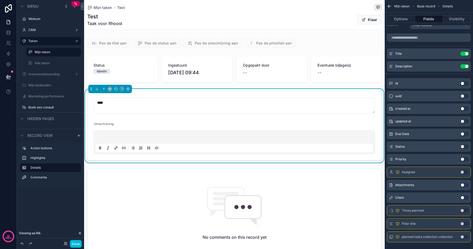
click at [118, 135] on p "scrollable content" at bounding box center [235, 137] width 277 height 5
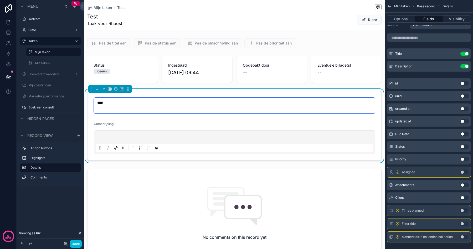
click at [119, 105] on textarea "****" at bounding box center [234, 105] width 281 height 16
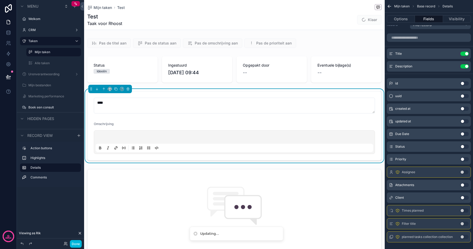
click at [120, 68] on div "scrollable content" at bounding box center [234, 69] width 301 height 30
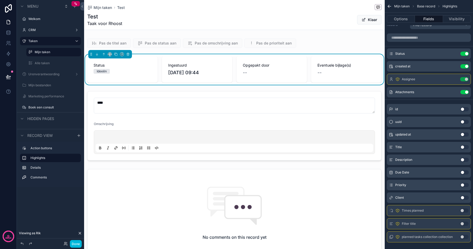
click at [120, 68] on span "Status" at bounding box center [123, 65] width 58 height 5
click at [418, 54] on div "Status Use setting" at bounding box center [429, 53] width 84 height 11
click at [0, 0] on icon "scrollable content" at bounding box center [0, 0] width 0 height 0
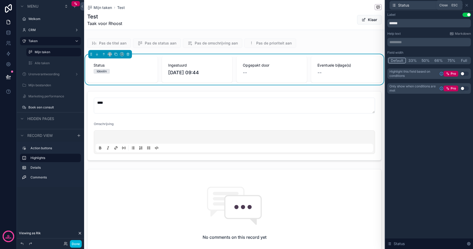
click at [467, 7] on icon at bounding box center [466, 5] width 4 height 4
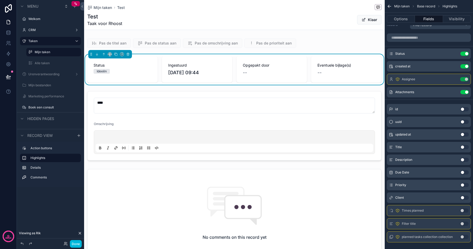
click at [206, 106] on div "scrollable content" at bounding box center [234, 126] width 301 height 74
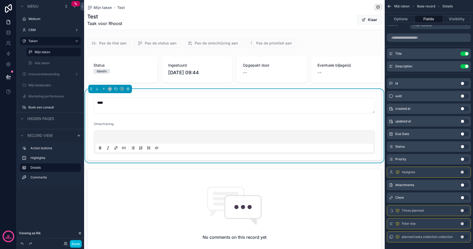
click at [199, 39] on div "scrollable content" at bounding box center [234, 43] width 301 height 14
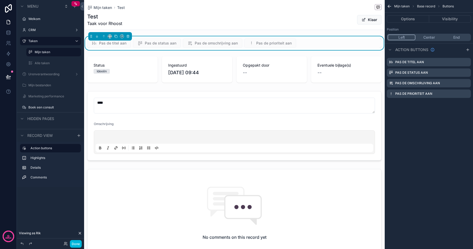
scroll to position [0, 0]
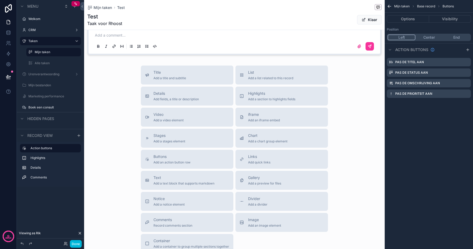
click at [172, 138] on div "Stages Add a stages element" at bounding box center [169, 138] width 32 height 11
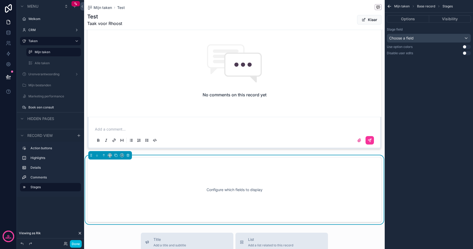
scroll to position [141, 0]
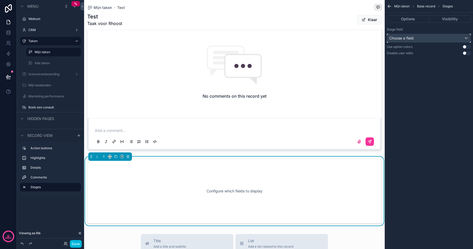
click at [426, 37] on div "Choose a field" at bounding box center [429, 38] width 84 height 8
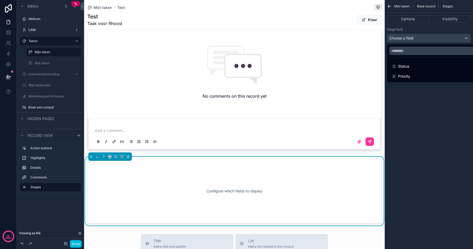
click at [411, 66] on div "Status" at bounding box center [434, 66] width 87 height 6
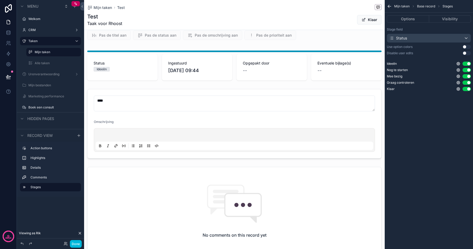
scroll to position [0, 0]
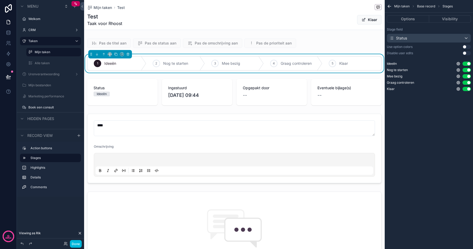
click at [122, 45] on div "scrollable content" at bounding box center [234, 43] width 301 height 14
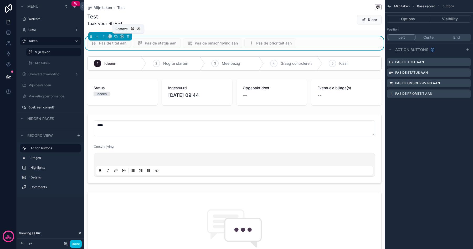
click at [127, 34] on icon "scrollable content" at bounding box center [128, 36] width 4 height 4
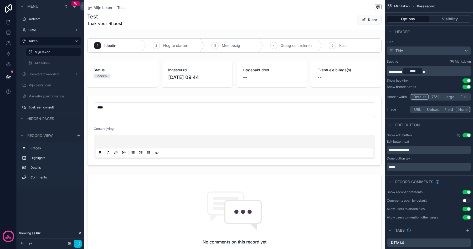
click at [121, 72] on div "scrollable content" at bounding box center [234, 74] width 301 height 30
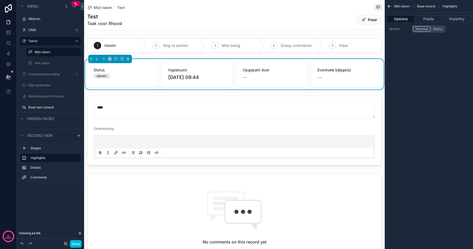
click at [428, 15] on button "Fields" at bounding box center [429, 18] width 28 height 7
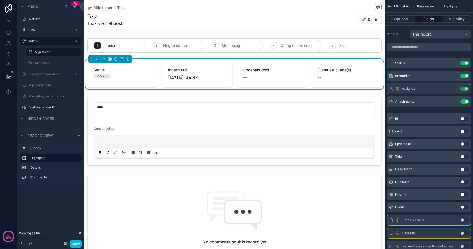
click at [466, 64] on button "Use setting" at bounding box center [464, 63] width 8 height 4
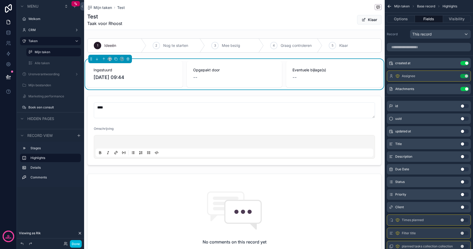
click at [369, 20] on button "Klaar" at bounding box center [369, 19] width 24 height 9
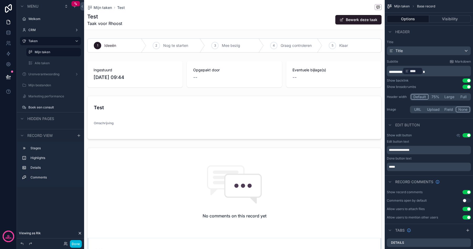
click at [74, 243] on button "Done" at bounding box center [76, 244] width 12 height 8
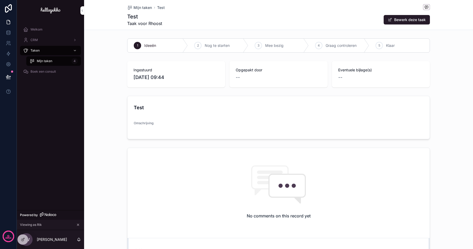
click at [209, 47] on span "Nog te starten" at bounding box center [217, 45] width 25 height 5
click at [270, 44] on span "Mee bezig" at bounding box center [274, 45] width 18 height 5
click at [165, 45] on div "scrollable content" at bounding box center [161, 45] width 7 height 7
click at [141, 44] on div "Ideeën" at bounding box center [157, 46] width 60 height 14
click at [223, 48] on span "Nog te starten" at bounding box center [217, 45] width 25 height 5
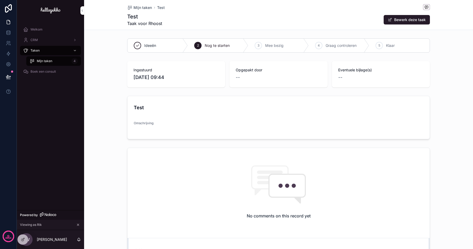
click at [143, 5] on span "Mijn taken" at bounding box center [142, 7] width 18 height 5
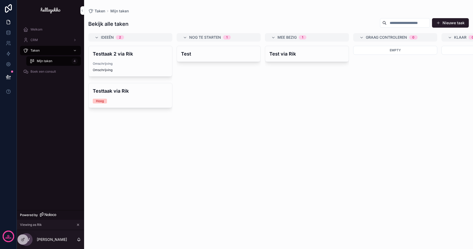
click at [195, 57] on div "Test" at bounding box center [219, 54] width 84 height 16
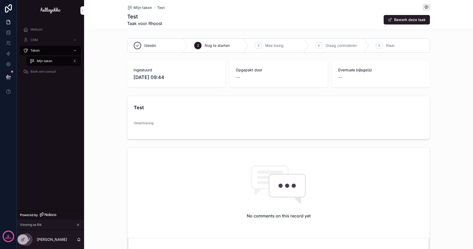
click at [166, 45] on div "Ideeën" at bounding box center [157, 46] width 60 height 14
click at [23, 239] on icon at bounding box center [23, 239] width 4 height 4
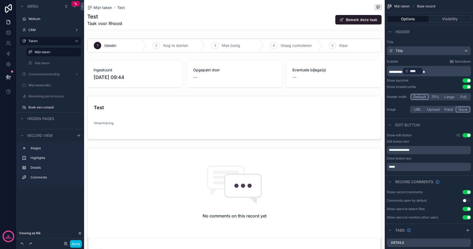
click at [219, 98] on div "scrollable content" at bounding box center [234, 118] width 301 height 48
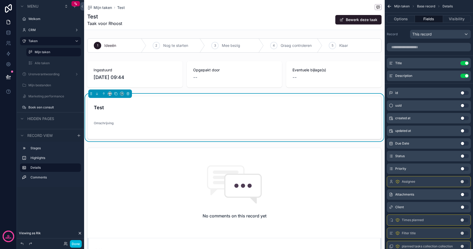
click at [137, 113] on form "Test Omschrijving" at bounding box center [234, 117] width 294 height 43
click at [466, 64] on button "Use setting" at bounding box center [464, 63] width 8 height 4
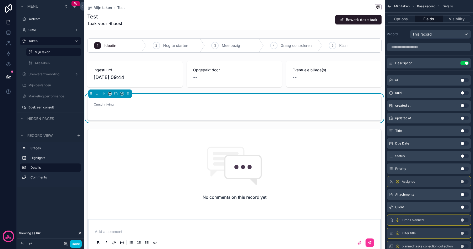
click at [282, 115] on form "Omschrijving" at bounding box center [234, 108] width 294 height 24
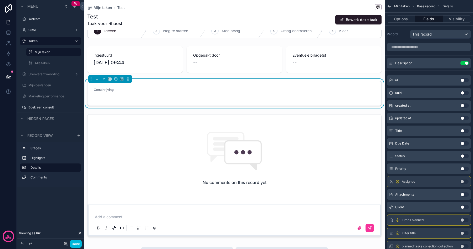
scroll to position [1, 0]
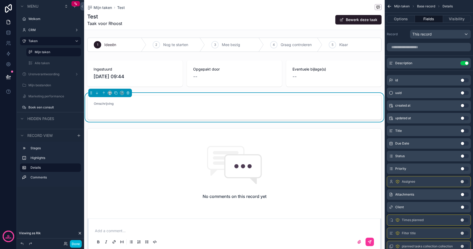
click at [193, 72] on div "scrollable content" at bounding box center [234, 73] width 301 height 30
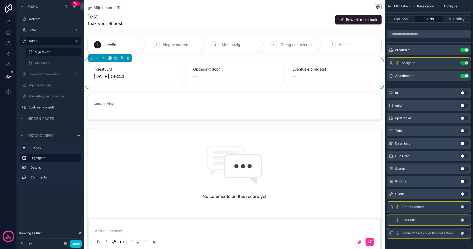
scroll to position [18, 0]
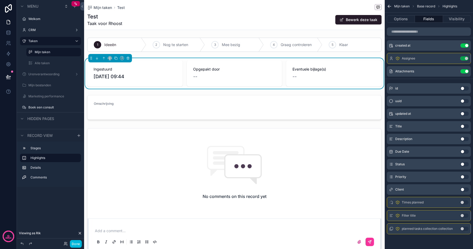
click at [169, 38] on div "scrollable content" at bounding box center [234, 44] width 301 height 18
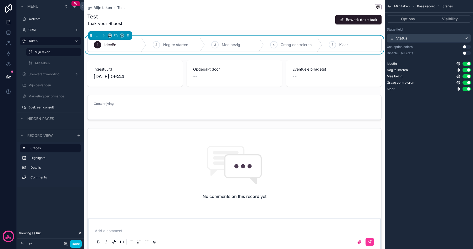
scroll to position [0, 0]
click at [467, 47] on button "Use setting" at bounding box center [466, 47] width 8 height 4
click at [466, 53] on button "Use setting" at bounding box center [466, 53] width 8 height 4
click at [74, 240] on button "Done" at bounding box center [76, 244] width 12 height 8
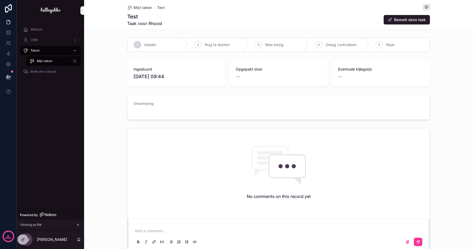
click at [215, 47] on span "Nog te starten" at bounding box center [217, 44] width 25 height 5
click at [409, 21] on button "Bewerk deze taak" at bounding box center [407, 19] width 46 height 9
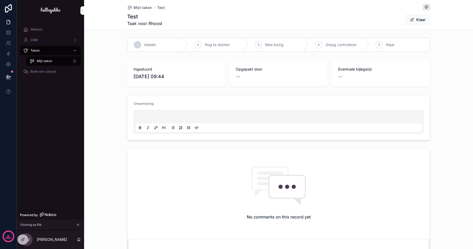
click at [212, 44] on span "Nog te starten" at bounding box center [217, 44] width 25 height 5
click at [417, 21] on button "Klaar" at bounding box center [417, 19] width 24 height 9
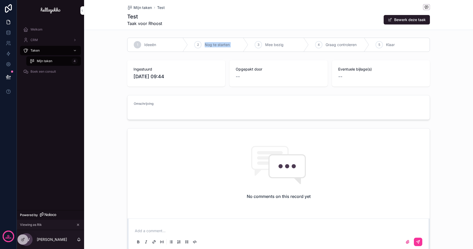
click at [209, 47] on span "Nog te starten" at bounding box center [217, 44] width 25 height 5
click at [412, 15] on button "Bewerk deze taak" at bounding box center [407, 19] width 46 height 9
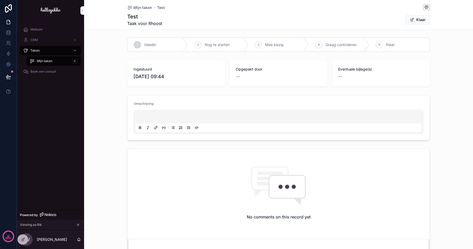
click at [134, 17] on h1 "Test" at bounding box center [144, 16] width 35 height 7
click at [422, 19] on button "Klaar" at bounding box center [417, 19] width 24 height 9
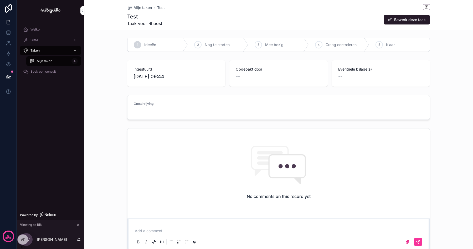
click at [166, 23] on div "Test Taak voor Rhoost Bewerk deze taak" at bounding box center [278, 20] width 303 height 14
click at [143, 8] on span "Mijn taken" at bounding box center [142, 7] width 18 height 5
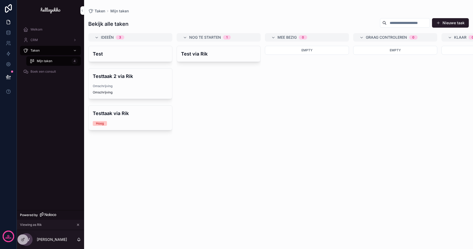
click at [223, 54] on h4 "Test via Rik" at bounding box center [218, 53] width 75 height 7
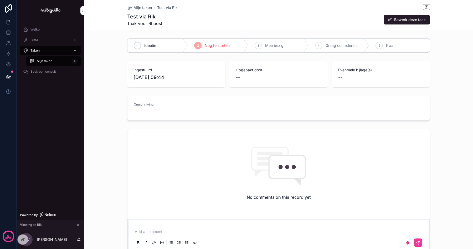
click at [137, 6] on span "Mijn taken" at bounding box center [142, 7] width 18 height 5
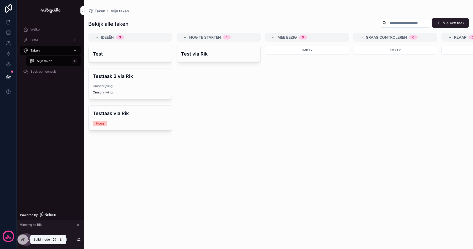
click at [22, 239] on icon at bounding box center [23, 239] width 4 height 4
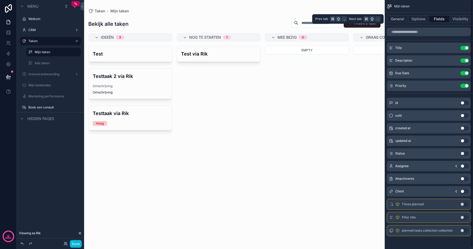
click at [400, 21] on button "General" at bounding box center [397, 18] width 21 height 7
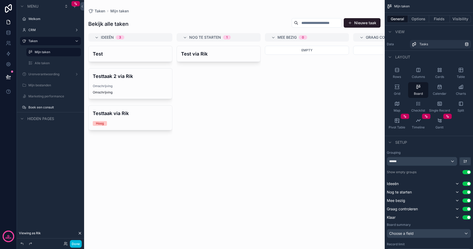
click at [413, 18] on button "Options" at bounding box center [418, 18] width 21 height 7
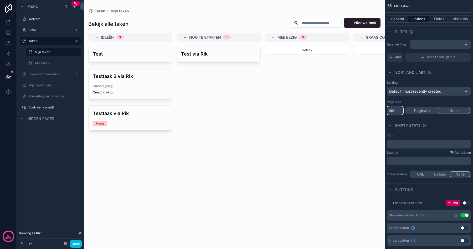
click at [392, 112] on input "**" at bounding box center [395, 110] width 16 height 8
type input "***"
click at [415, 133] on div "Title" at bounding box center [429, 135] width 84 height 4
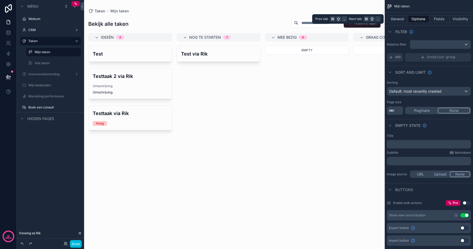
click at [435, 20] on button "Fields" at bounding box center [439, 18] width 21 height 7
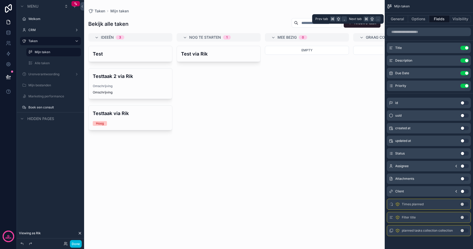
click at [416, 22] on button "Options" at bounding box center [418, 18] width 21 height 7
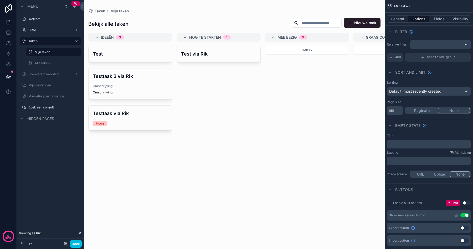
click at [346, 81] on div "scrollable content" at bounding box center [234, 124] width 301 height 249
click at [149, 55] on h4 "Test" at bounding box center [130, 53] width 75 height 7
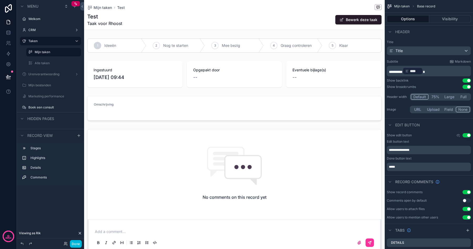
click at [267, 68] on div "scrollable content" at bounding box center [234, 74] width 301 height 30
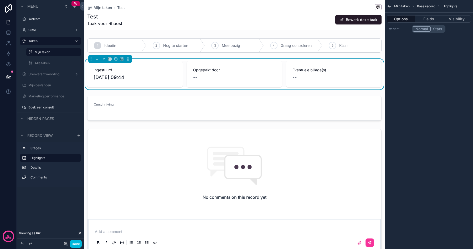
click at [431, 18] on button "Fields" at bounding box center [429, 18] width 28 height 7
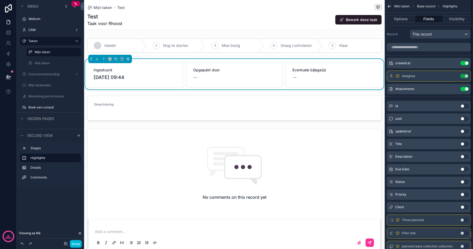
scroll to position [18, 0]
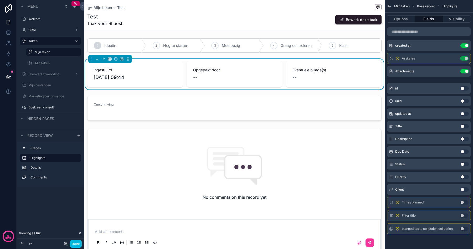
click at [329, 76] on div "--" at bounding box center [333, 77] width 83 height 7
click at [77, 242] on button "Done" at bounding box center [76, 244] width 12 height 8
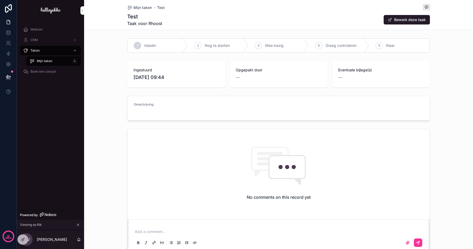
click at [44, 62] on span "Mijn taken" at bounding box center [45, 61] width 16 height 4
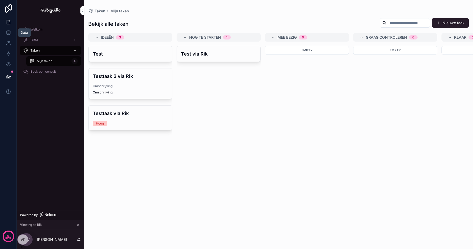
click at [9, 34] on icon at bounding box center [8, 32] width 5 height 5
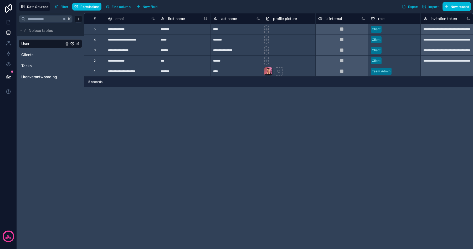
click at [38, 65] on link "Tasks" at bounding box center [42, 65] width 43 height 5
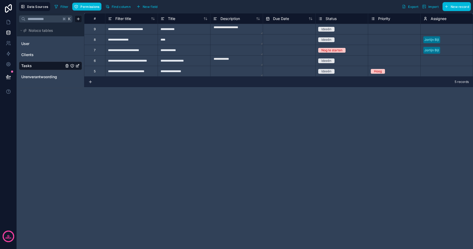
click at [49, 79] on span "Urenverantwoording" at bounding box center [39, 76] width 36 height 5
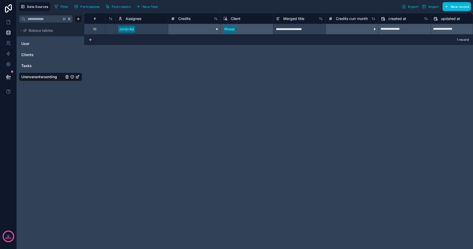
scroll to position [0, 252]
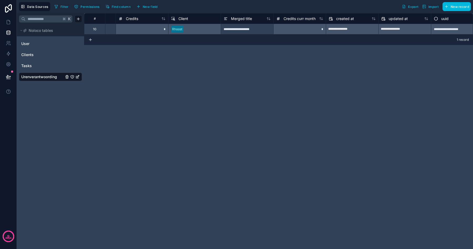
click at [32, 62] on div "Tasks" at bounding box center [50, 65] width 63 height 8
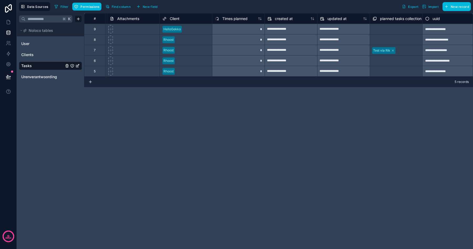
scroll to position [0, 368]
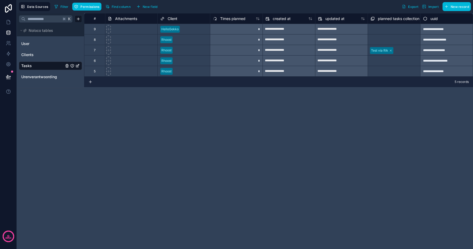
click at [151, 5] on span "New field" at bounding box center [150, 7] width 15 height 4
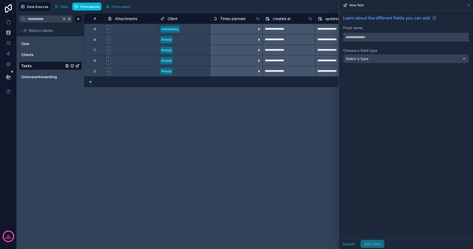
click at [370, 39] on input "text" at bounding box center [405, 37] width 125 height 8
type input "*******"
click at [369, 59] on div "Select a type" at bounding box center [405, 58] width 125 height 8
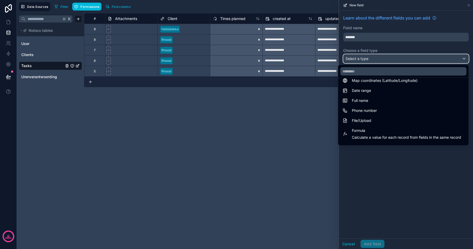
scroll to position [152, 0]
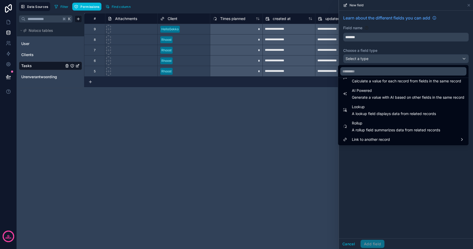
click at [371, 112] on span "A lookup field displays data from related records" at bounding box center [394, 113] width 84 height 5
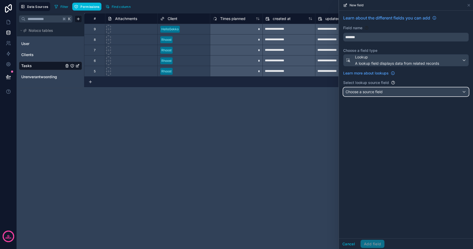
click at [376, 92] on span "Choose a source field" at bounding box center [363, 91] width 37 height 4
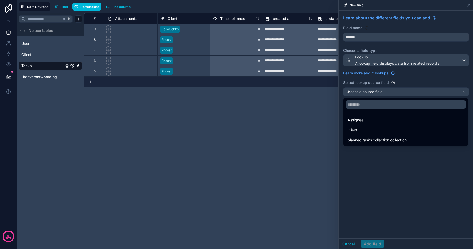
click at [380, 62] on div at bounding box center [406, 124] width 134 height 249
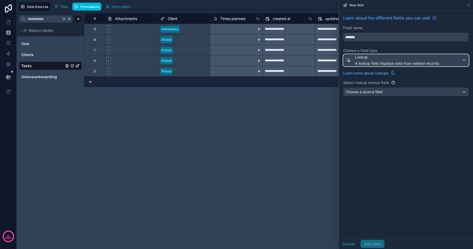
click at [380, 62] on span "A lookup field displays data from related records" at bounding box center [397, 63] width 84 height 5
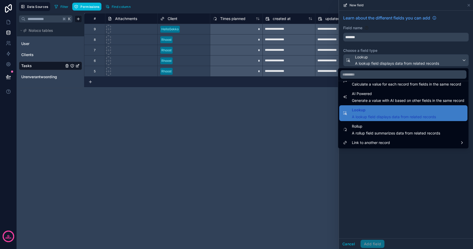
click at [379, 115] on span "A lookup field displays data from related records" at bounding box center [394, 116] width 84 height 5
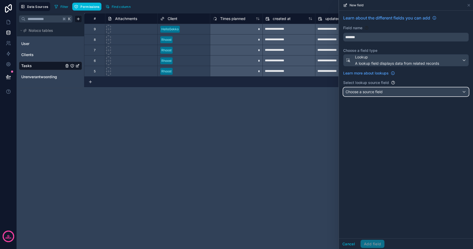
click at [379, 93] on span "Choose a source field" at bounding box center [363, 91] width 37 height 4
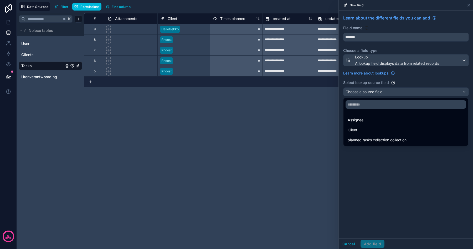
click at [381, 141] on span "planned tasks collection collection" at bounding box center [377, 140] width 59 height 6
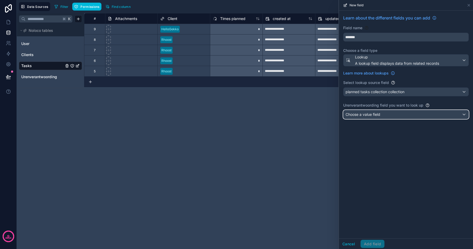
click at [381, 112] on div "Choose a value field" at bounding box center [405, 114] width 125 height 8
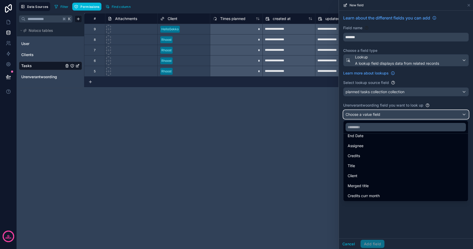
scroll to position [17, 0]
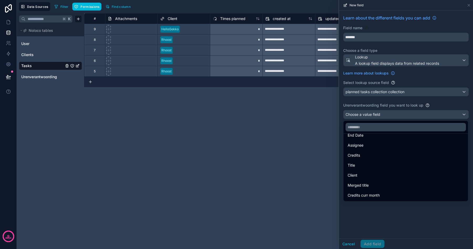
click at [372, 152] on div "Credits" at bounding box center [406, 155] width 116 height 6
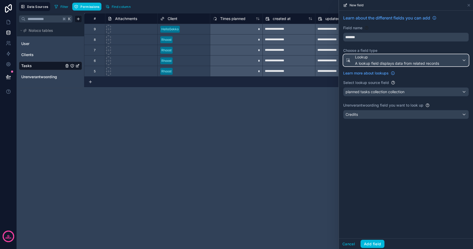
click at [371, 59] on span "Lookup" at bounding box center [397, 56] width 84 height 5
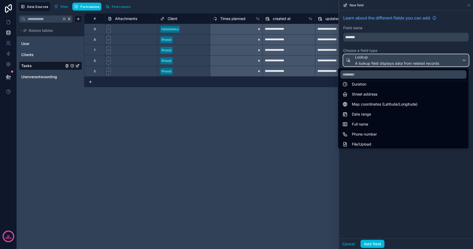
scroll to position [152, 0]
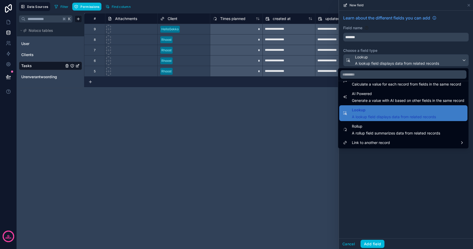
click at [382, 128] on span "Rollup" at bounding box center [396, 126] width 88 height 6
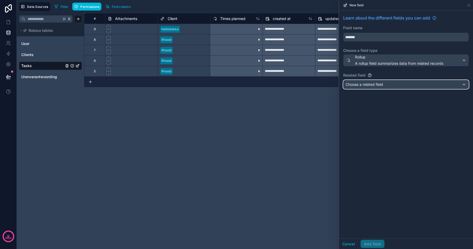
click at [381, 87] on span "Choose a related field" at bounding box center [364, 84] width 38 height 5
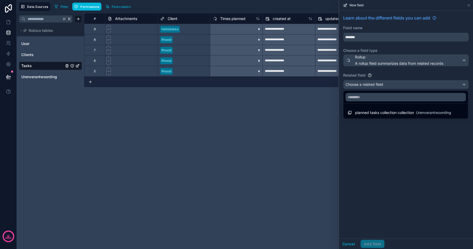
click at [383, 115] on span "planned tasks collection collection" at bounding box center [384, 112] width 59 height 5
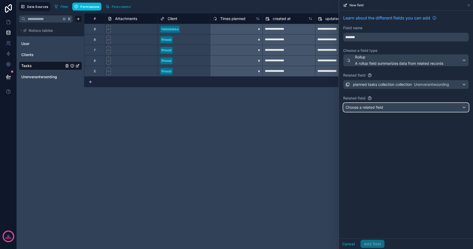
click at [381, 104] on div "Choose a related field" at bounding box center [405, 107] width 125 height 8
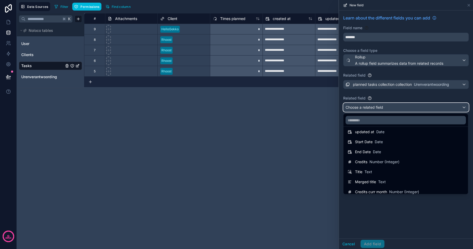
scroll to position [37, 0]
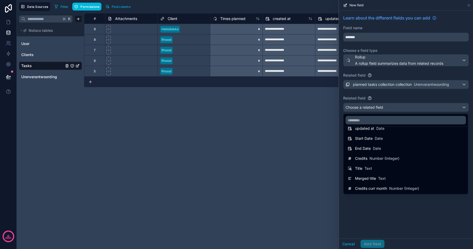
click at [381, 155] on div "Credits Number (Integer)" at bounding box center [374, 158] width 52 height 6
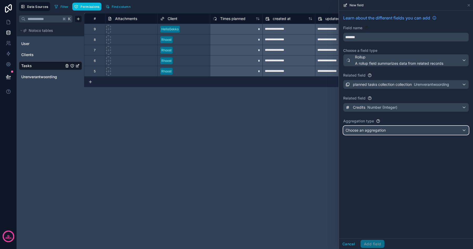
click at [384, 133] on div "Choose an aggregation" at bounding box center [405, 130] width 125 height 8
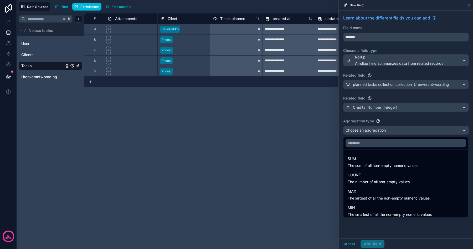
click at [375, 157] on span "SUM" at bounding box center [383, 158] width 71 height 6
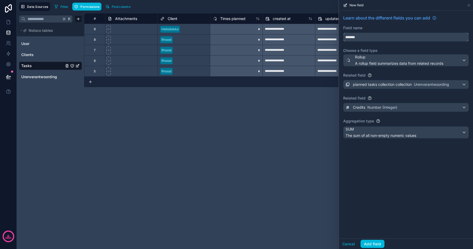
click at [368, 37] on input "*******" at bounding box center [405, 37] width 125 height 8
click at [376, 242] on button "Add field" at bounding box center [372, 243] width 24 height 8
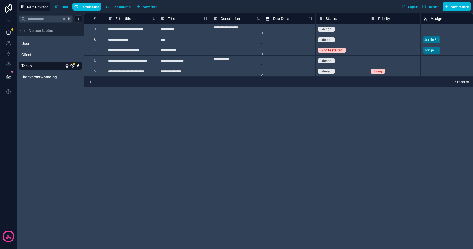
click at [73, 66] on icon "Tasks" at bounding box center [72, 66] width 4 height 4
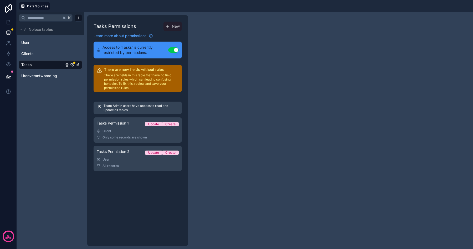
click at [73, 63] on icon "Tasks" at bounding box center [72, 65] width 4 height 4
click at [141, 161] on div "User" at bounding box center [138, 159] width 82 height 4
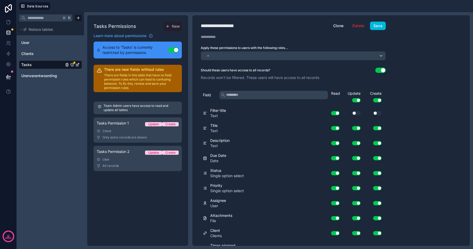
scroll to position [39, 0]
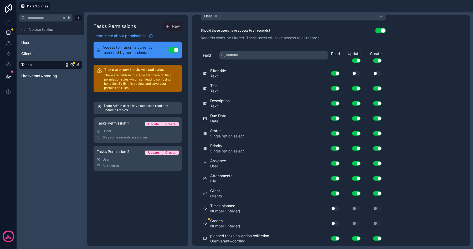
click at [335, 223] on button "Use setting" at bounding box center [335, 223] width 8 height 4
click at [335, 208] on button "Use setting" at bounding box center [335, 208] width 8 height 4
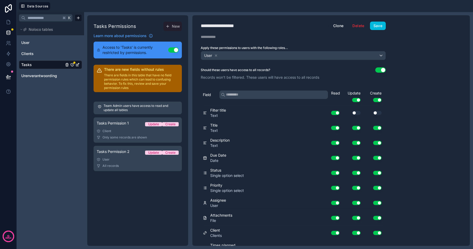
click at [375, 27] on button "Save" at bounding box center [378, 26] width 16 height 8
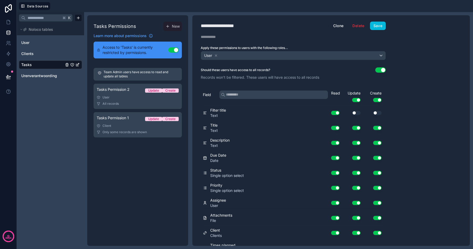
click at [119, 97] on div "User" at bounding box center [138, 97] width 82 height 4
click at [121, 122] on link "Tasks Permission 1 Update Create Client Only some records are shown" at bounding box center [138, 124] width 88 height 25
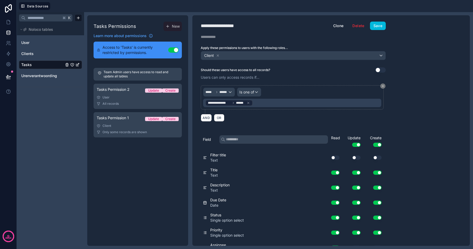
scroll to position [84, 0]
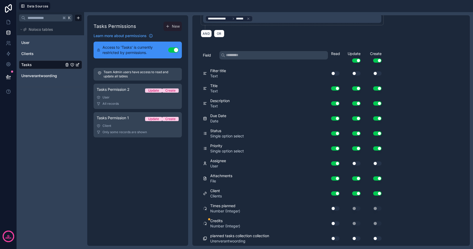
click at [335, 224] on button "Use setting" at bounding box center [335, 223] width 8 height 4
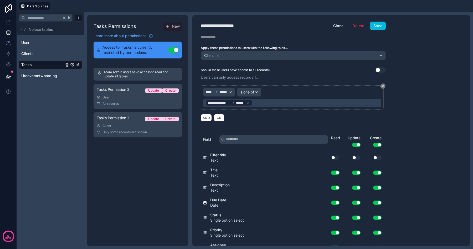
click at [382, 27] on button "Save" at bounding box center [378, 26] width 16 height 8
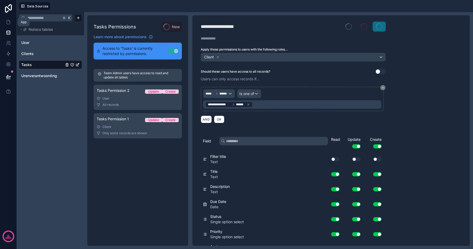
click at [9, 20] on icon at bounding box center [8, 21] width 5 height 5
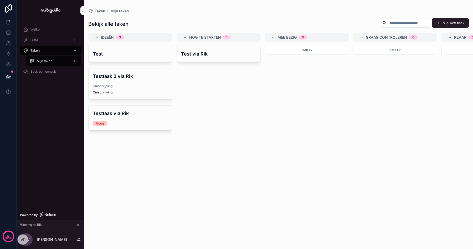
click at [124, 93] on span "Omschrijving" at bounding box center [130, 92] width 75 height 4
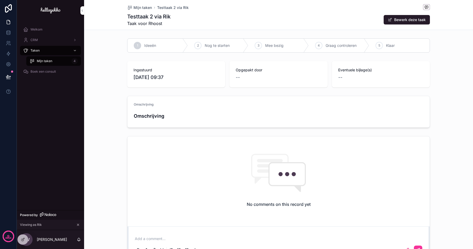
click at [19, 240] on div at bounding box center [23, 239] width 11 height 10
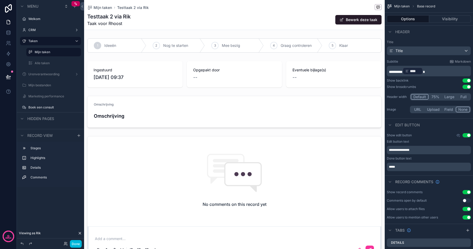
click at [269, 76] on div "scrollable content" at bounding box center [234, 74] width 301 height 30
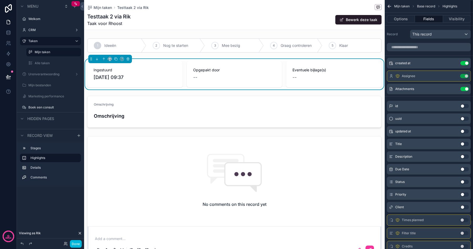
scroll to position [31, 0]
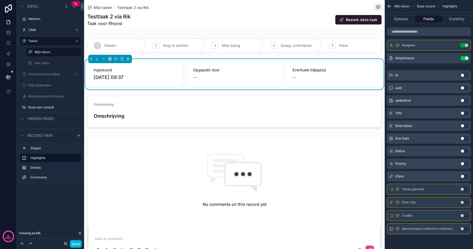
click at [465, 216] on button "Use setting" at bounding box center [464, 215] width 8 height 4
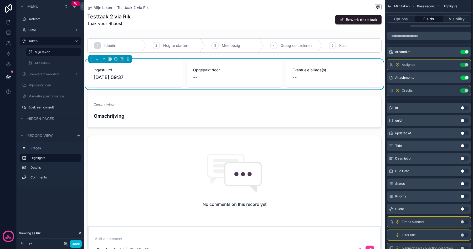
scroll to position [0, 0]
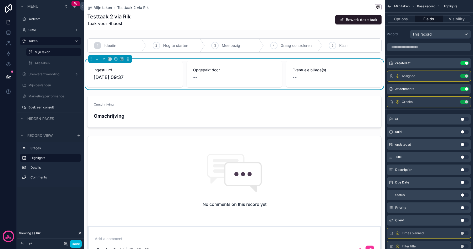
click at [0, 0] on icon "scrollable content" at bounding box center [0, 0] width 0 height 0
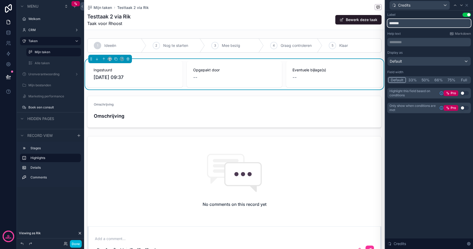
click at [408, 24] on input "*******" at bounding box center [429, 23] width 84 height 8
click at [408, 24] on div "Credits Label Use setting ******* Help text Markdown ********* ﻿ Display as Def…" at bounding box center [236, 124] width 473 height 249
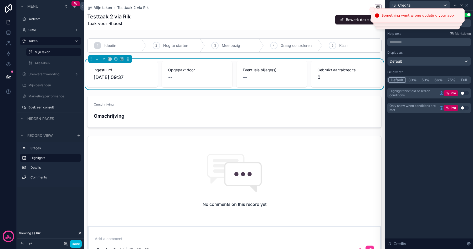
click at [417, 156] on div "**********" at bounding box center [429, 130] width 88 height 238
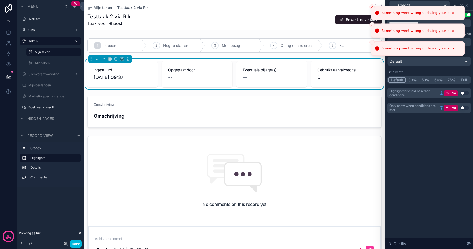
click at [371, 4] on button "Close toast" at bounding box center [371, 6] width 5 height 5
click at [371, 5] on icon "Close toast" at bounding box center [371, 6] width 3 height 3
click at [371, 6] on icon "Close toast" at bounding box center [371, 6] width 3 height 3
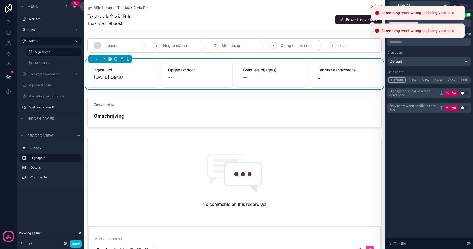
click at [371, 6] on icon "Close toast" at bounding box center [371, 6] width 3 height 3
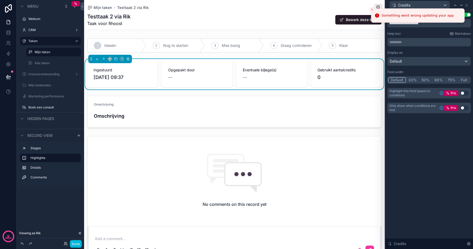
click at [371, 7] on button "Close toast" at bounding box center [371, 9] width 5 height 5
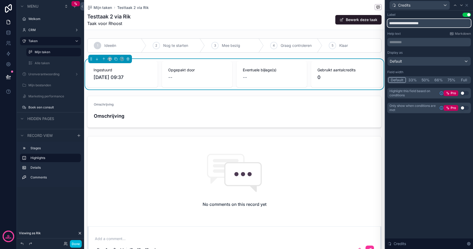
click at [415, 24] on input "**********" at bounding box center [429, 23] width 84 height 8
type input "**********"
click at [403, 156] on div "**********" at bounding box center [429, 130] width 88 height 238
click at [79, 243] on button "Done" at bounding box center [76, 244] width 12 height 8
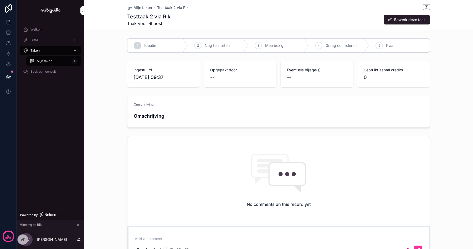
click at [154, 48] on span "Ideeën" at bounding box center [150, 45] width 12 height 5
click at [157, 48] on div "1 Ideeën" at bounding box center [157, 46] width 60 height 14
click at [42, 64] on div "Mijn taken 4" at bounding box center [53, 61] width 48 height 8
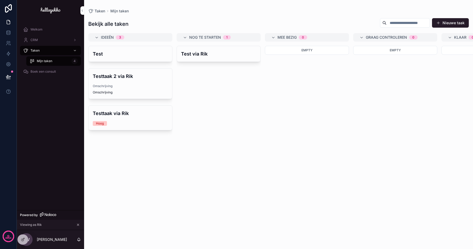
click at [117, 83] on div "Testtaak 2 via Rik Omschrijving Omschrijving" at bounding box center [131, 83] width 84 height 30
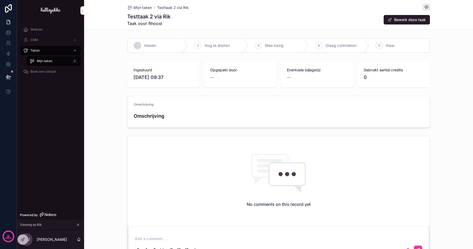
click at [22, 239] on icon at bounding box center [23, 238] width 2 height 2
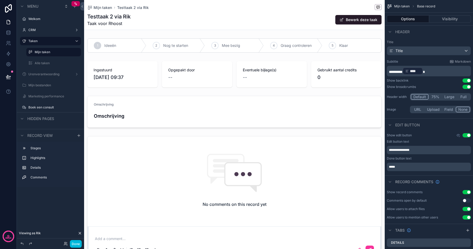
click at [202, 193] on div "scrollable content" at bounding box center [234, 197] width 301 height 126
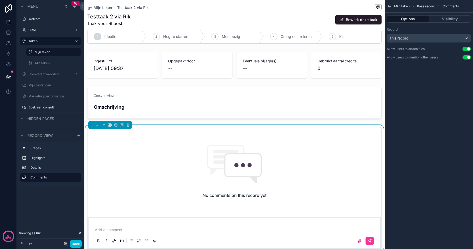
scroll to position [6, 0]
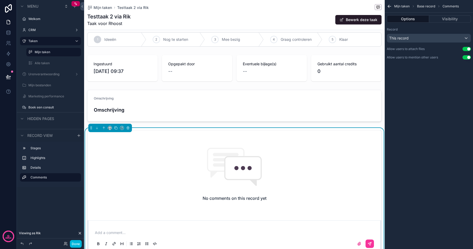
click at [337, 60] on div "scrollable content" at bounding box center [234, 68] width 301 height 30
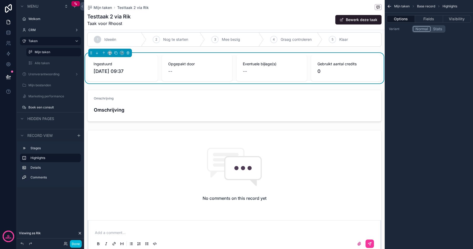
click at [456, 19] on button "Visibility" at bounding box center [457, 18] width 28 height 7
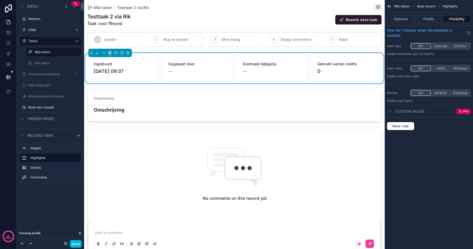
click at [282, 63] on span "Eventuele bijlage(s)" at bounding box center [272, 63] width 58 height 5
click at [427, 18] on button "Fields" at bounding box center [429, 18] width 28 height 7
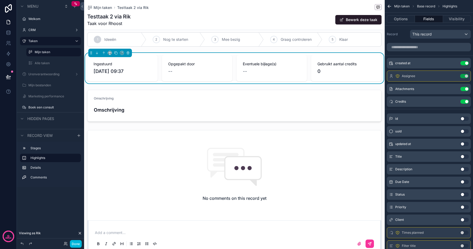
click at [0, 0] on icon "scrollable content" at bounding box center [0, 0] width 0 height 0
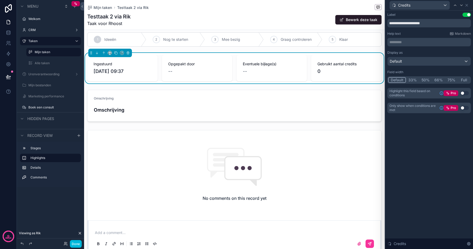
click at [467, 107] on button "Use setting" at bounding box center [464, 108] width 8 height 4
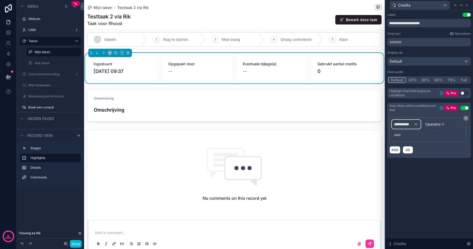
click at [417, 122] on div "**********" at bounding box center [406, 124] width 28 height 8
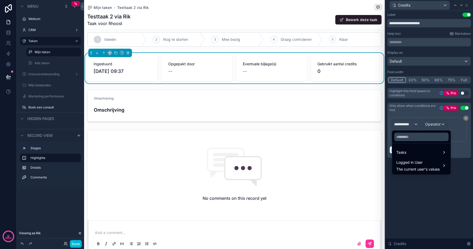
click at [421, 152] on div "Tasks" at bounding box center [421, 152] width 50 height 6
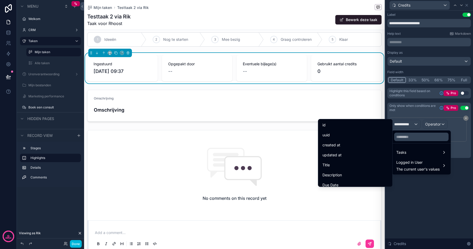
scroll to position [104, 0]
click at [337, 163] on div "Credits" at bounding box center [355, 160] width 66 height 6
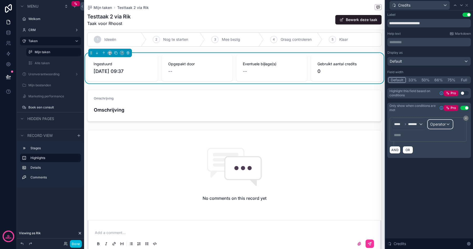
click at [444, 128] on div "Operator" at bounding box center [440, 124] width 24 height 8
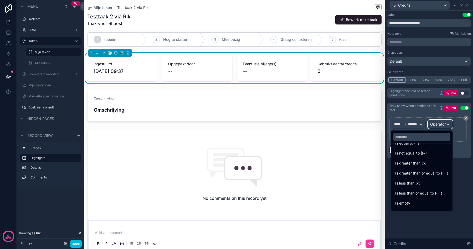
scroll to position [0, 0]
click at [426, 171] on span "Is greater than (>)" at bounding box center [410, 172] width 31 height 6
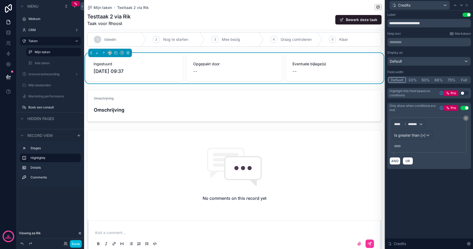
click at [411, 145] on p "***** ﻿" at bounding box center [428, 145] width 69 height 5
click at [410, 144] on p "***** ﻿" at bounding box center [428, 145] width 69 height 5
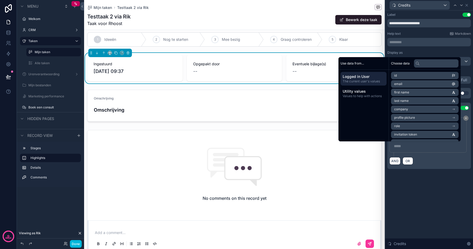
click at [410, 144] on p "***** ﻿" at bounding box center [428, 145] width 69 height 5
click at [414, 197] on div "**********" at bounding box center [429, 130] width 88 height 238
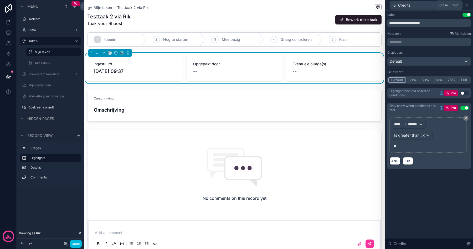
click at [466, 6] on icon at bounding box center [466, 5] width 4 height 4
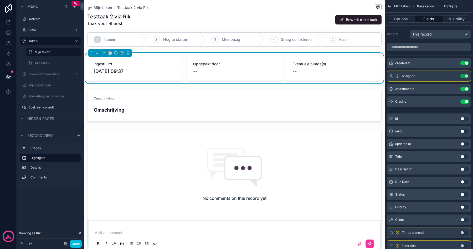
click at [75, 242] on button "Done" at bounding box center [76, 244] width 12 height 8
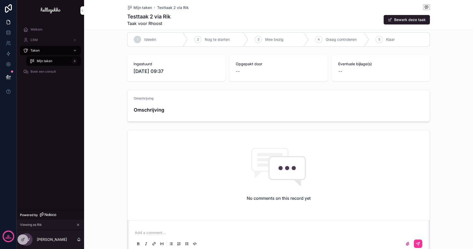
click at [345, 42] on span "Graag controleren" at bounding box center [341, 39] width 31 height 5
click at [396, 19] on button "Bewerk deze taak" at bounding box center [407, 19] width 46 height 9
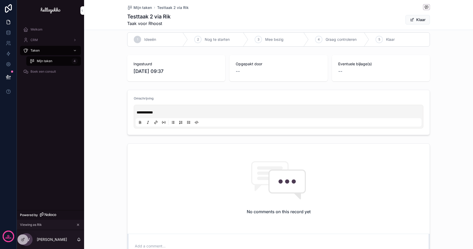
click at [412, 18] on span "scrollable content" at bounding box center [412, 20] width 4 height 4
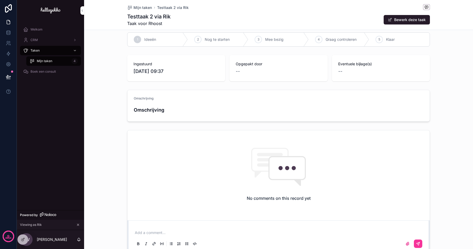
click at [413, 17] on button "Bewerk deze taak" at bounding box center [407, 19] width 46 height 9
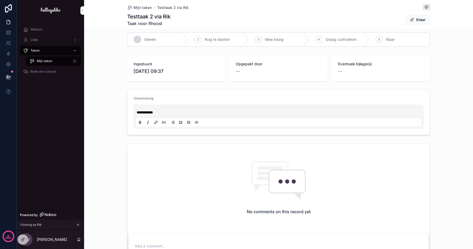
click at [151, 111] on span "**********" at bounding box center [145, 112] width 16 height 4
click at [151, 17] on h1 "Testtaak 2 via Rik" at bounding box center [148, 16] width 43 height 7
click at [420, 19] on button "Klaar" at bounding box center [417, 19] width 24 height 9
